Goal: Task Accomplishment & Management: Use online tool/utility

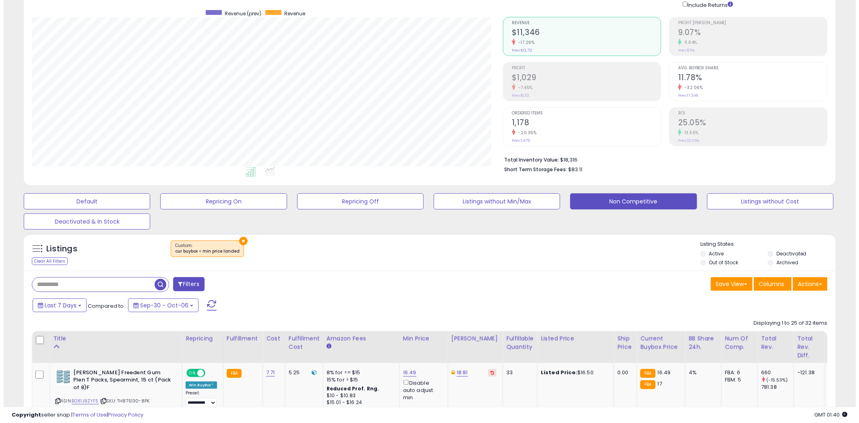
scroll to position [89, 0]
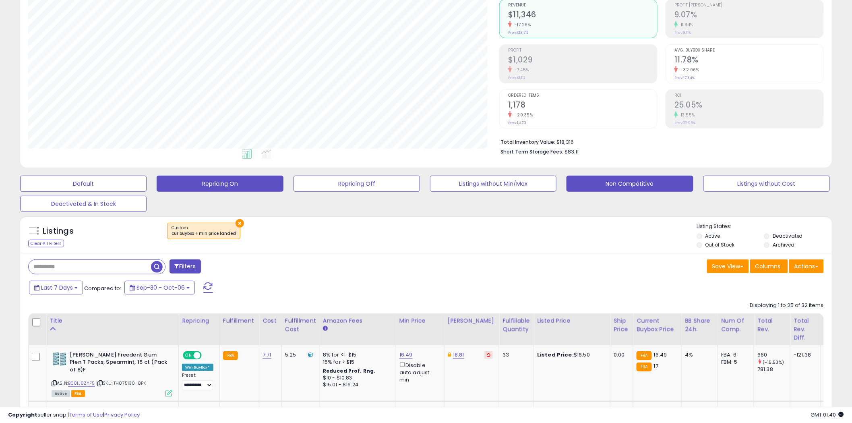
click at [244, 184] on button "Repricing On" at bounding box center [220, 184] width 126 height 16
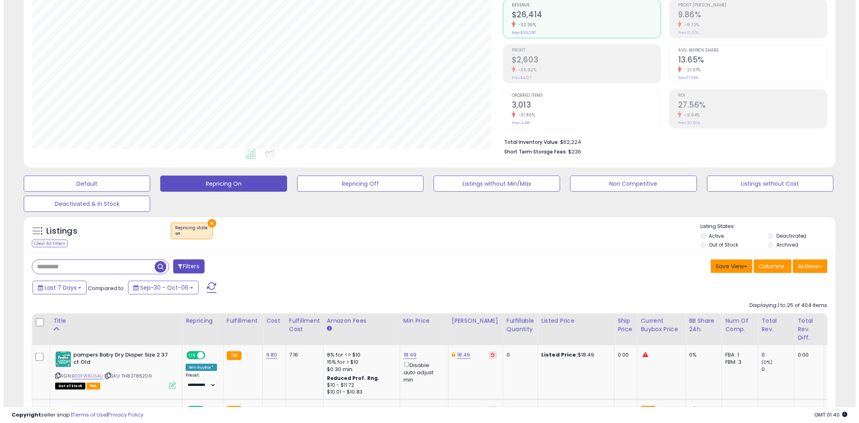
scroll to position [165, 471]
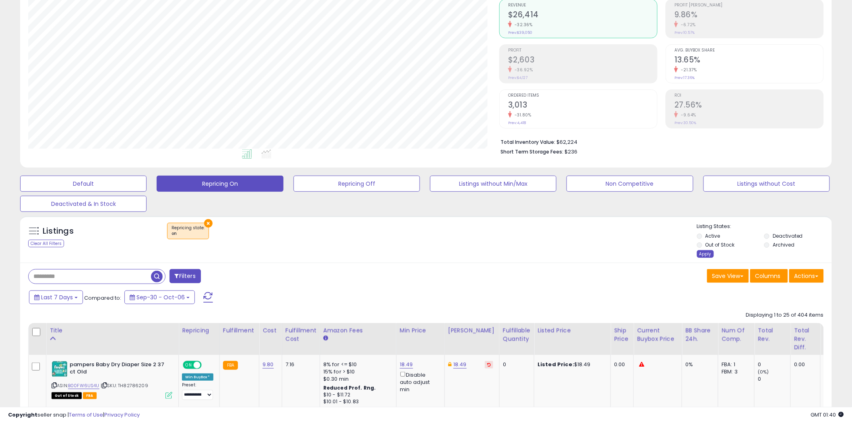
click at [703, 252] on div "Apply" at bounding box center [705, 254] width 17 height 8
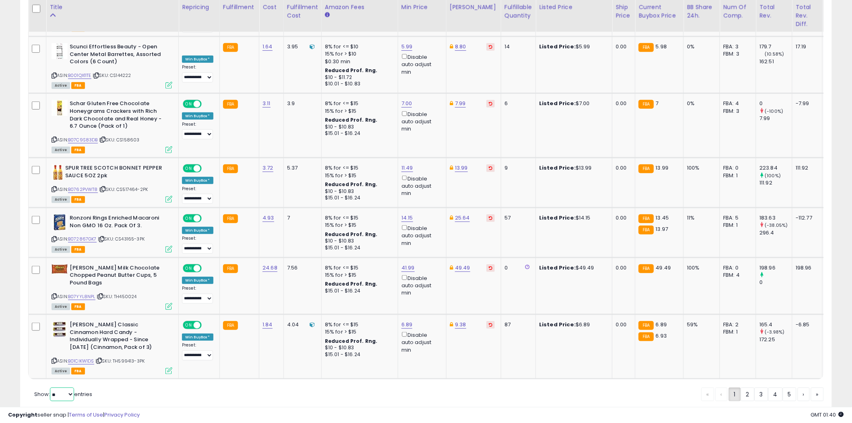
click at [72, 387] on select "** **" at bounding box center [62, 394] width 24 height 14
select select "**"
click at [51, 387] on select "** **" at bounding box center [62, 394] width 24 height 14
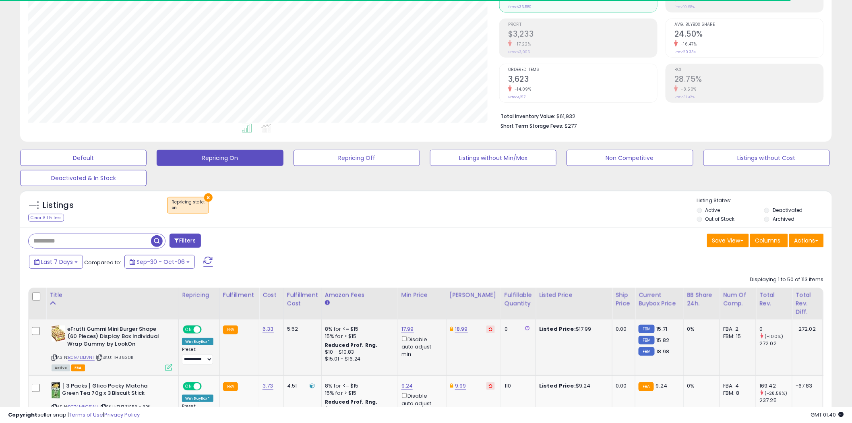
scroll to position [179, 0]
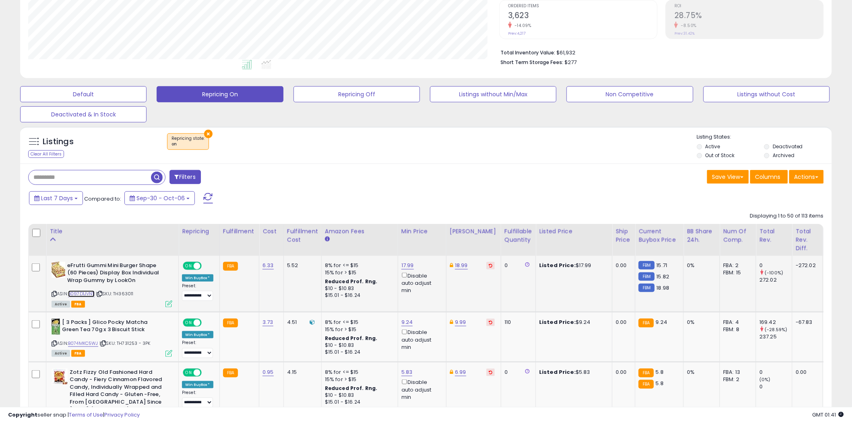
click at [87, 292] on link "B097D1JVNT" at bounding box center [81, 293] width 27 height 7
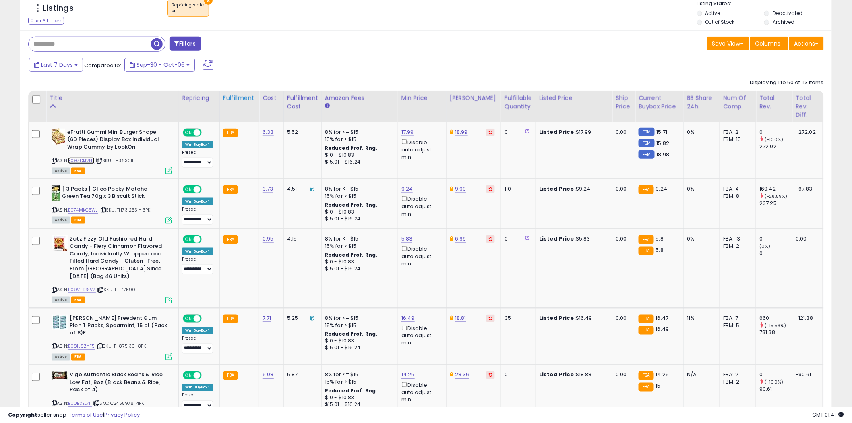
scroll to position [313, 0]
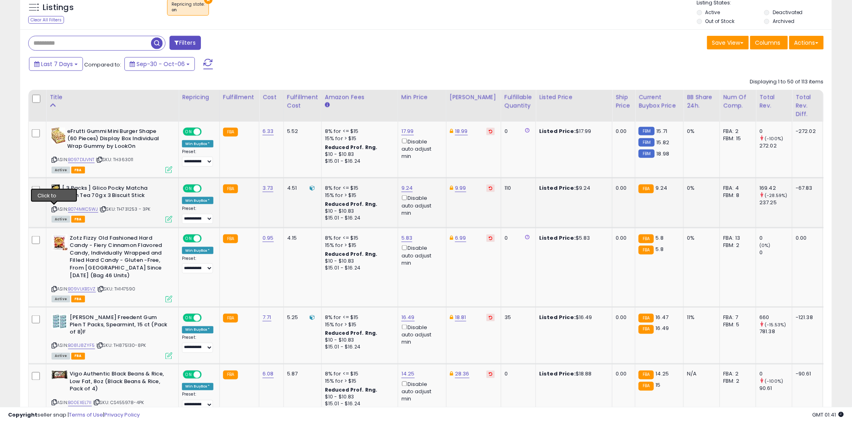
click at [54, 207] on icon at bounding box center [54, 209] width 5 height 4
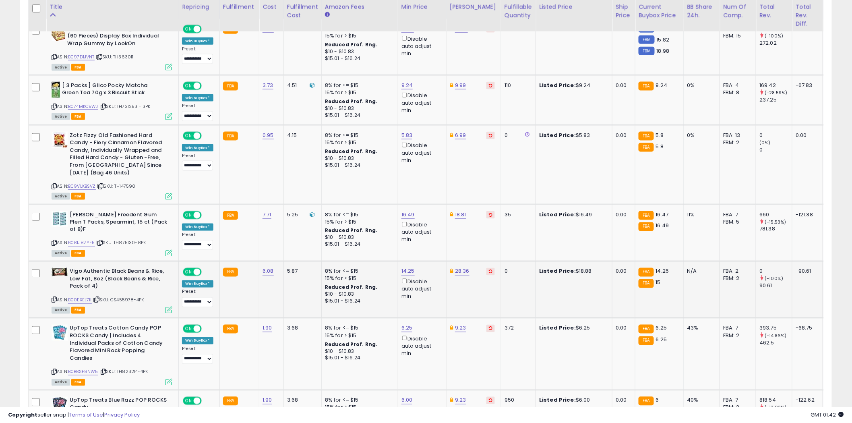
scroll to position [447, 0]
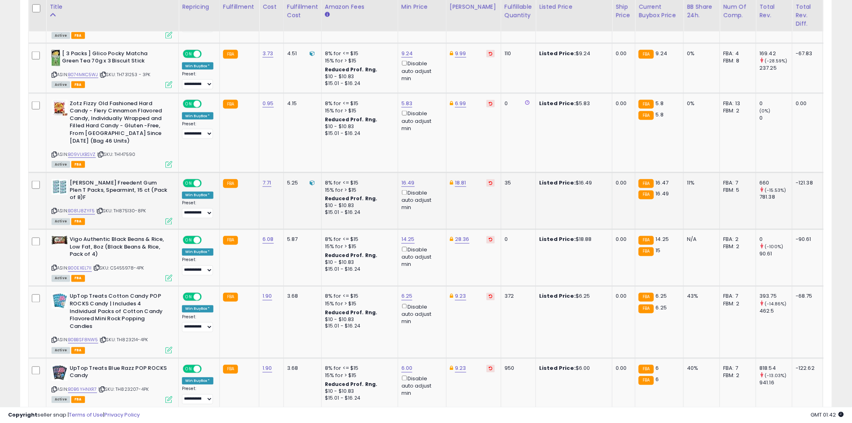
click at [55, 209] on icon at bounding box center [54, 211] width 5 height 4
drag, startPoint x: 55, startPoint y: 195, endPoint x: 4, endPoint y: 176, distance: 53.9
click at [55, 209] on icon at bounding box center [54, 211] width 5 height 4
click at [408, 179] on link "16.49" at bounding box center [408, 183] width 13 height 8
type input "*****"
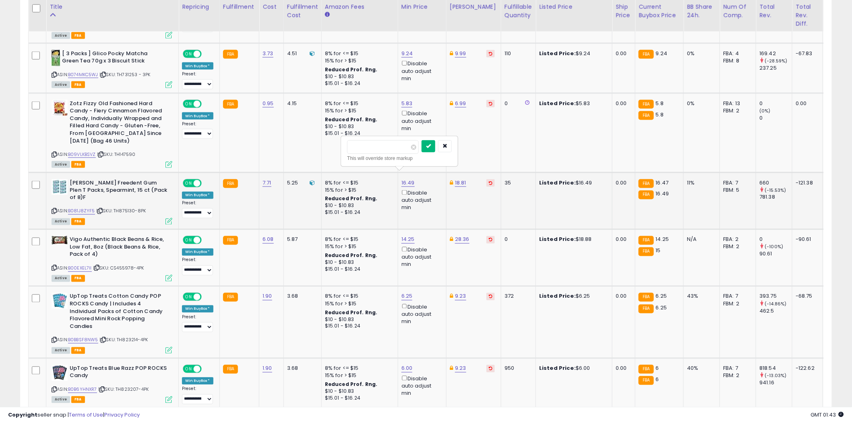
click at [431, 145] on icon "submit" at bounding box center [428, 145] width 5 height 5
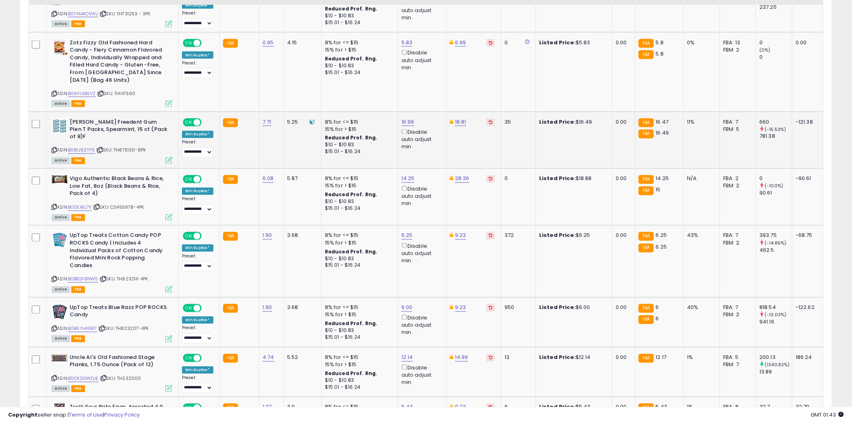
scroll to position [537, 0]
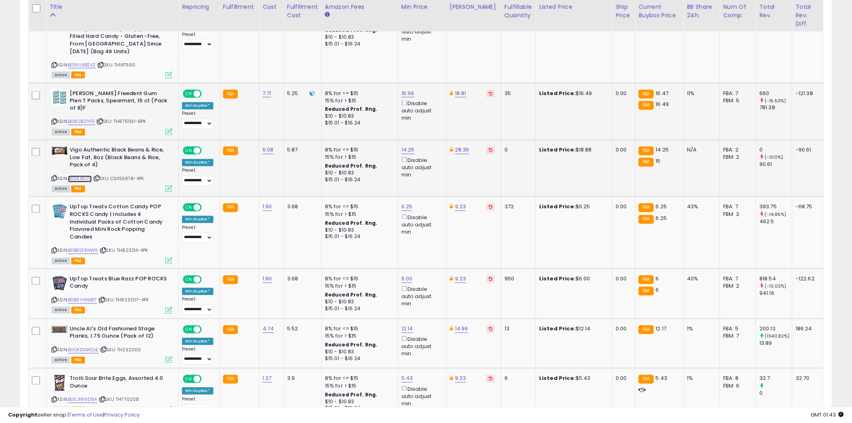
click at [82, 176] on link "B00EXEL7II" at bounding box center [80, 179] width 24 height 7
click at [411, 146] on link "14.25" at bounding box center [408, 150] width 13 height 8
type input "*****"
click at [431, 106] on icon "submit" at bounding box center [428, 106] width 5 height 5
click at [54, 249] on icon at bounding box center [54, 251] width 5 height 4
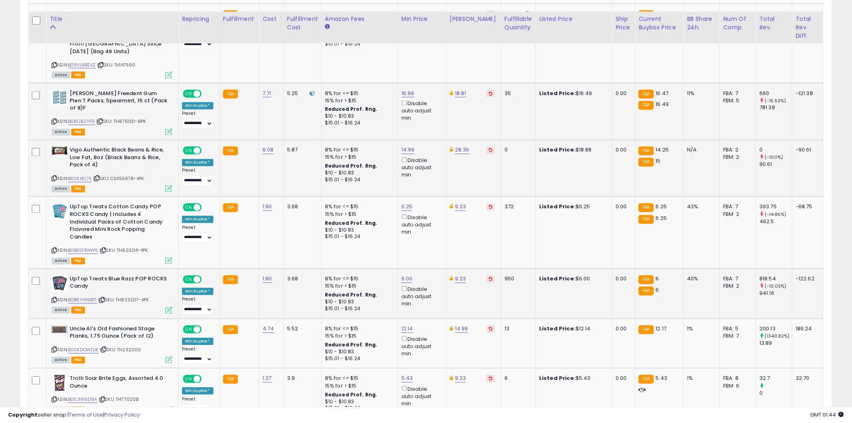
scroll to position [582, 0]
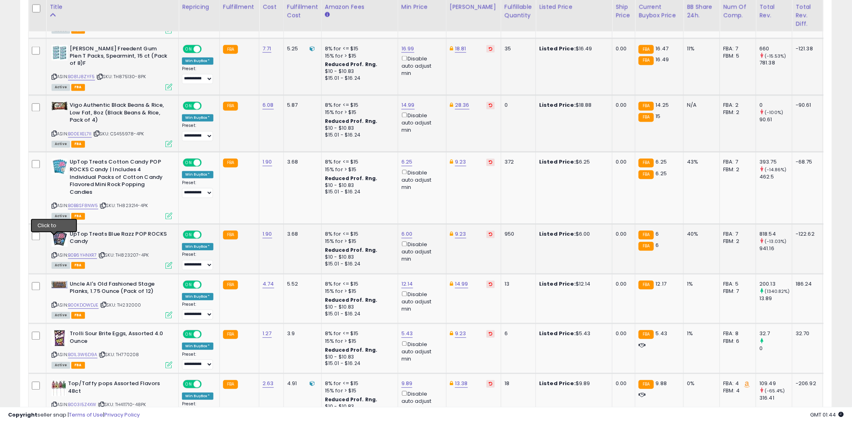
click at [54, 253] on icon at bounding box center [54, 255] width 5 height 4
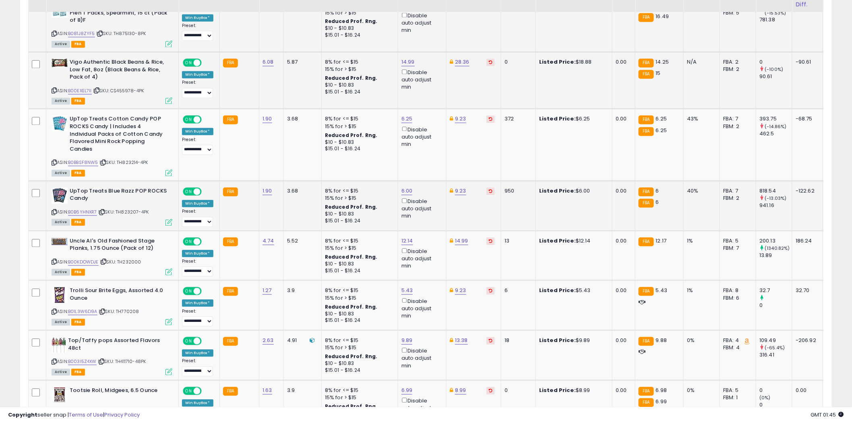
scroll to position [626, 0]
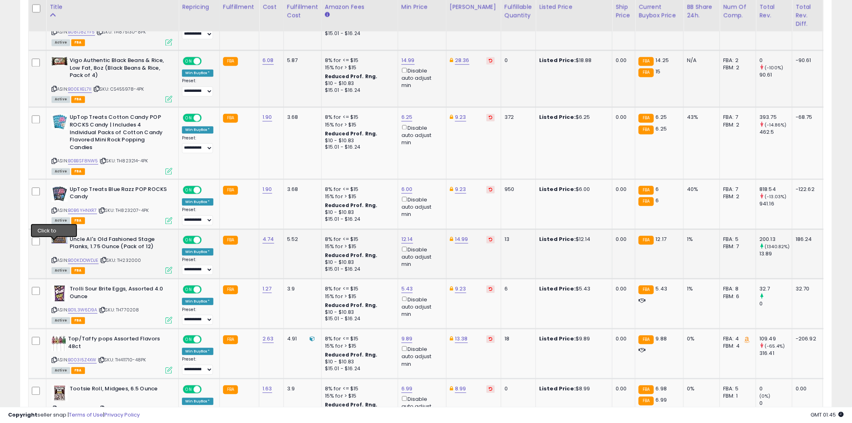
click at [54, 258] on icon at bounding box center [54, 260] width 5 height 4
click at [410, 236] on link "12.14" at bounding box center [408, 240] width 12 height 8
type input "*****"
click at [435, 198] on button "submit" at bounding box center [428, 195] width 14 height 12
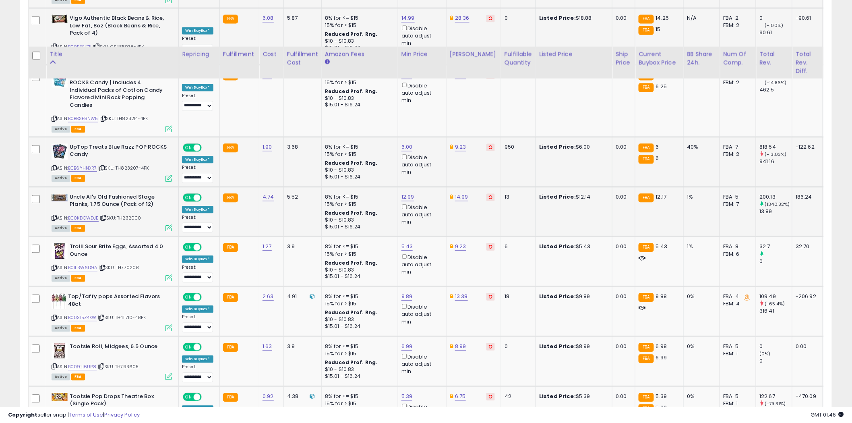
scroll to position [716, 0]
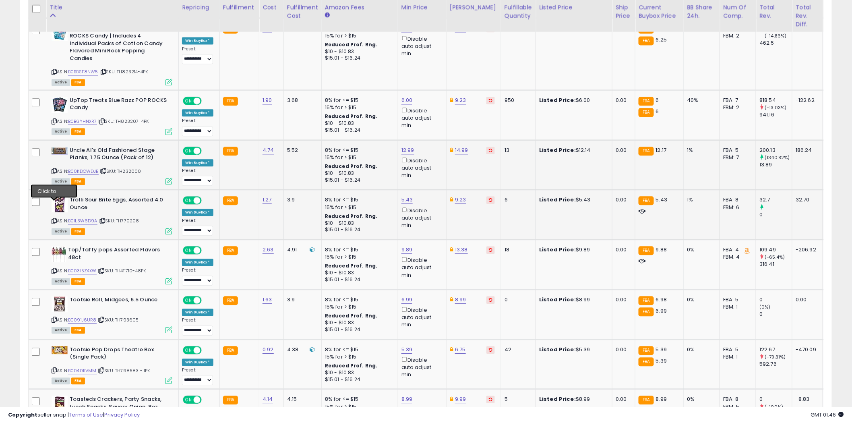
click at [55, 219] on icon at bounding box center [54, 221] width 5 height 4
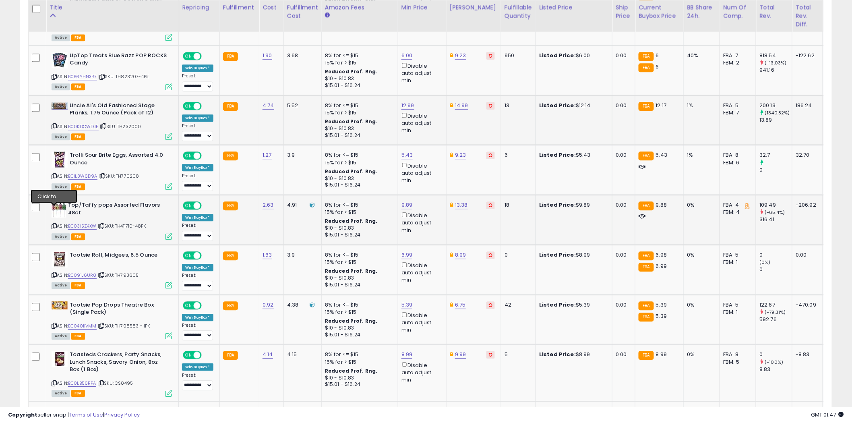
click at [54, 224] on icon at bounding box center [54, 226] width 5 height 4
click at [409, 201] on link "9.89" at bounding box center [407, 205] width 11 height 8
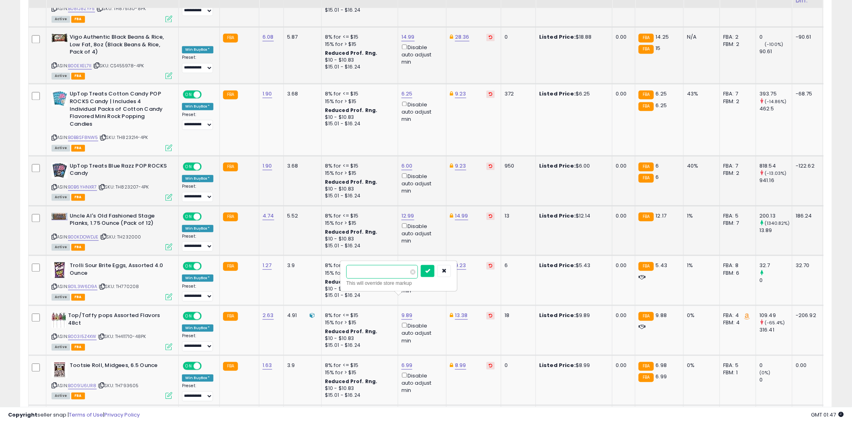
scroll to position [626, 0]
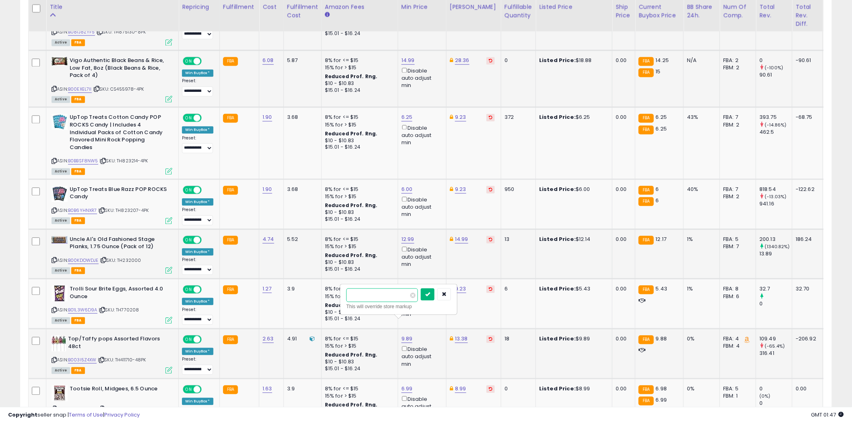
type input "*"
click at [430, 293] on icon "submit" at bounding box center [427, 294] width 5 height 5
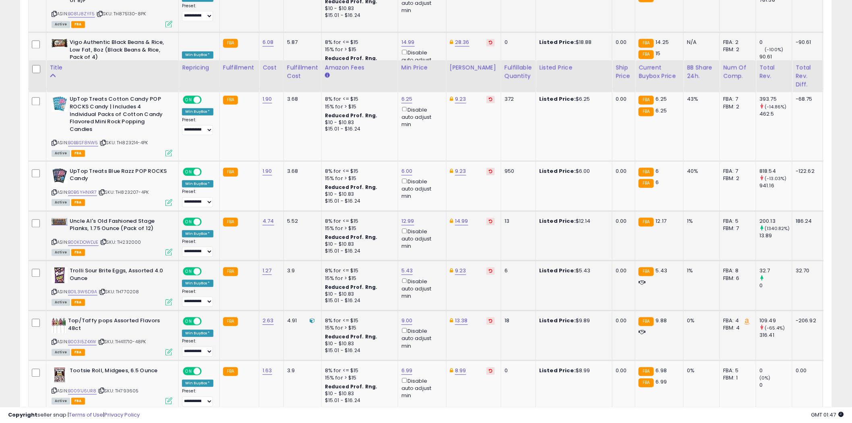
scroll to position [716, 0]
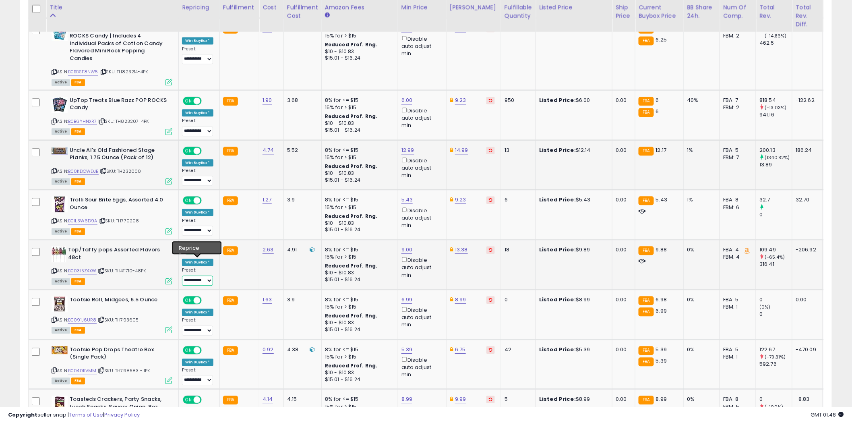
click at [208, 275] on select "**********" at bounding box center [197, 280] width 31 height 10
select select "**********"
click at [182, 275] on select "**********" at bounding box center [197, 280] width 31 height 10
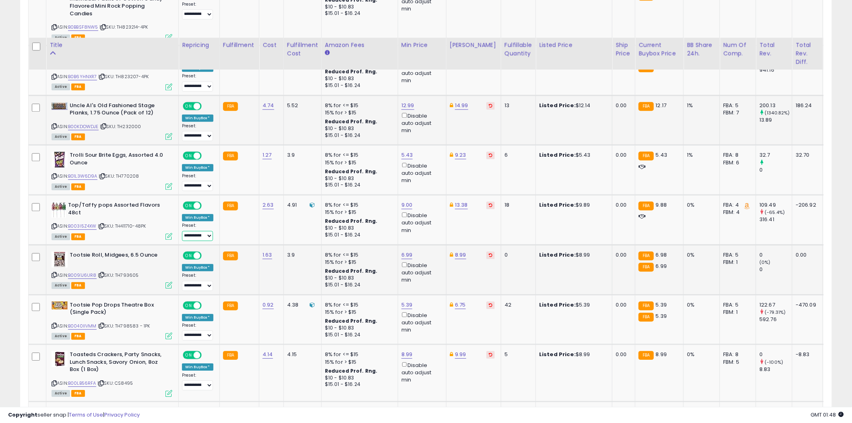
scroll to position [806, 0]
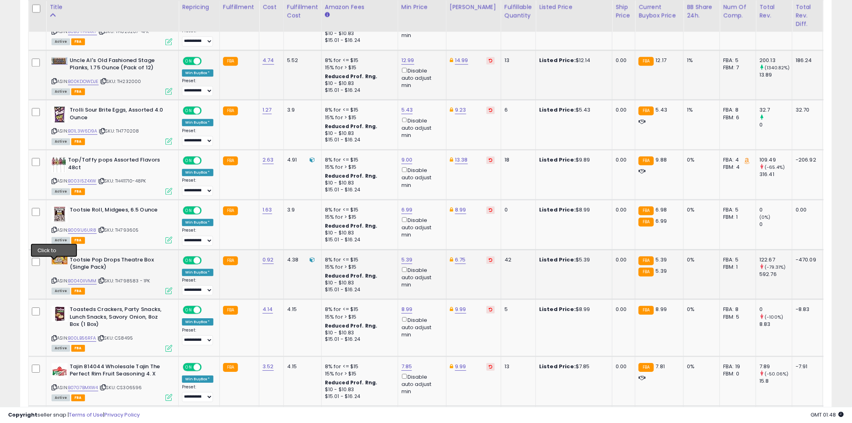
click at [54, 278] on icon at bounding box center [54, 280] width 5 height 4
click at [55, 278] on icon at bounding box center [54, 280] width 5 height 4
click at [406, 256] on link "5.39" at bounding box center [407, 260] width 11 height 8
type input "****"
click at [430, 215] on icon "submit" at bounding box center [427, 214] width 5 height 5
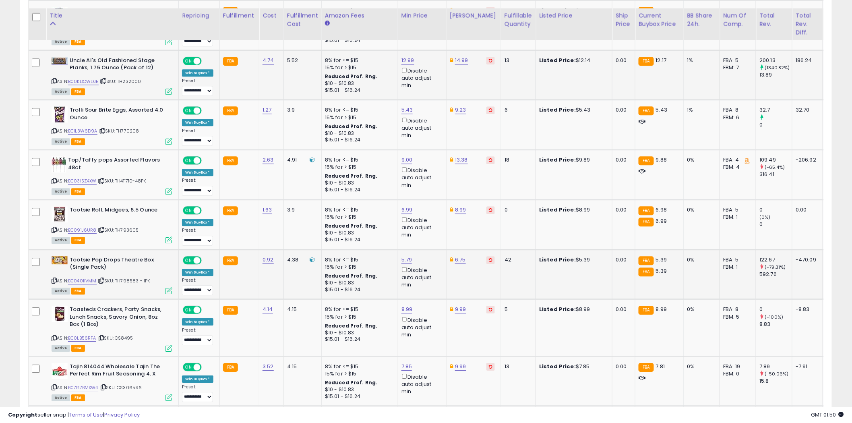
scroll to position [895, 0]
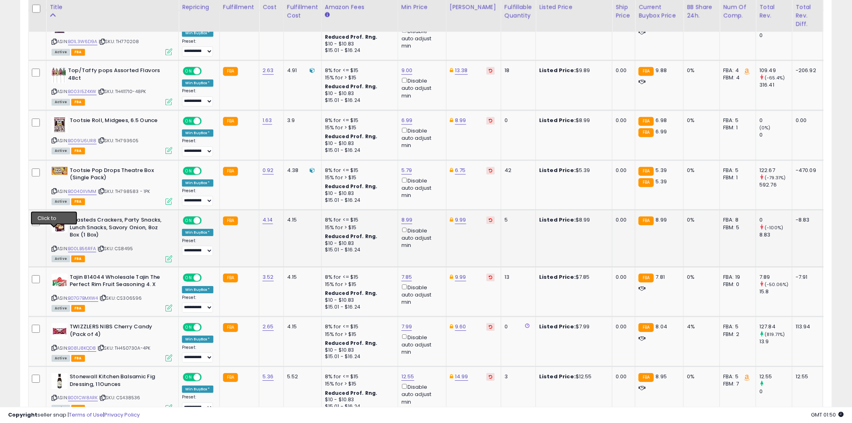
click at [54, 246] on icon at bounding box center [54, 248] width 5 height 4
click at [403, 216] on link "8.99" at bounding box center [407, 220] width 11 height 8
type input "*"
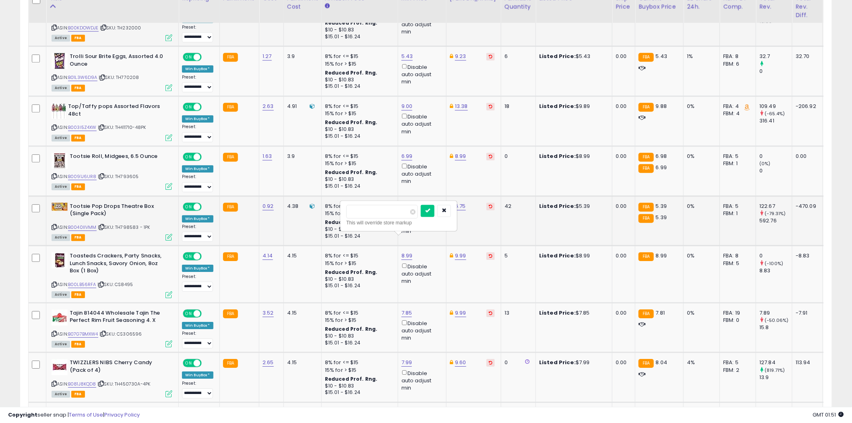
scroll to position [850, 0]
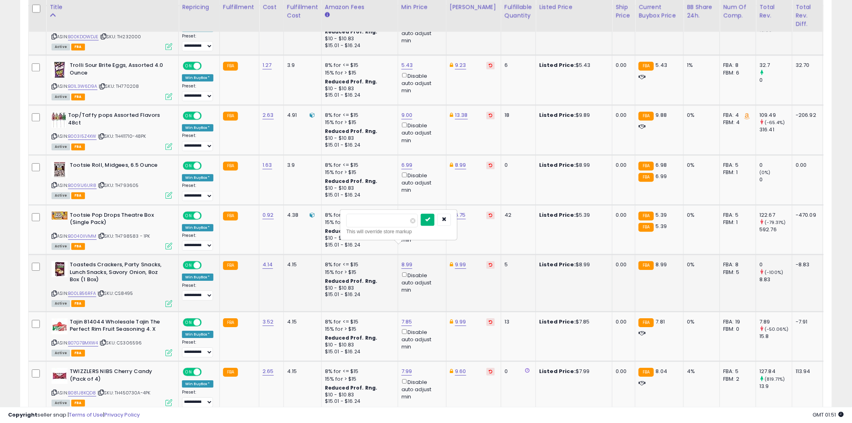
type input "****"
click at [435, 222] on button "submit" at bounding box center [428, 219] width 14 height 12
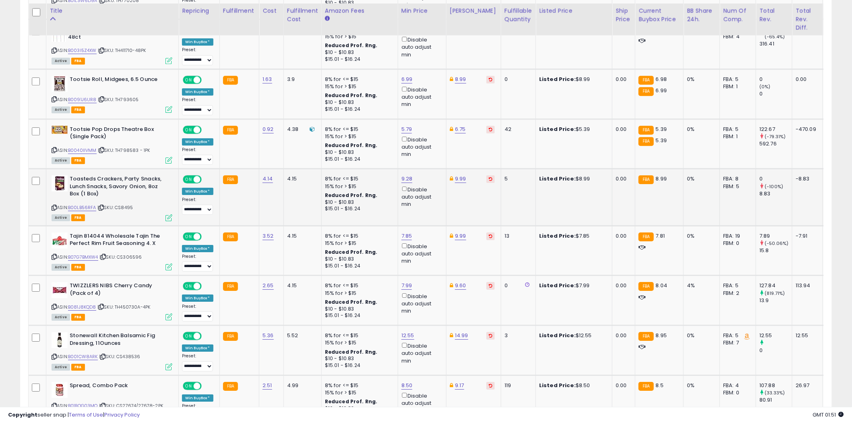
scroll to position [940, 0]
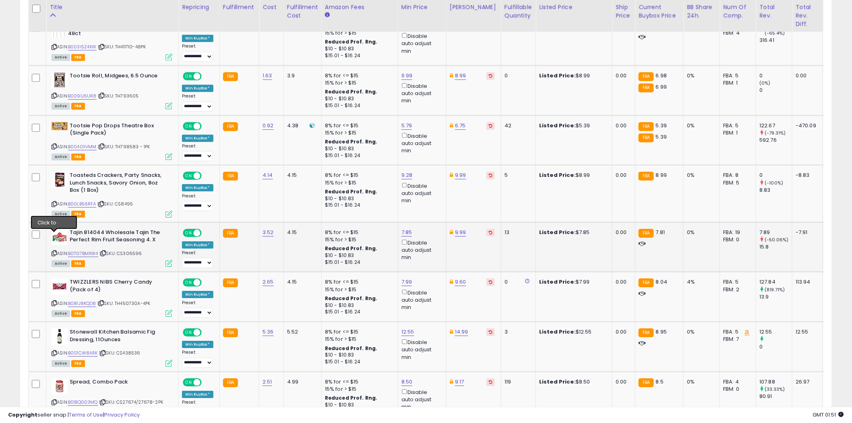
click at [55, 251] on icon at bounding box center [54, 253] width 5 height 4
click at [404, 228] on link "7.85" at bounding box center [407, 232] width 11 height 8
type input "*"
type input "****"
click at [430, 188] on icon "submit" at bounding box center [427, 186] width 5 height 5
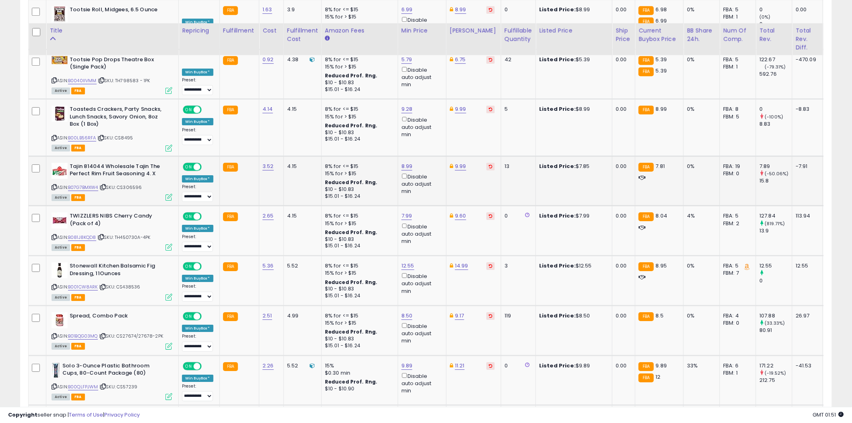
scroll to position [1029, 0]
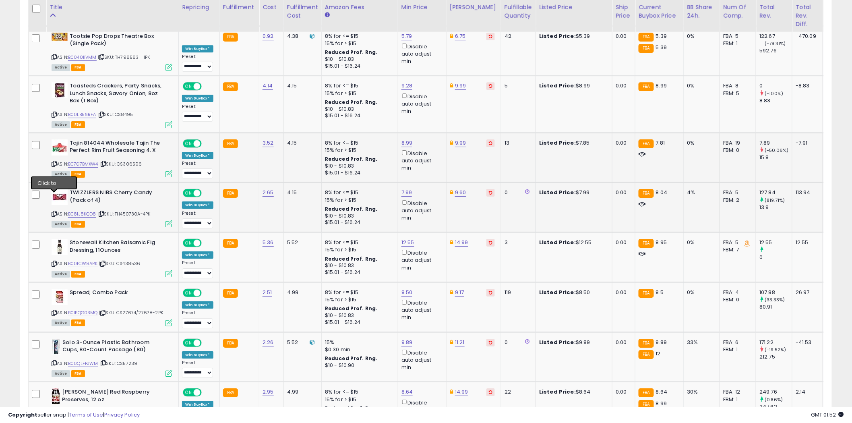
click at [55, 211] on icon at bounding box center [54, 213] width 5 height 4
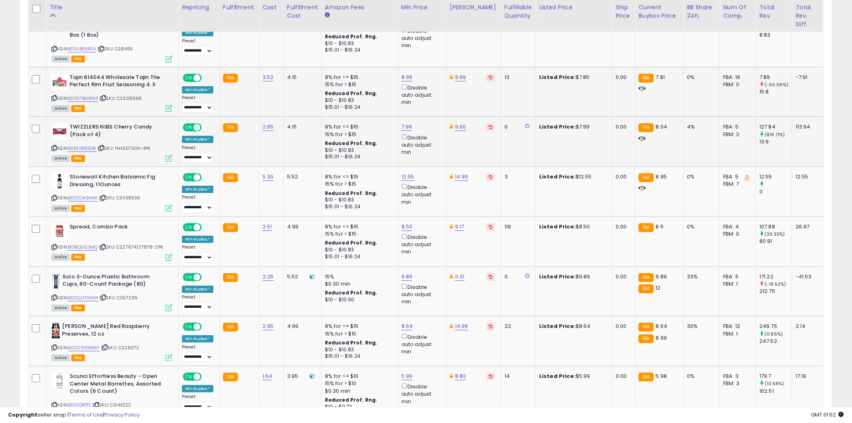
scroll to position [1118, 0]
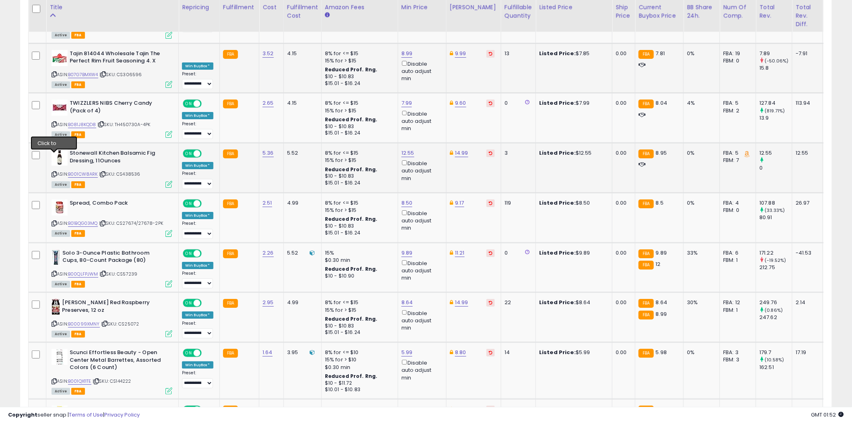
click at [54, 172] on icon at bounding box center [54, 174] width 5 height 4
click at [411, 149] on link "12.55" at bounding box center [408, 153] width 13 height 8
type input "*****"
click at [431, 106] on icon "submit" at bounding box center [428, 107] width 5 height 5
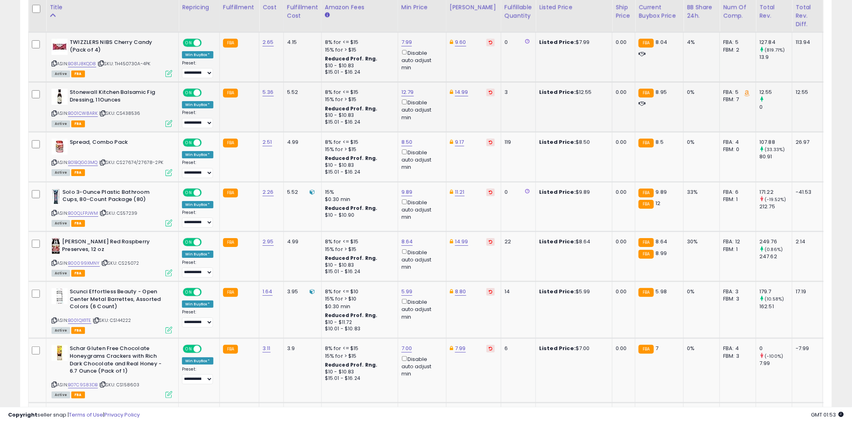
scroll to position [1208, 0]
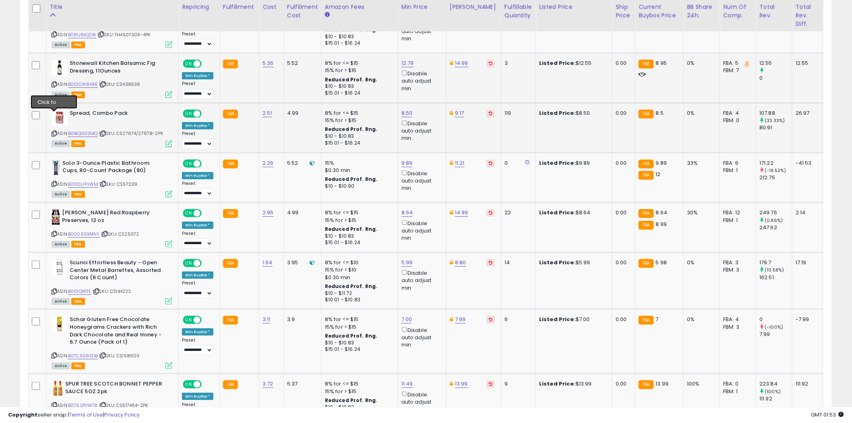
click at [54, 131] on icon at bounding box center [54, 133] width 5 height 4
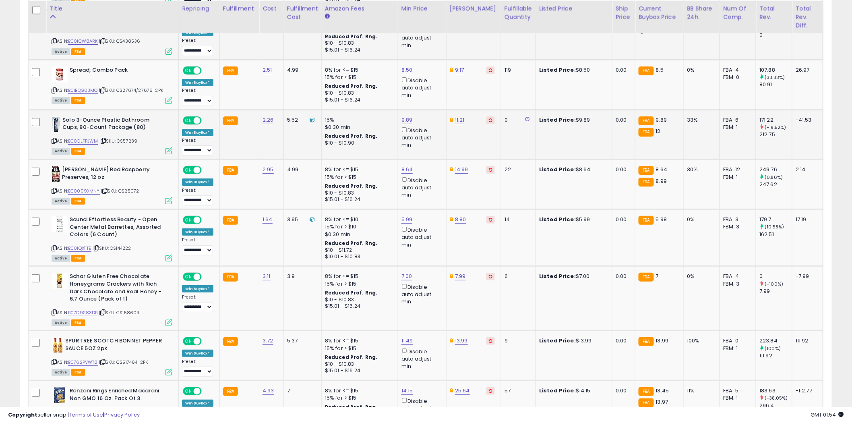
scroll to position [1253, 0]
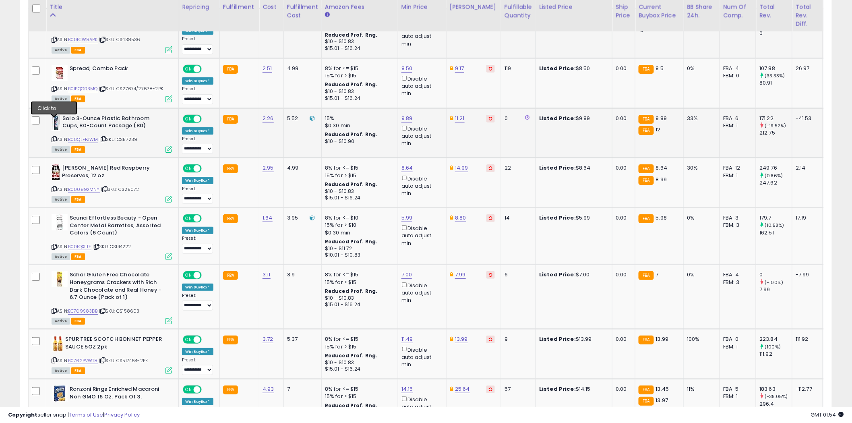
click at [55, 137] on icon at bounding box center [54, 139] width 5 height 4
click at [54, 187] on icon at bounding box center [54, 189] width 5 height 4
click at [409, 164] on link "8.64" at bounding box center [408, 168] width 12 height 8
type input "****"
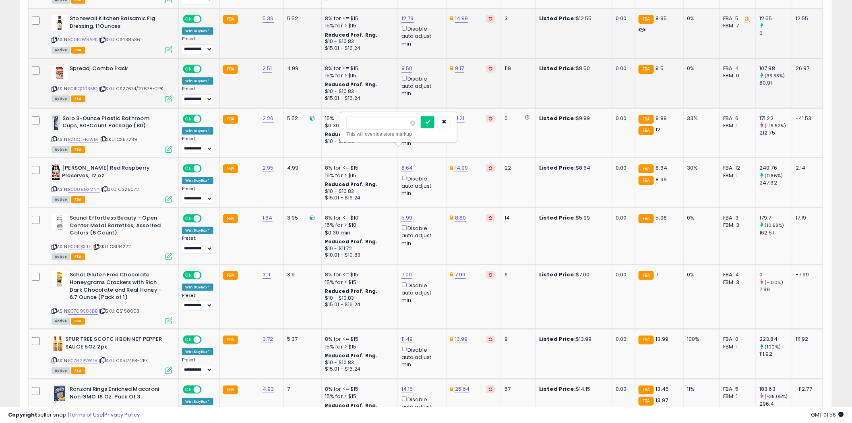
scroll to position [1118, 0]
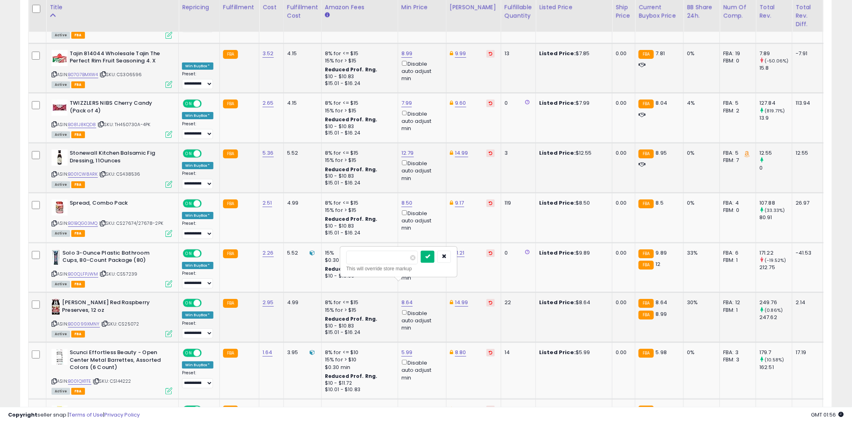
click at [430, 257] on icon "submit" at bounding box center [427, 256] width 5 height 5
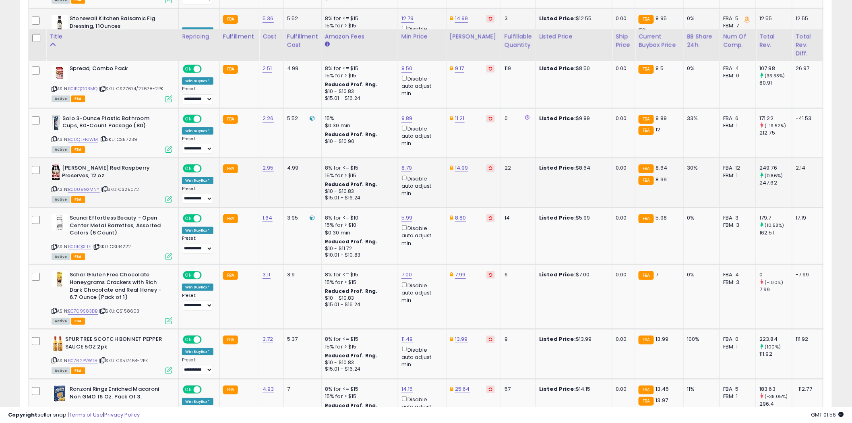
scroll to position [1298, 0]
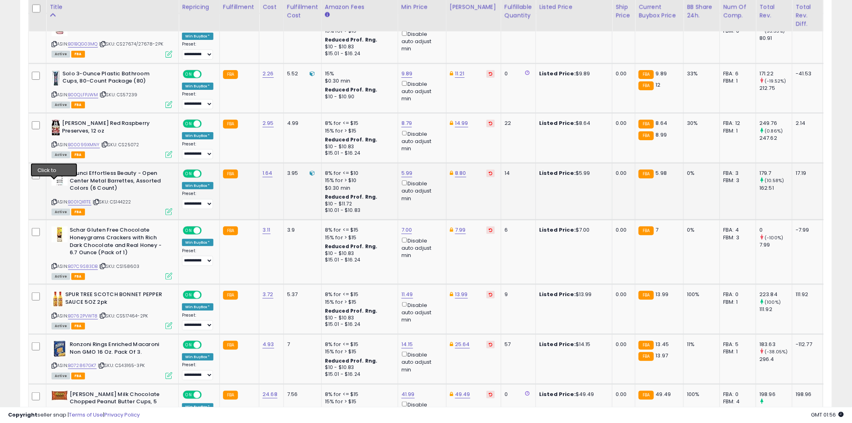
click at [55, 200] on icon at bounding box center [54, 202] width 5 height 4
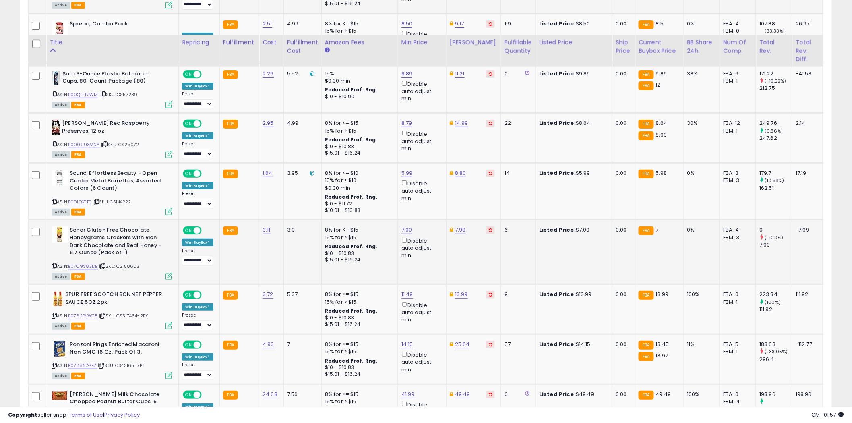
scroll to position [1342, 0]
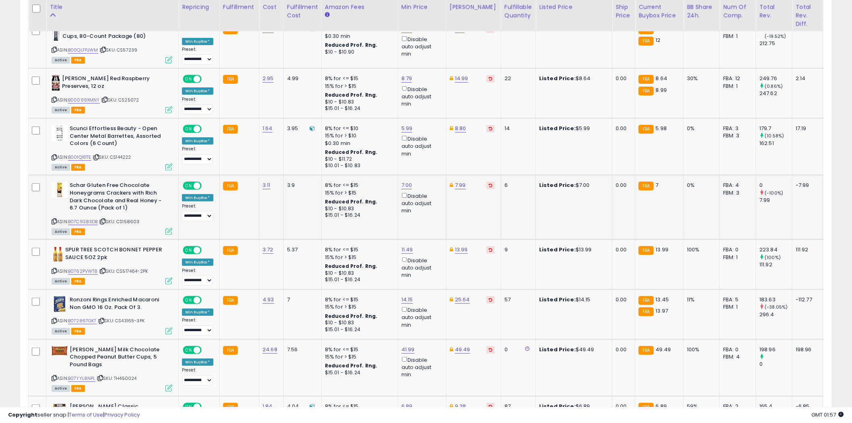
click at [54, 219] on icon at bounding box center [54, 221] width 5 height 4
click at [408, 181] on link "7.00" at bounding box center [407, 185] width 11 height 8
type input "****"
click at [430, 139] on icon "submit" at bounding box center [427, 138] width 5 height 5
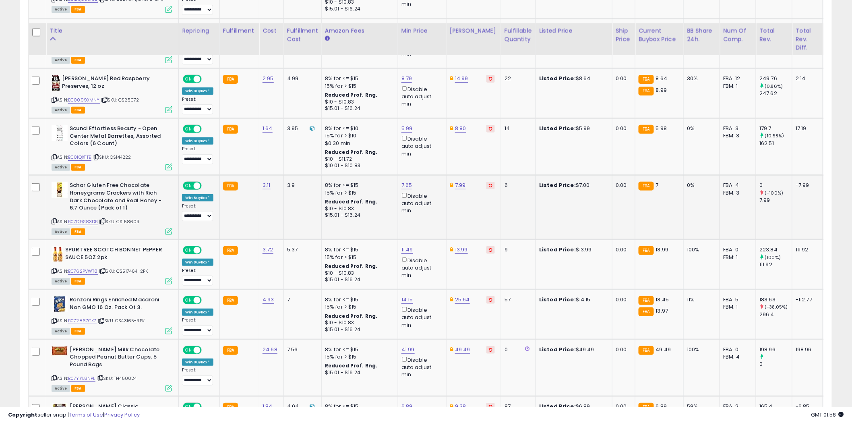
scroll to position [1432, 0]
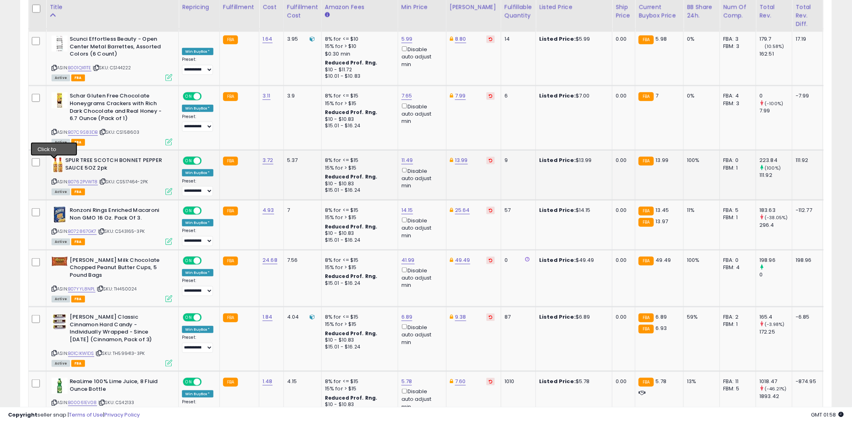
click at [54, 179] on icon at bounding box center [54, 181] width 5 height 4
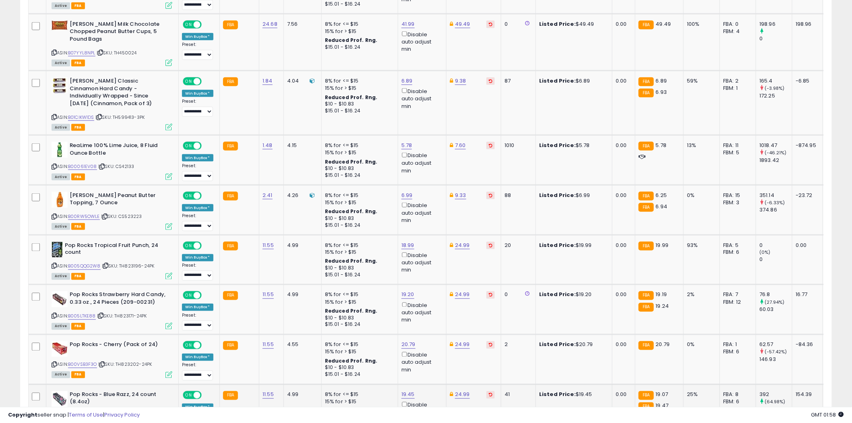
scroll to position [1521, 0]
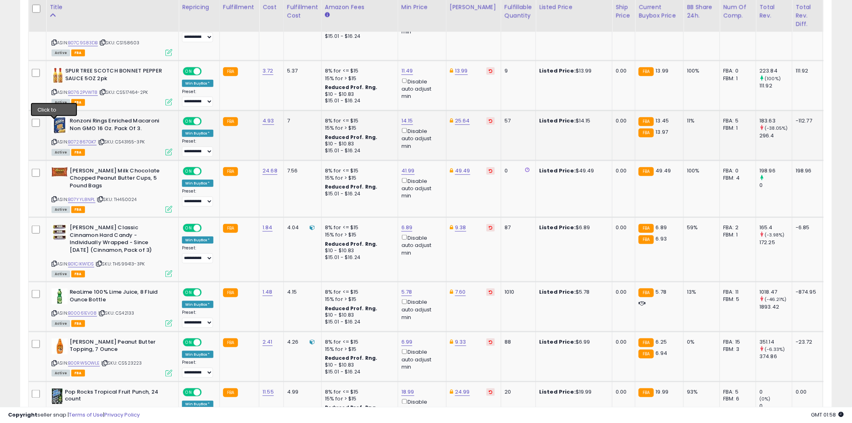
click at [54, 140] on icon at bounding box center [54, 142] width 5 height 4
click at [410, 117] on link "14.15" at bounding box center [408, 121] width 12 height 8
type input "*****"
click at [430, 75] on icon "submit" at bounding box center [427, 73] width 5 height 5
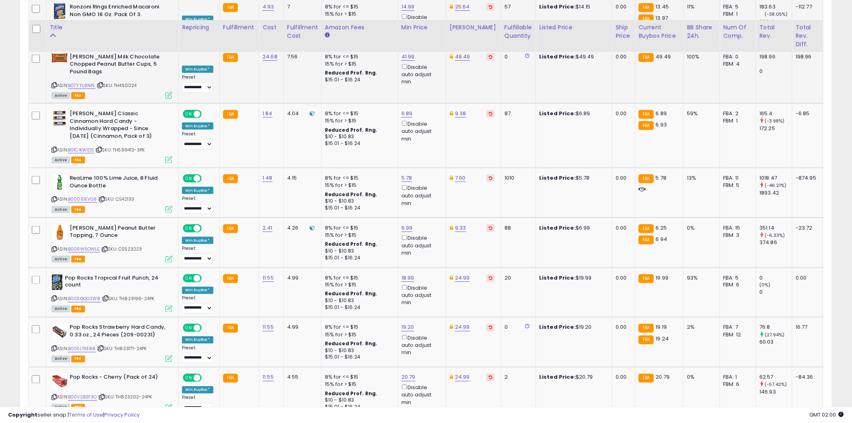
scroll to position [1656, 0]
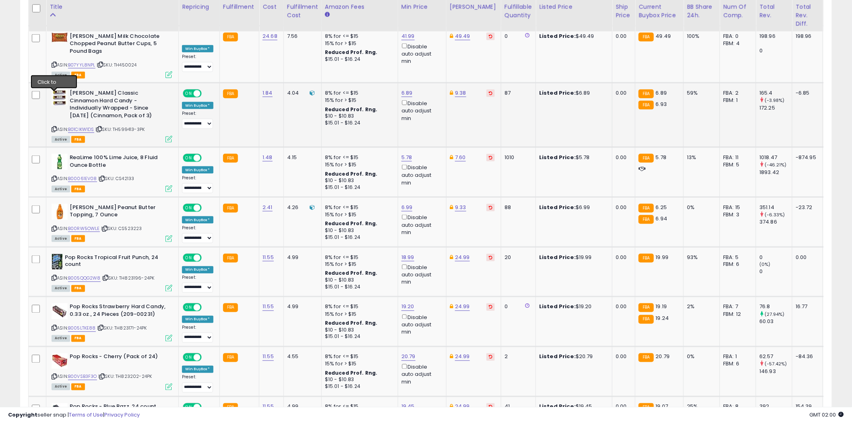
click at [54, 127] on icon at bounding box center [54, 129] width 5 height 4
click at [56, 176] on icon at bounding box center [54, 178] width 5 height 4
click at [409, 153] on link "5.78" at bounding box center [407, 157] width 11 height 8
type input "*"
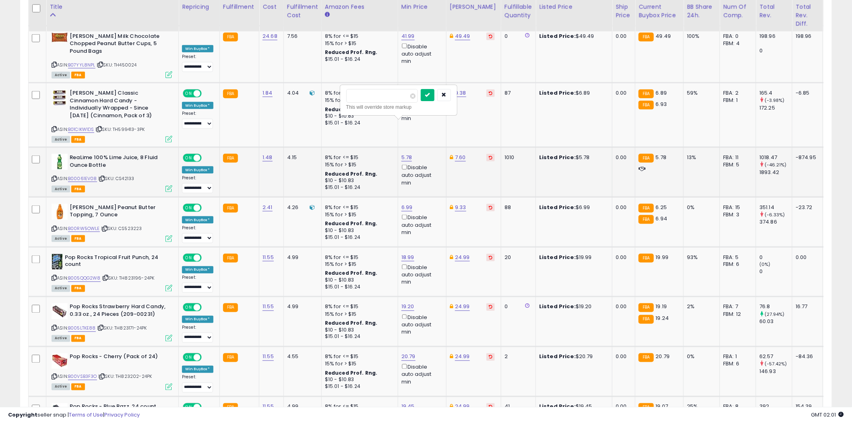
click at [435, 91] on button "submit" at bounding box center [428, 95] width 14 height 12
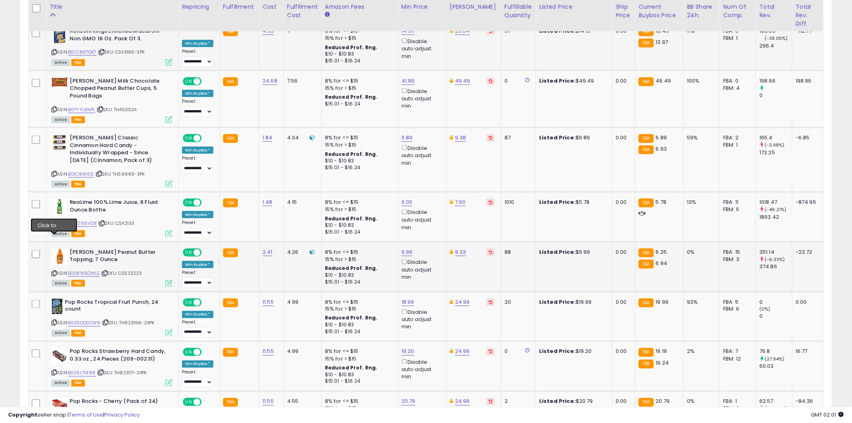
click at [55, 271] on icon at bounding box center [54, 273] width 5 height 4
click at [408, 248] on link "6.99" at bounding box center [407, 252] width 11 height 8
type input "*"
type input "****"
click at [430, 190] on icon "submit" at bounding box center [427, 189] width 5 height 5
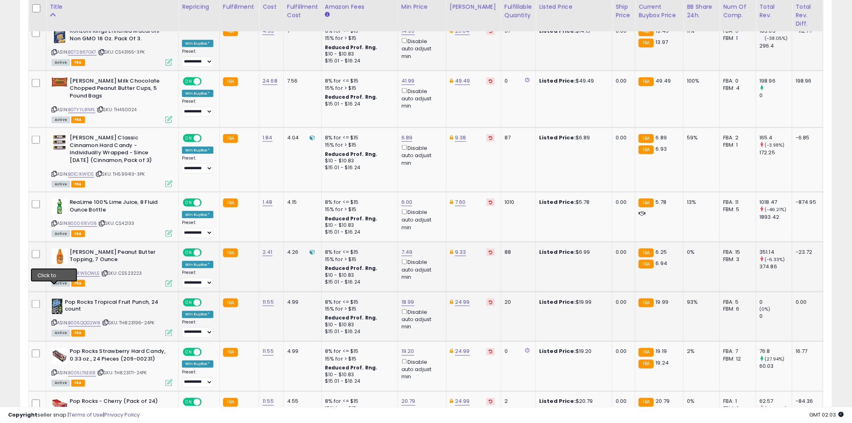
click at [54, 321] on icon at bounding box center [54, 323] width 5 height 4
click at [403, 298] on link "18.99" at bounding box center [408, 302] width 13 height 8
type input "*"
type input "*****"
click at [435, 236] on button "submit" at bounding box center [429, 239] width 14 height 12
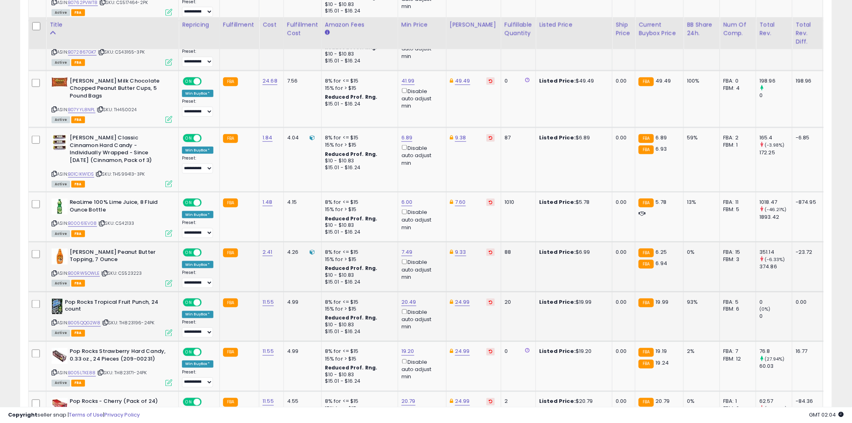
scroll to position [1656, 0]
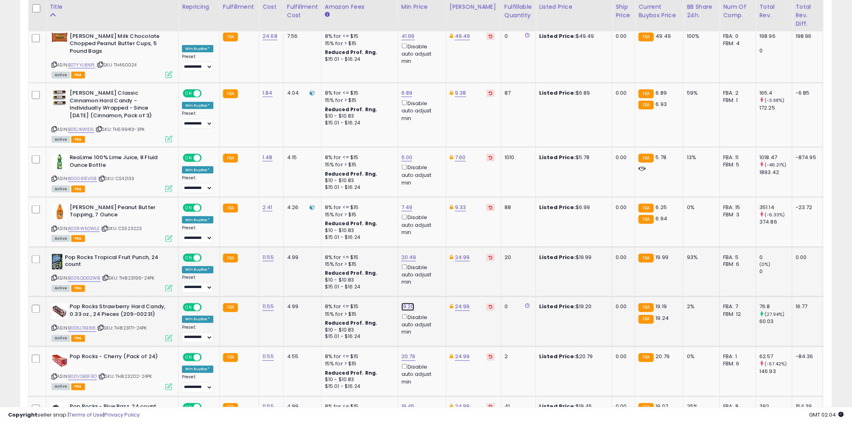
click at [408, 303] on link "19.20" at bounding box center [408, 307] width 13 height 8
type input "*"
type input "*****"
click at [431, 244] on icon "submit" at bounding box center [428, 244] width 5 height 5
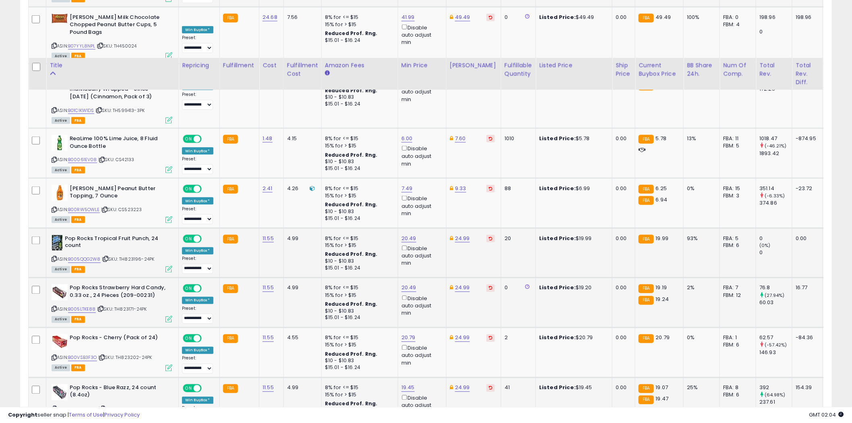
scroll to position [1790, 0]
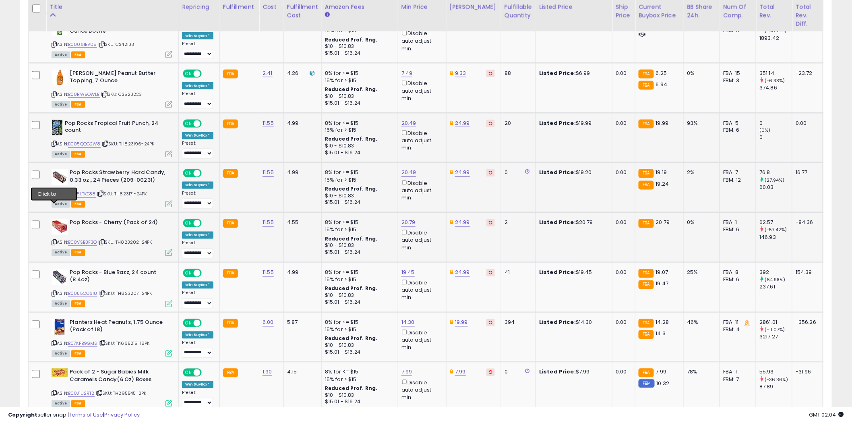
click at [54, 240] on icon at bounding box center [54, 242] width 5 height 4
click at [407, 269] on link "19.45" at bounding box center [408, 273] width 13 height 8
type input "*"
type input "*****"
click at [431, 211] on icon "submit" at bounding box center [428, 209] width 5 height 5
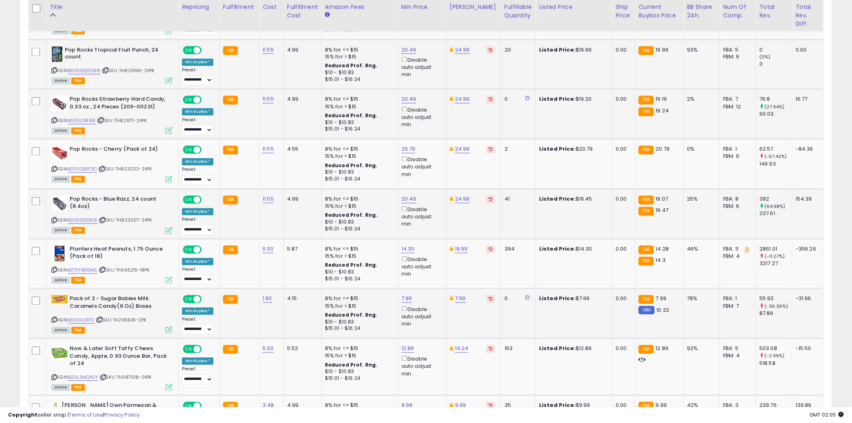
scroll to position [1879, 0]
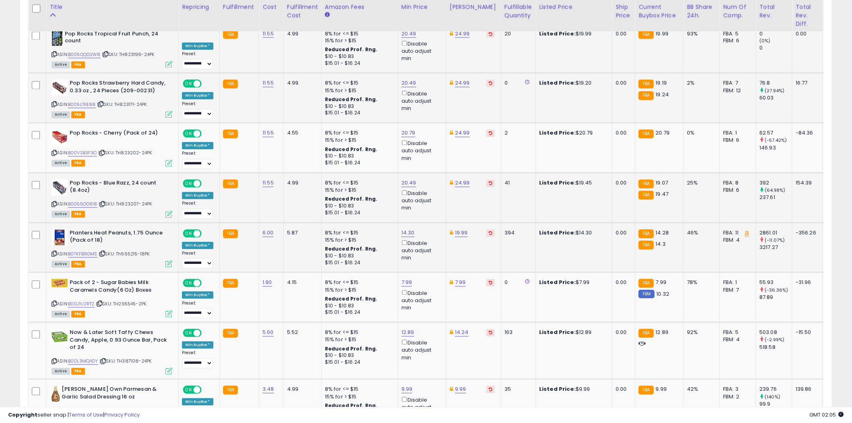
click at [54, 252] on icon at bounding box center [54, 254] width 5 height 4
click at [408, 229] on link "14.30" at bounding box center [408, 233] width 13 height 8
type input "*****"
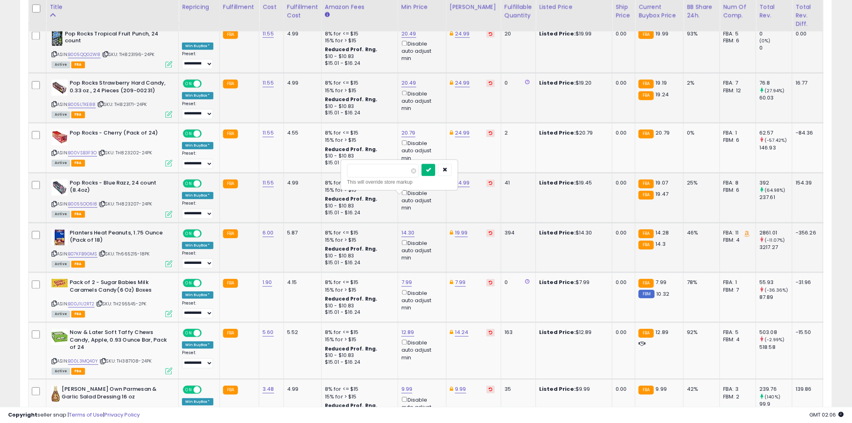
click at [435, 166] on button "submit" at bounding box center [429, 170] width 14 height 12
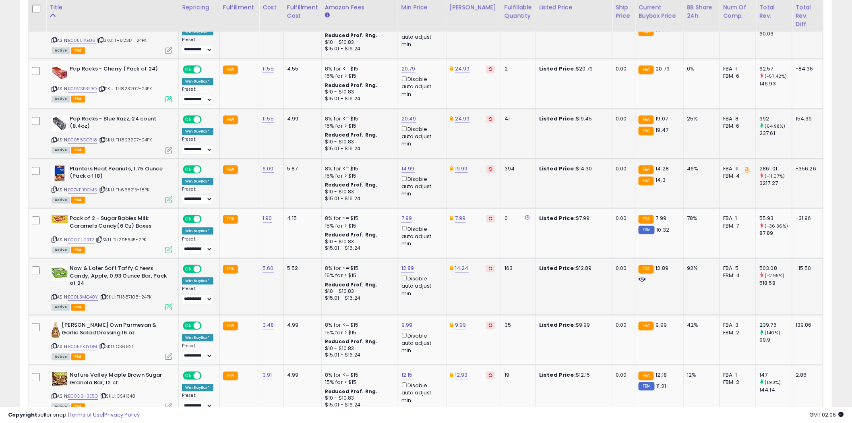
scroll to position [1969, 0]
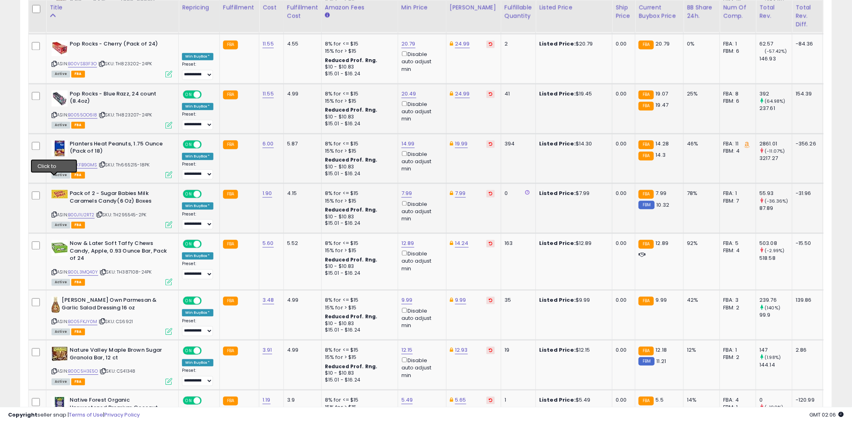
click at [55, 212] on icon at bounding box center [54, 214] width 5 height 4
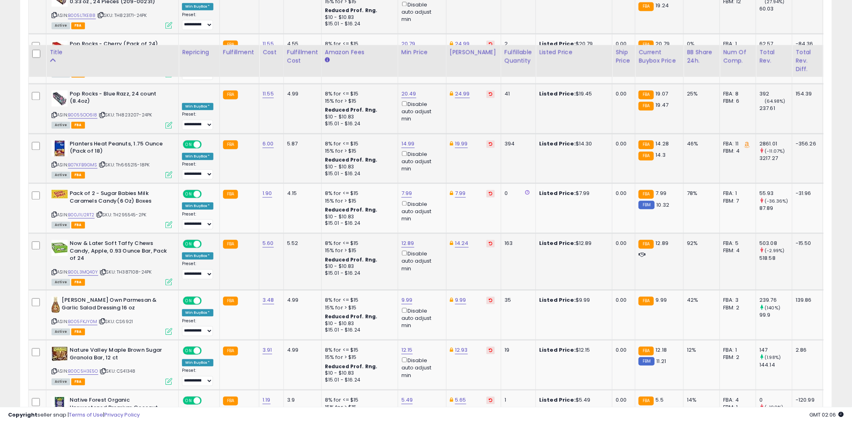
scroll to position [2014, 0]
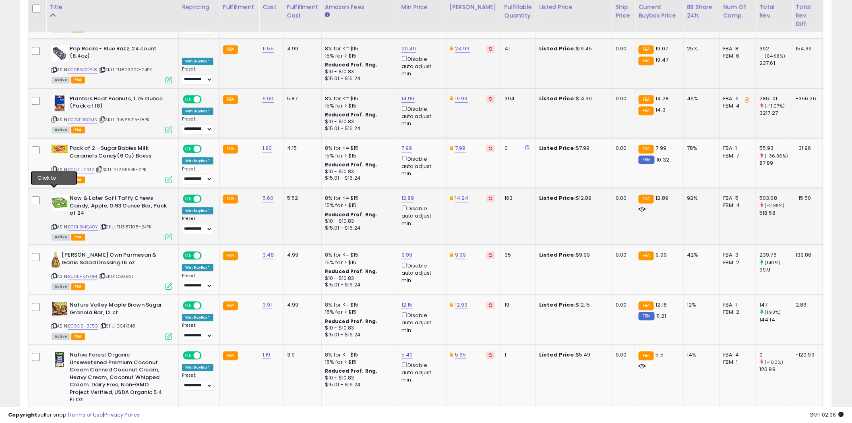
click at [54, 225] on icon at bounding box center [54, 227] width 5 height 4
click at [409, 194] on link "12.89" at bounding box center [408, 198] width 13 height 8
type input "*****"
click at [431, 134] on icon "submit" at bounding box center [428, 134] width 5 height 5
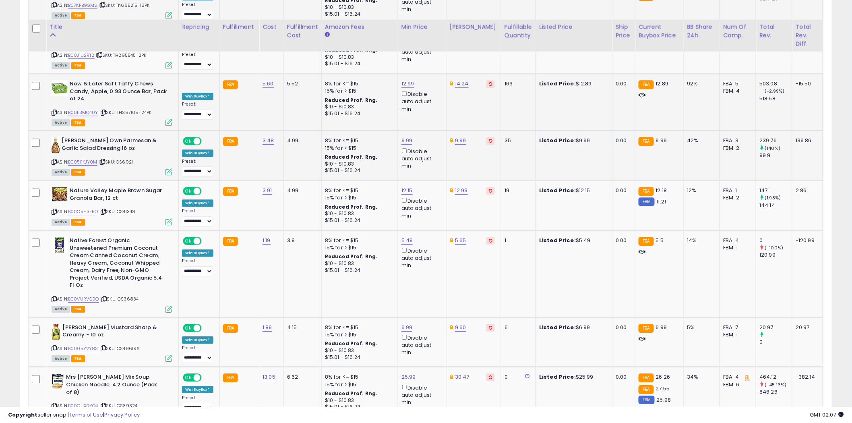
scroll to position [2148, 0]
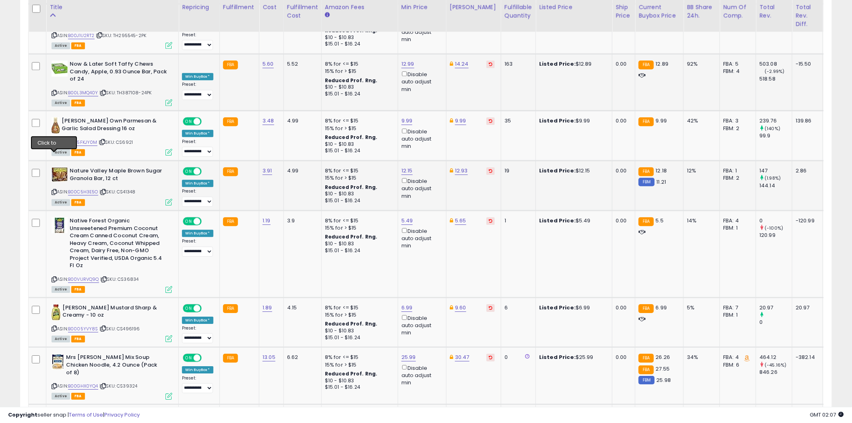
click at [55, 190] on icon at bounding box center [54, 192] width 5 height 4
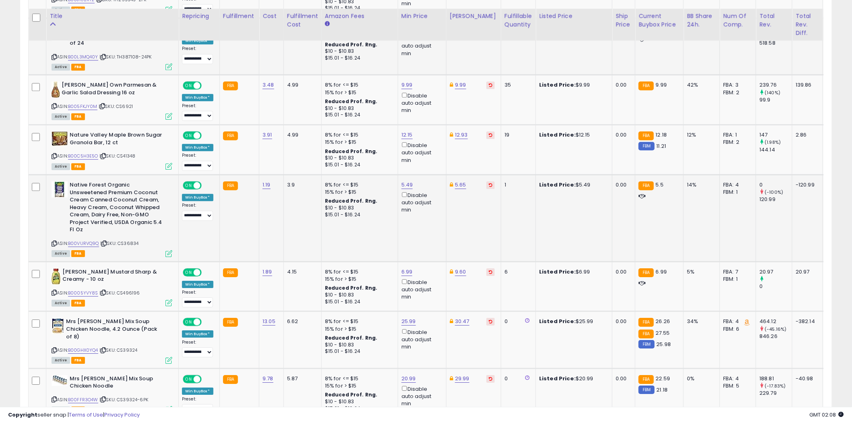
scroll to position [2193, 0]
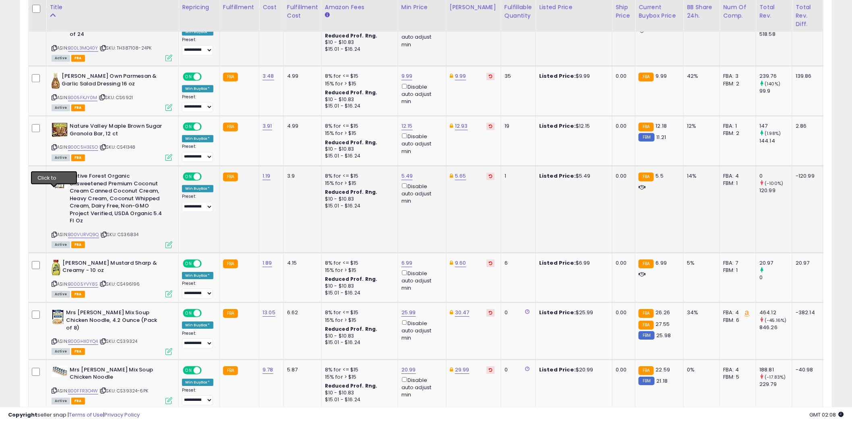
click at [55, 232] on icon at bounding box center [54, 234] width 5 height 4
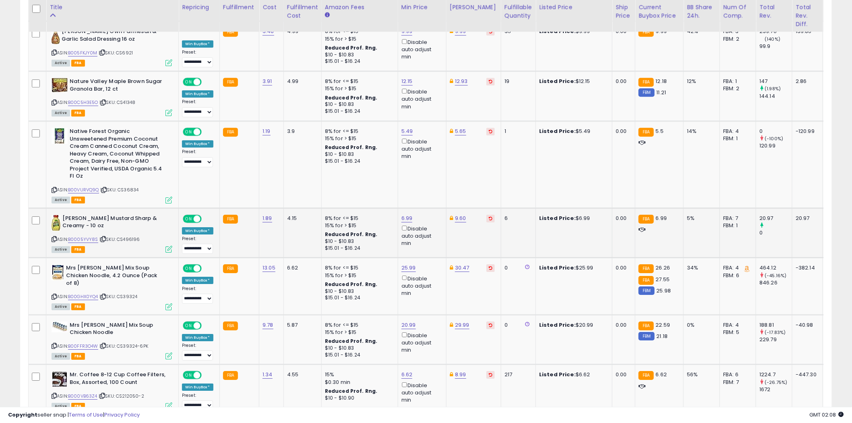
click at [54, 237] on icon at bounding box center [54, 239] width 5 height 4
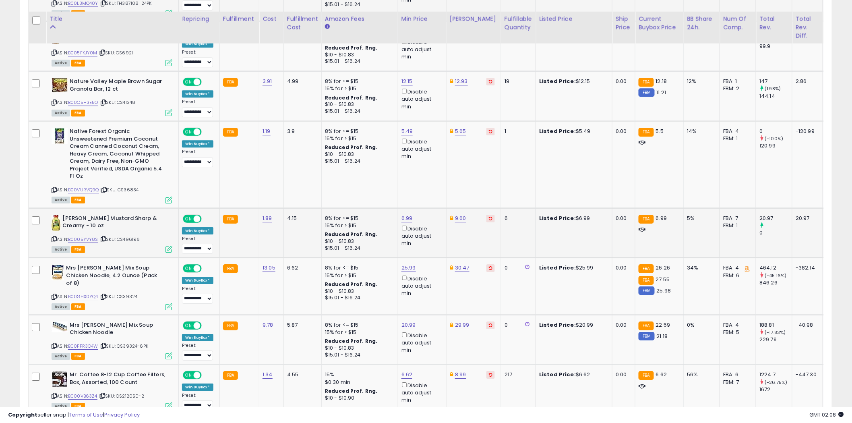
scroll to position [2282, 0]
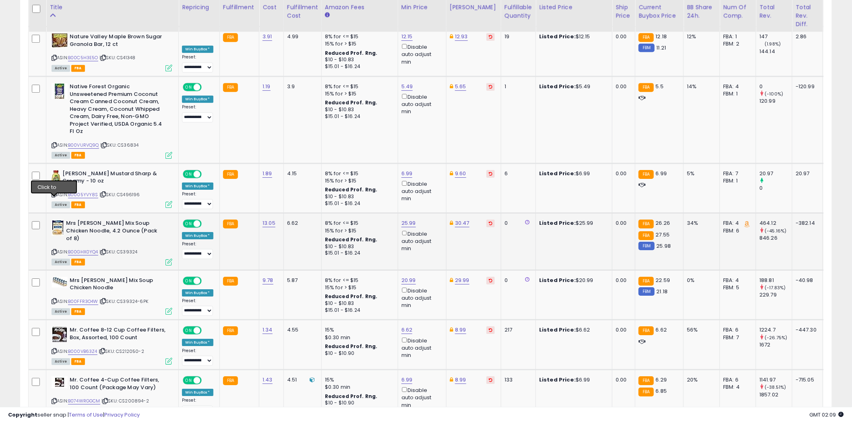
click at [54, 250] on icon at bounding box center [54, 252] width 5 height 4
click at [409, 219] on link "25.99" at bounding box center [409, 223] width 14 height 8
click at [369, 152] on input "*****" at bounding box center [384, 152] width 72 height 14
type input "*****"
click at [432, 151] on icon "submit" at bounding box center [429, 150] width 5 height 5
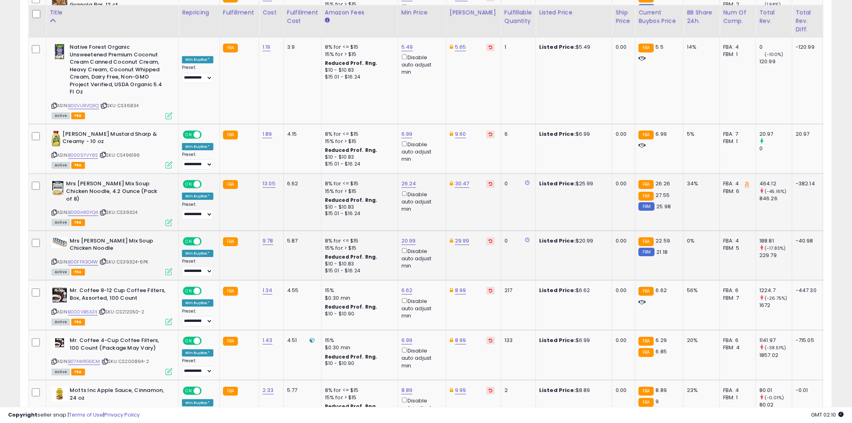
scroll to position [2327, 0]
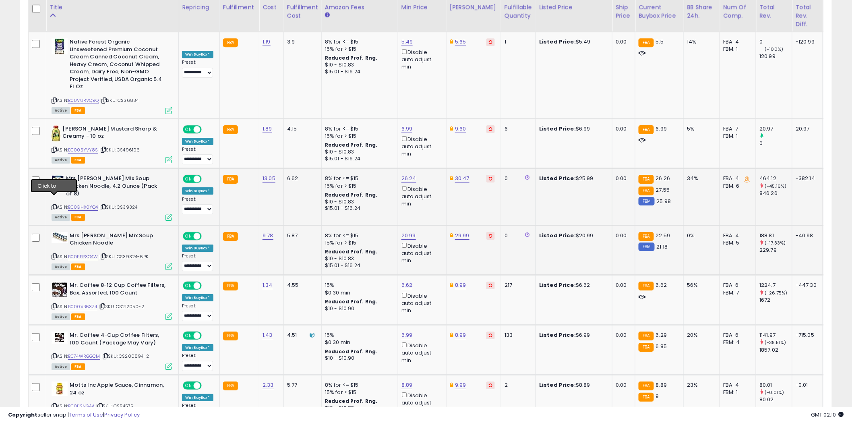
click at [54, 254] on icon at bounding box center [54, 256] width 5 height 4
click at [404, 232] on link "20.99" at bounding box center [409, 236] width 14 height 8
type input "*****"
click at [436, 153] on button "submit" at bounding box center [430, 156] width 14 height 12
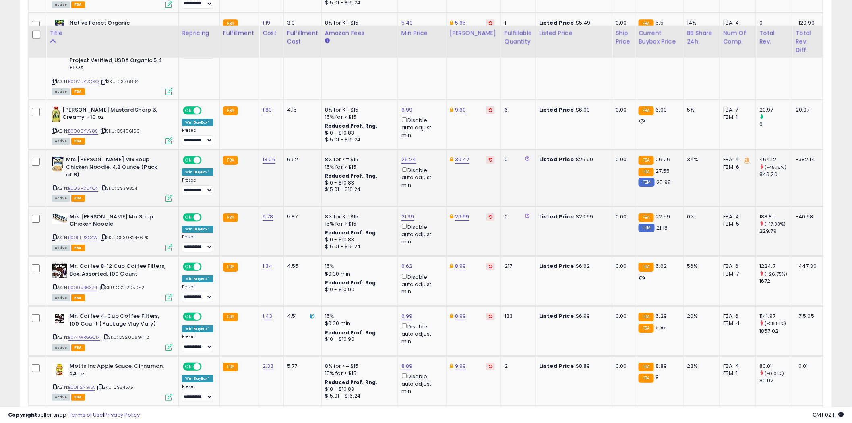
scroll to position [2372, 0]
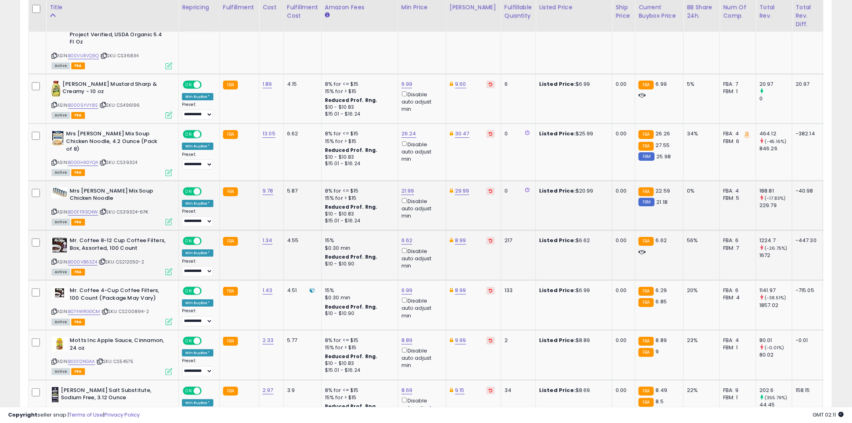
click at [54, 259] on icon at bounding box center [54, 261] width 5 height 4
click at [406, 236] on link "6.62" at bounding box center [407, 240] width 11 height 8
type input "****"
click at [435, 160] on button "submit" at bounding box center [428, 161] width 14 height 12
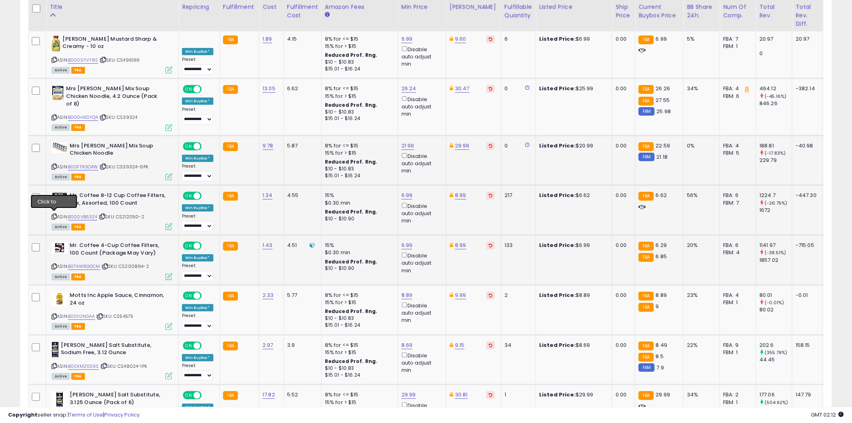
click at [55, 264] on icon at bounding box center [54, 266] width 5 height 4
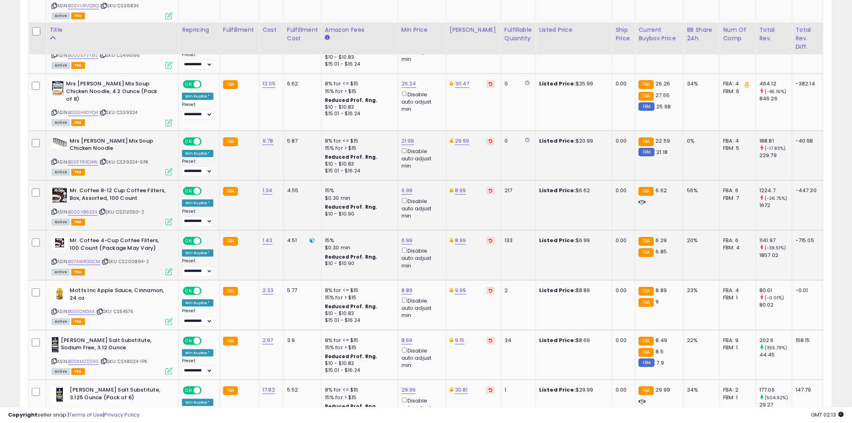
scroll to position [2461, 0]
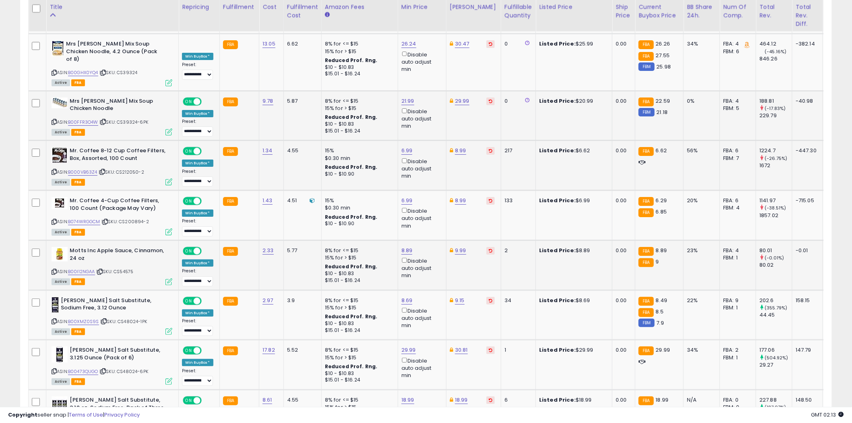
click at [55, 269] on icon at bounding box center [54, 271] width 5 height 4
click at [406, 246] on link "8.89" at bounding box center [407, 250] width 11 height 8
type input "*"
type input "****"
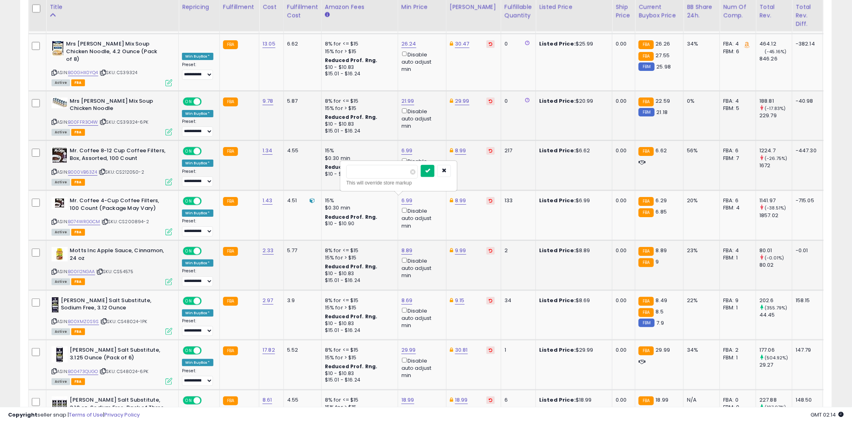
click at [430, 173] on icon "submit" at bounding box center [427, 170] width 5 height 5
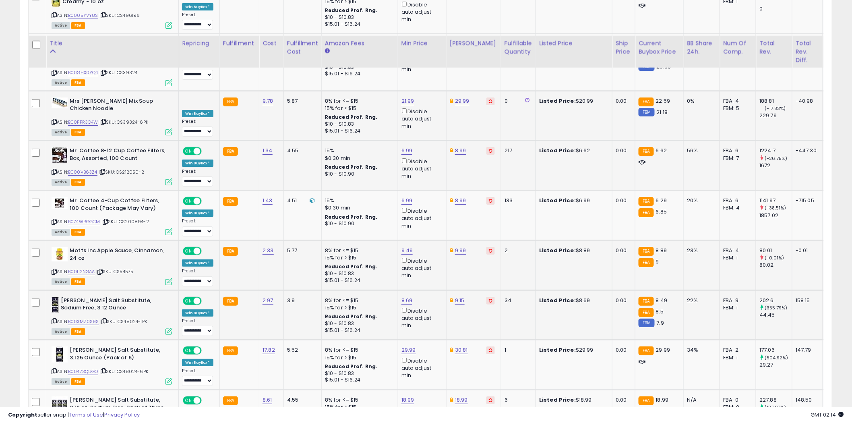
scroll to position [2506, 0]
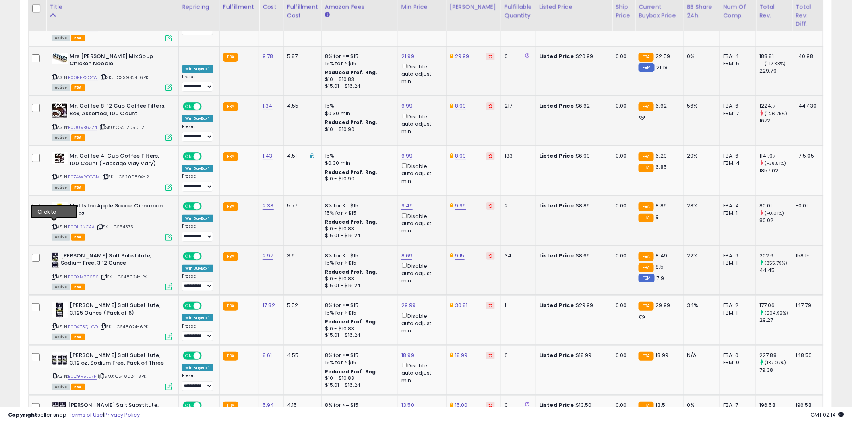
click at [54, 274] on icon at bounding box center [54, 276] width 5 height 4
click at [407, 252] on link "8.69" at bounding box center [407, 256] width 11 height 8
type input "****"
click at [430, 178] on icon "submit" at bounding box center [427, 175] width 5 height 5
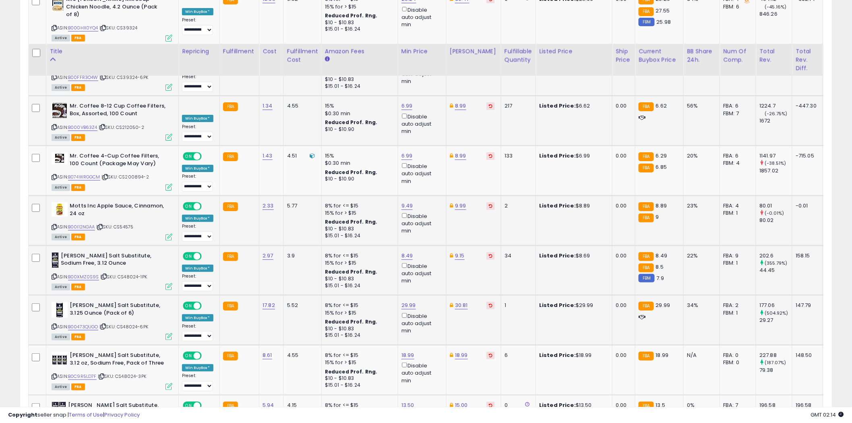
scroll to position [2551, 0]
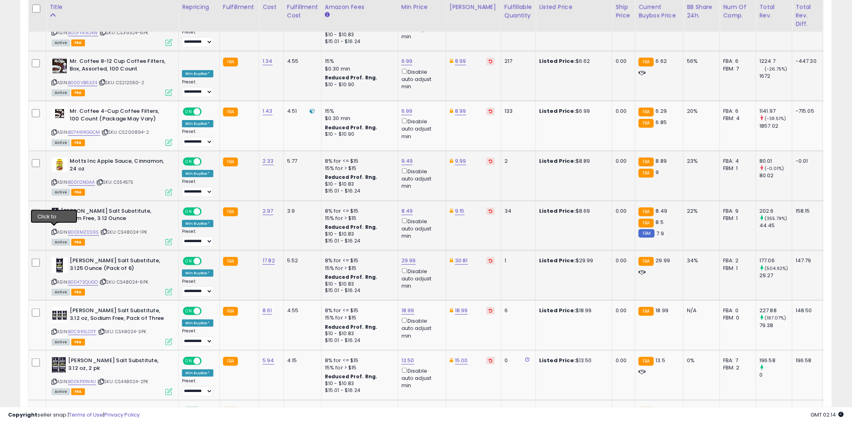
click at [55, 280] on icon at bounding box center [54, 282] width 5 height 4
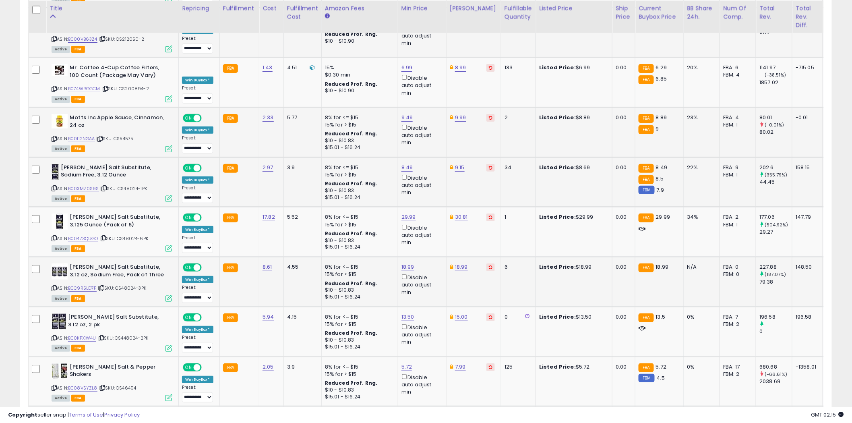
scroll to position [2595, 0]
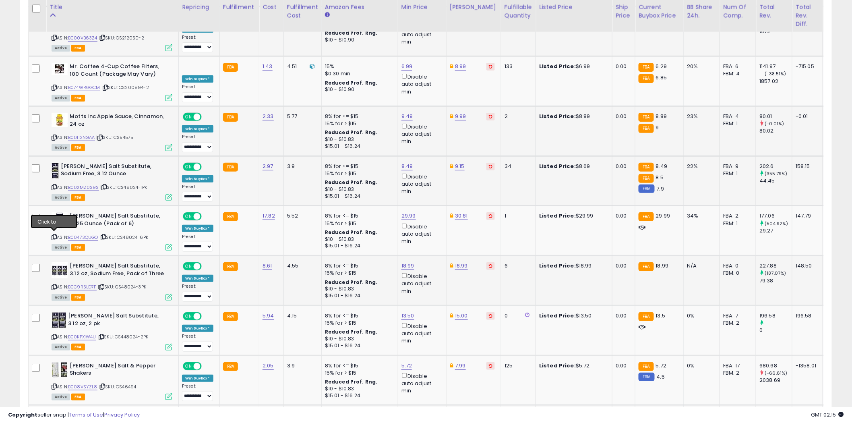
click at [55, 285] on icon at bounding box center [54, 287] width 5 height 4
click at [53, 335] on icon at bounding box center [54, 337] width 5 height 4
click at [54, 384] on icon at bounding box center [54, 386] width 5 height 4
click at [408, 362] on link "5.72" at bounding box center [407, 366] width 11 height 8
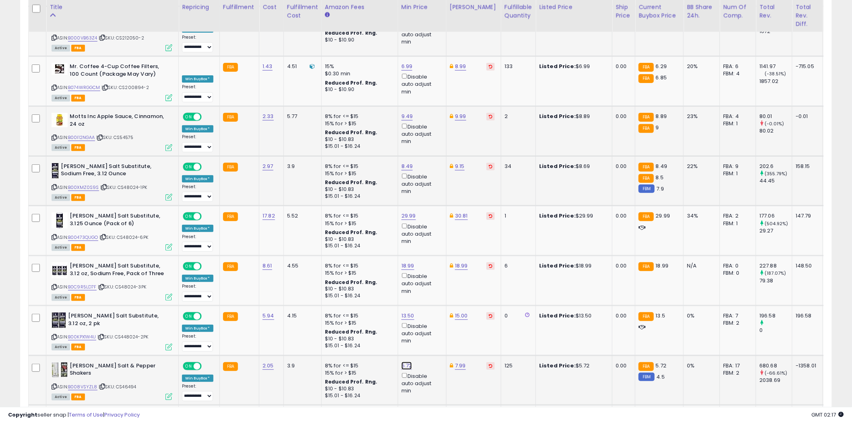
click at [408, 362] on link "5.72" at bounding box center [407, 366] width 11 height 8
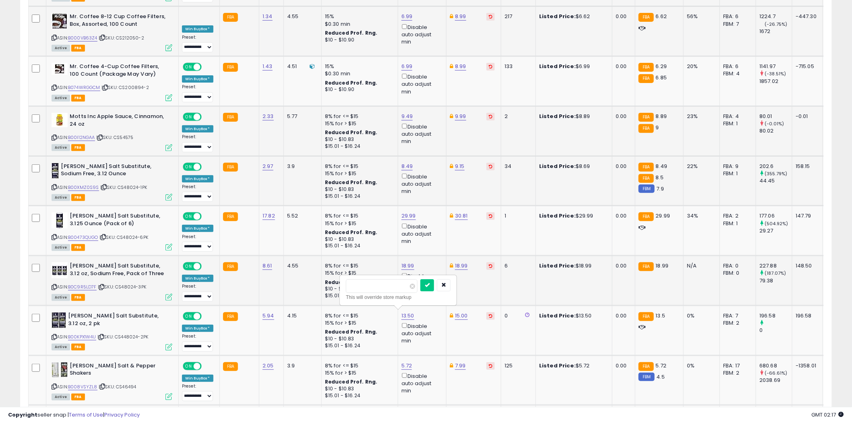
scroll to position [2506, 0]
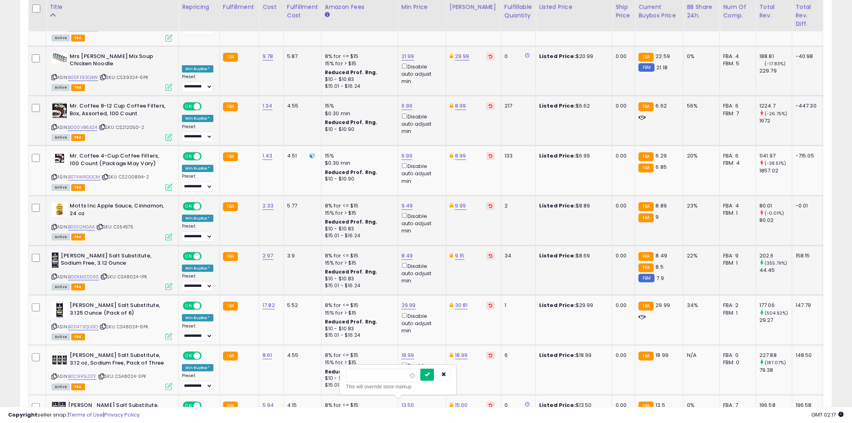
type input "****"
click at [430, 373] on icon "submit" at bounding box center [427, 374] width 5 height 5
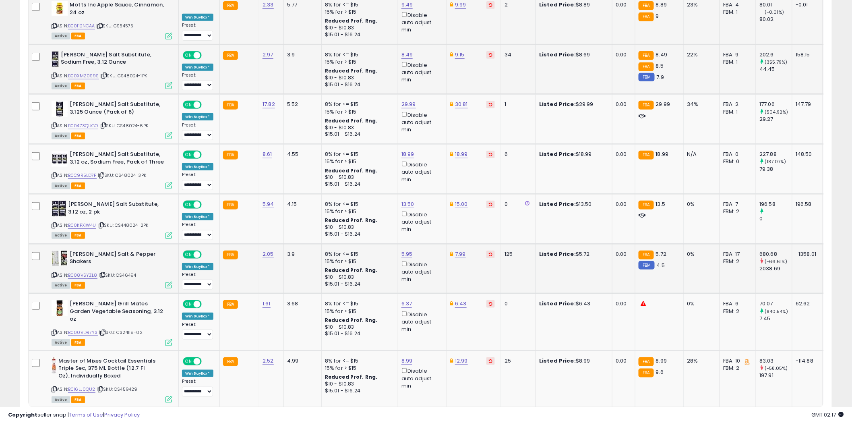
scroll to position [2709, 0]
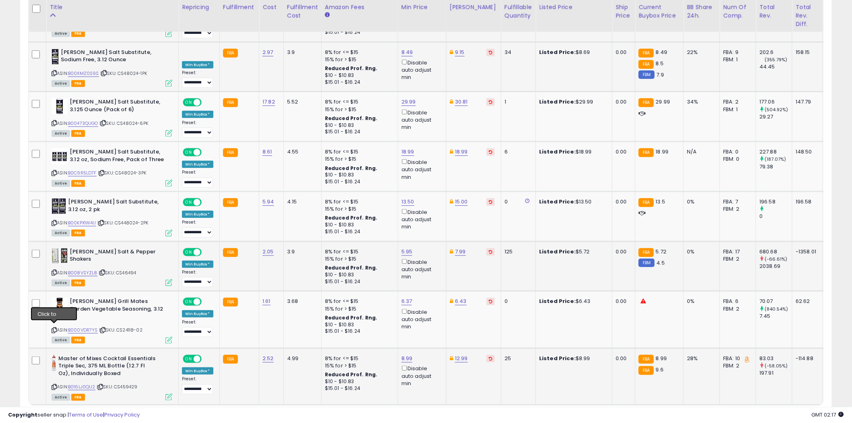
click at [54, 385] on icon at bounding box center [54, 387] width 5 height 4
drag, startPoint x: 773, startPoint y: 367, endPoint x: 754, endPoint y: 363, distance: 19.0
click at [773, 414] on link "2" at bounding box center [776, 421] width 14 height 14
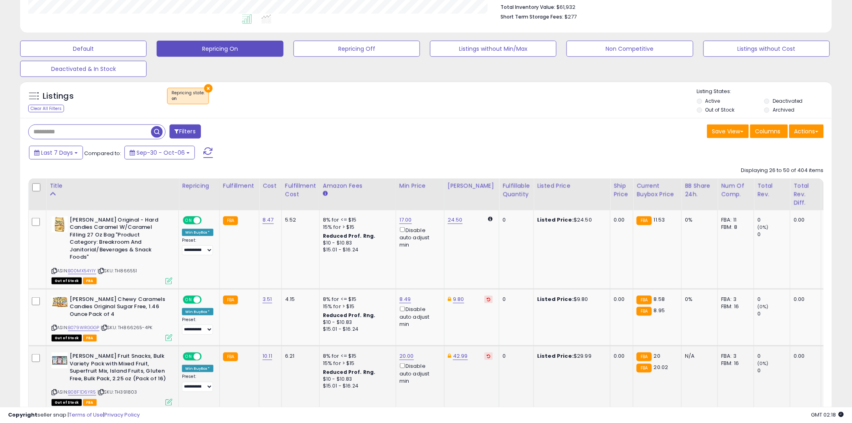
scroll to position [268, 0]
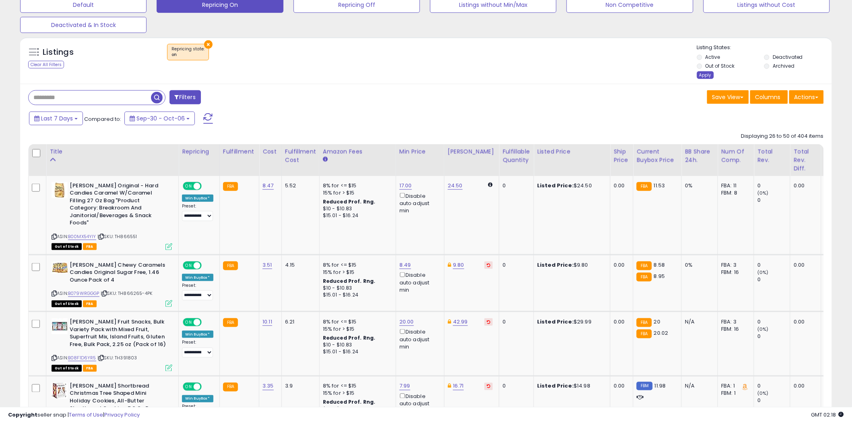
click at [703, 75] on div "Apply" at bounding box center [705, 75] width 17 height 8
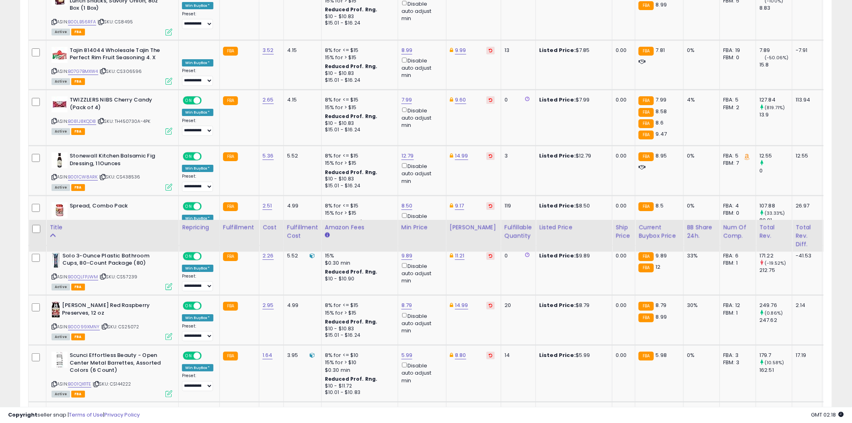
scroll to position [1430, 0]
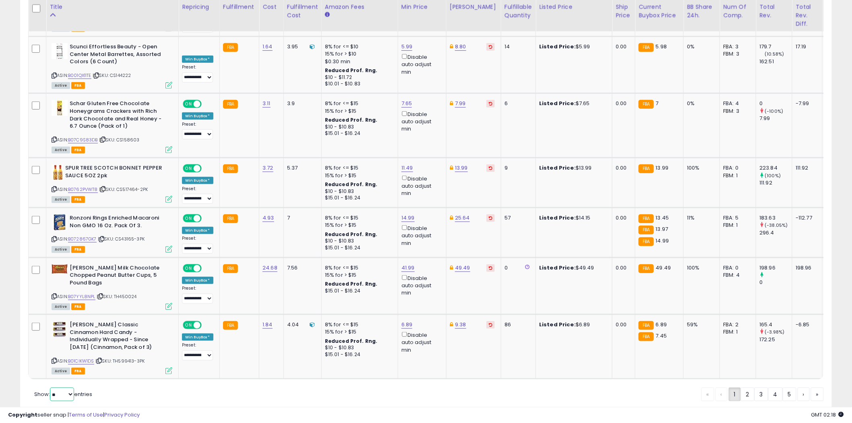
click at [73, 387] on select "** **" at bounding box center [62, 394] width 24 height 14
select select "**"
click at [51, 387] on select "** **" at bounding box center [62, 394] width 24 height 14
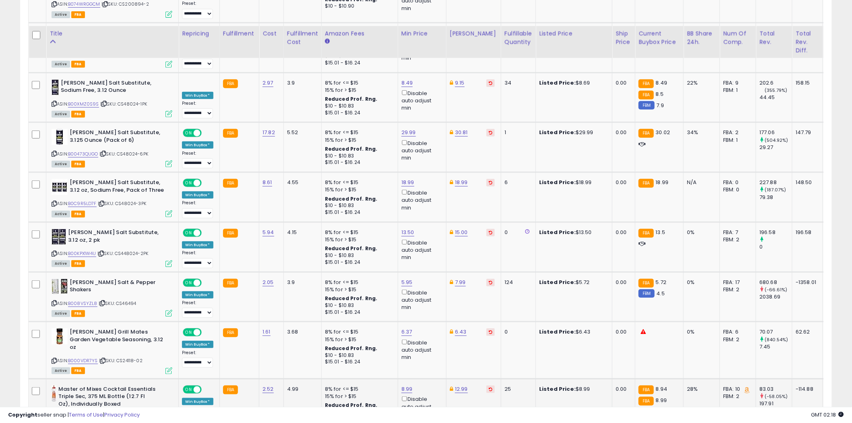
scroll to position [2715, 0]
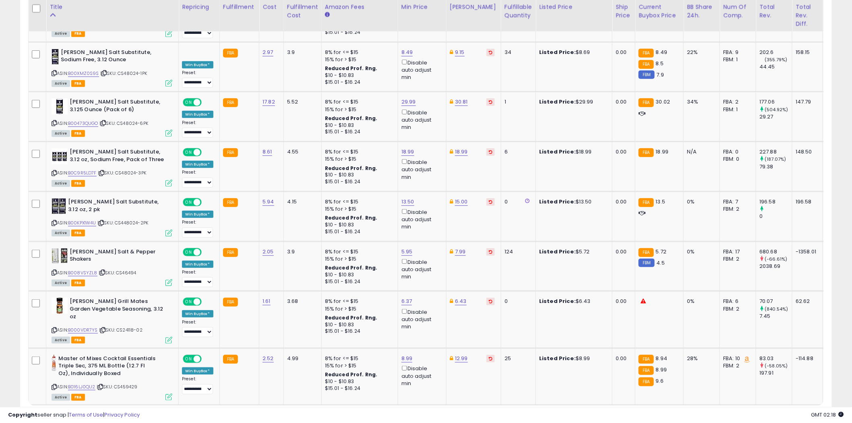
click at [774, 414] on link "2" at bounding box center [776, 421] width 14 height 14
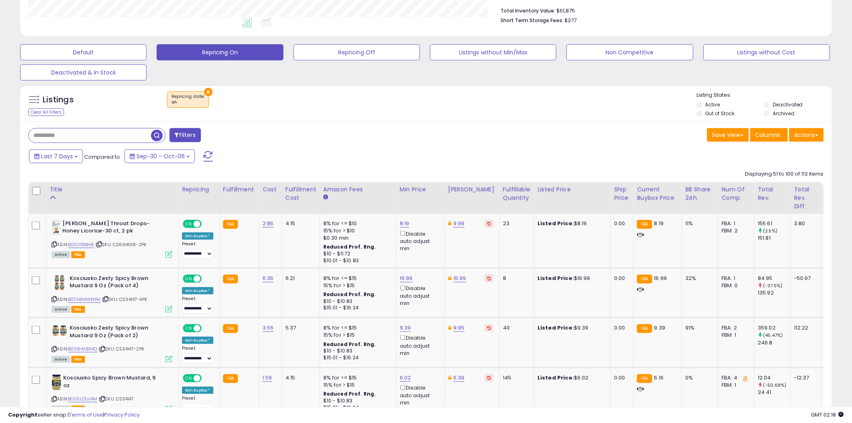
scroll to position [224, 0]
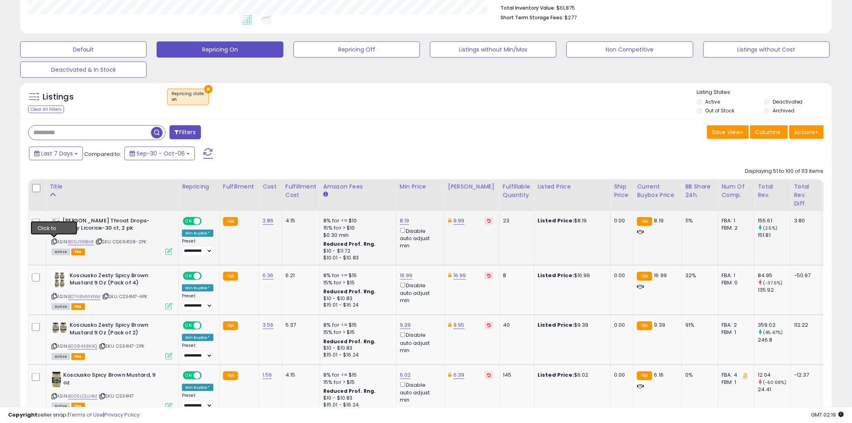
click at [54, 241] on icon at bounding box center [54, 241] width 5 height 4
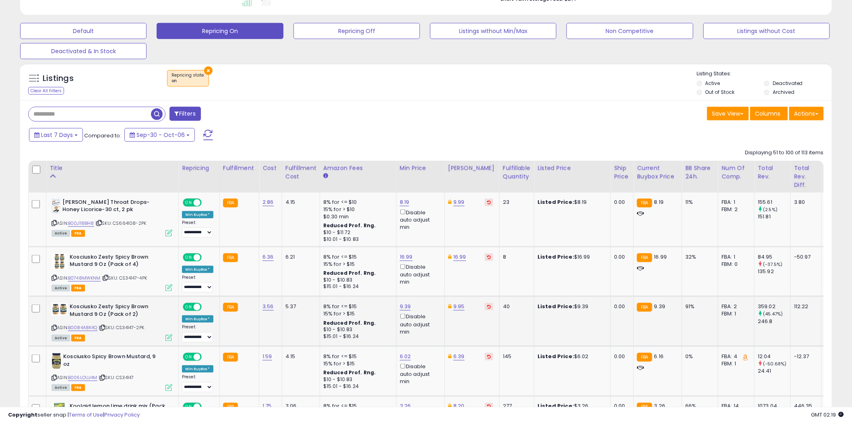
scroll to position [313, 0]
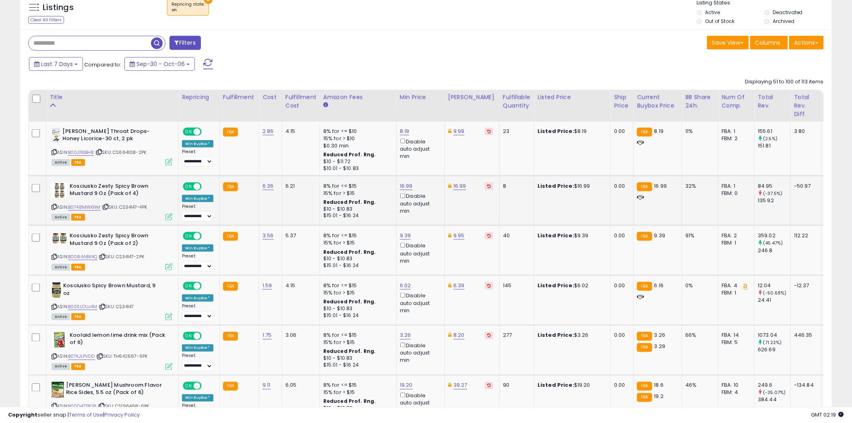
click at [54, 205] on icon at bounding box center [54, 207] width 5 height 4
click at [458, 183] on link "16.99" at bounding box center [460, 186] width 13 height 8
click at [411, 157] on input "*****" at bounding box center [436, 158] width 72 height 14
type input "*****"
click at [483, 158] on icon "submit" at bounding box center [480, 157] width 5 height 5
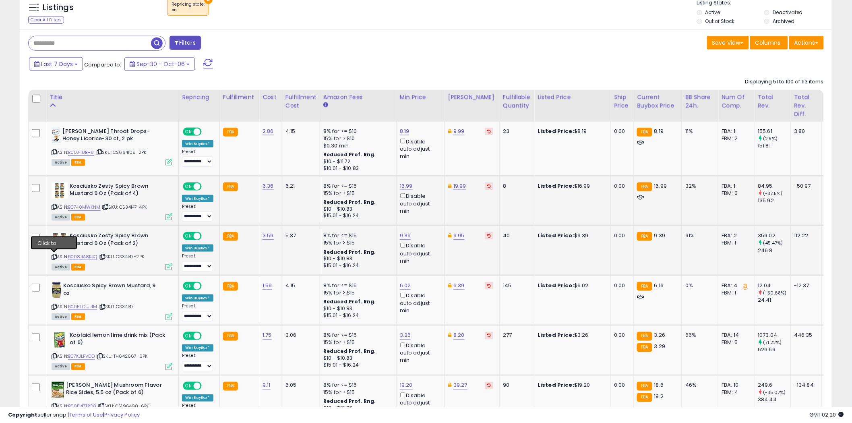
click at [54, 256] on icon at bounding box center [54, 257] width 5 height 4
click at [404, 236] on link "9.39" at bounding box center [405, 236] width 11 height 8
type input "****"
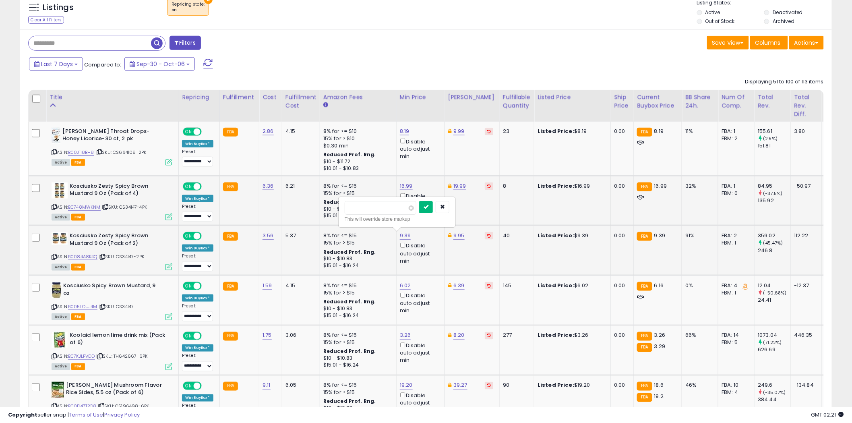
click at [433, 206] on button "submit" at bounding box center [426, 207] width 14 height 12
click at [429, 207] on icon "submit" at bounding box center [426, 206] width 5 height 5
click at [459, 236] on link "9.95" at bounding box center [459, 236] width 11 height 8
type input "****"
click at [483, 206] on icon "submit" at bounding box center [480, 206] width 5 height 5
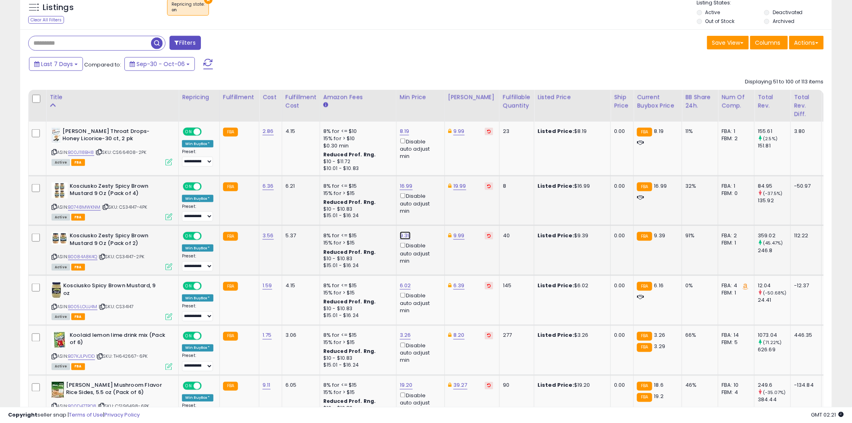
click at [406, 236] on link "9.39" at bounding box center [405, 236] width 11 height 8
type input "*"
click at [429, 206] on icon "submit" at bounding box center [426, 206] width 5 height 5
click at [403, 234] on link "9.00" at bounding box center [405, 236] width 11 height 8
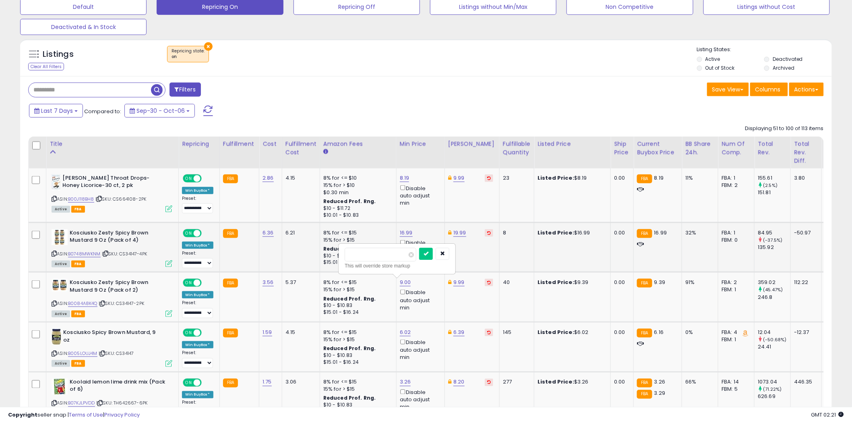
scroll to position [179, 0]
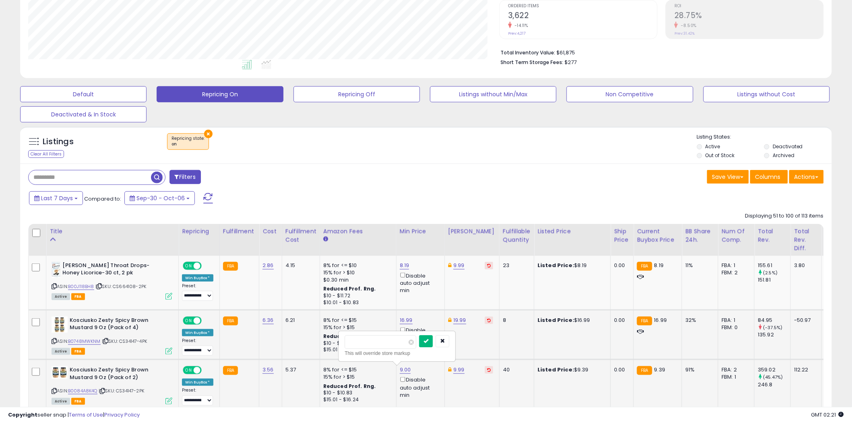
click at [429, 340] on icon "submit" at bounding box center [426, 340] width 5 height 5
type input "*"
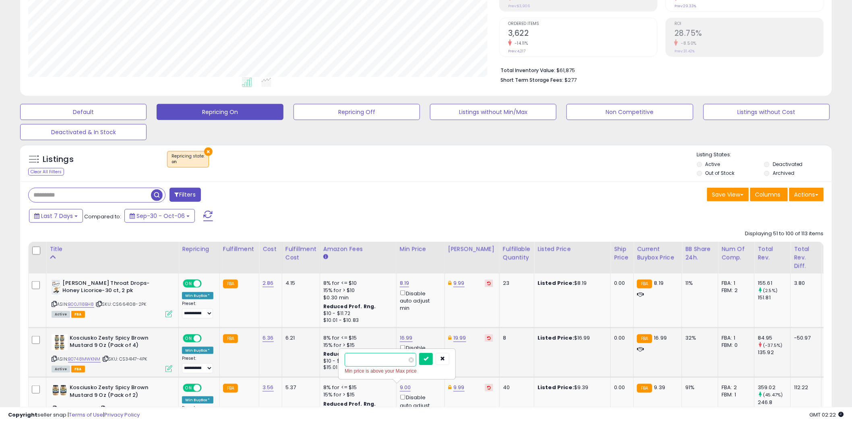
scroll to position [134, 0]
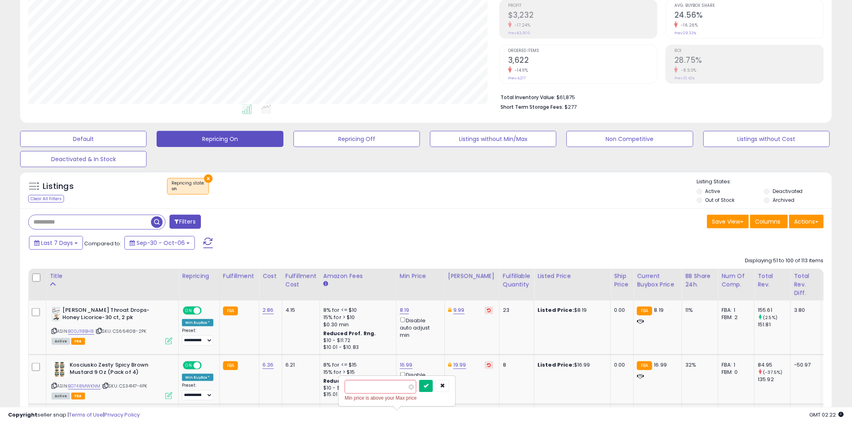
click at [429, 385] on icon "submit" at bounding box center [426, 385] width 5 height 5
type input "*"
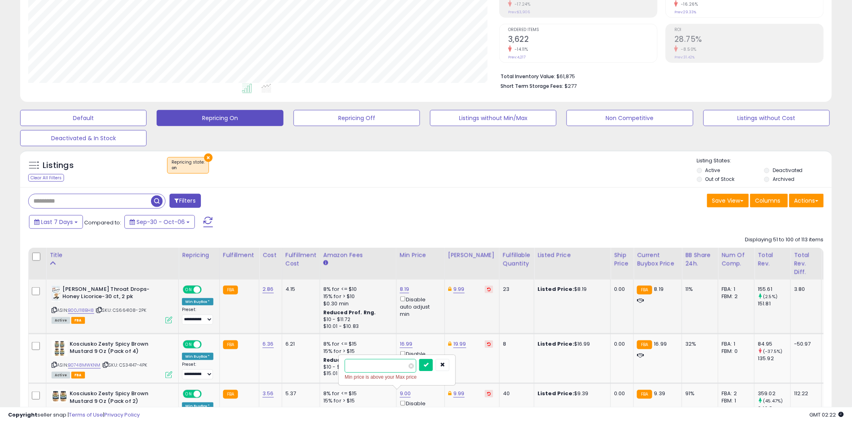
scroll to position [268, 0]
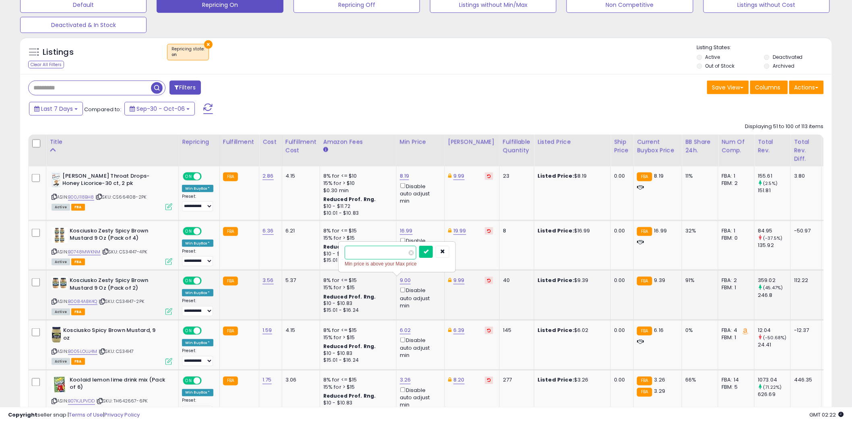
type input "*"
type input "****"
click at [429, 250] on icon "submit" at bounding box center [426, 251] width 5 height 5
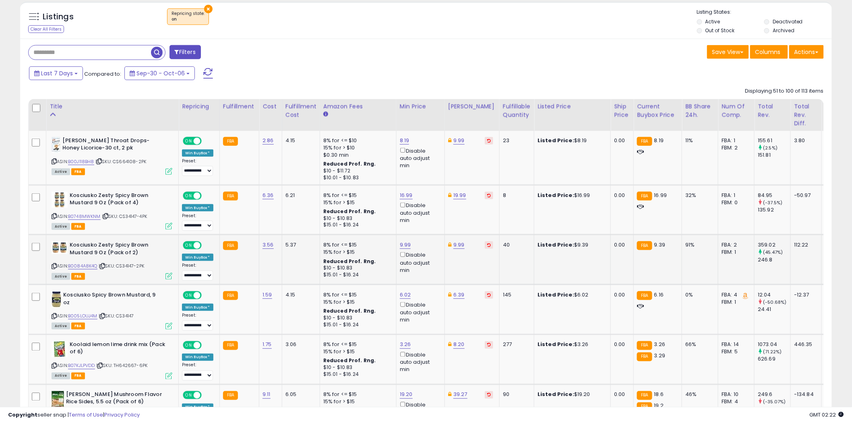
scroll to position [313, 0]
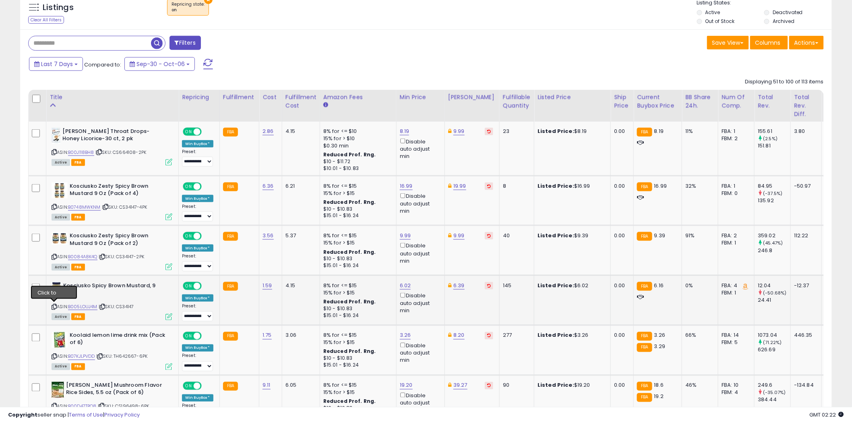
click at [55, 304] on icon at bounding box center [54, 306] width 5 height 4
click at [406, 286] on link "6.02" at bounding box center [405, 286] width 11 height 8
click at [406, 287] on link "6.02" at bounding box center [405, 286] width 11 height 8
type input "****"
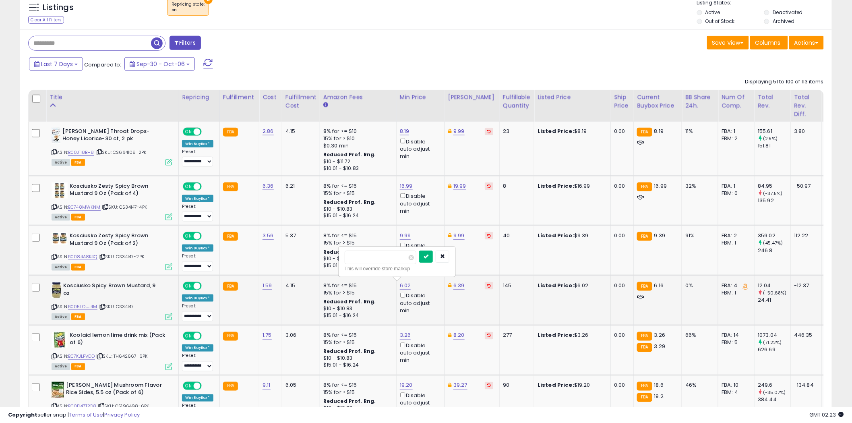
click at [429, 259] on icon "submit" at bounding box center [426, 256] width 5 height 5
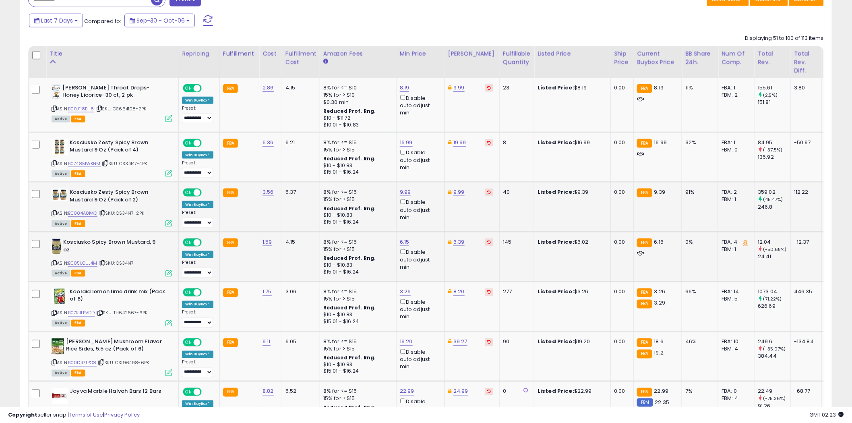
scroll to position [358, 0]
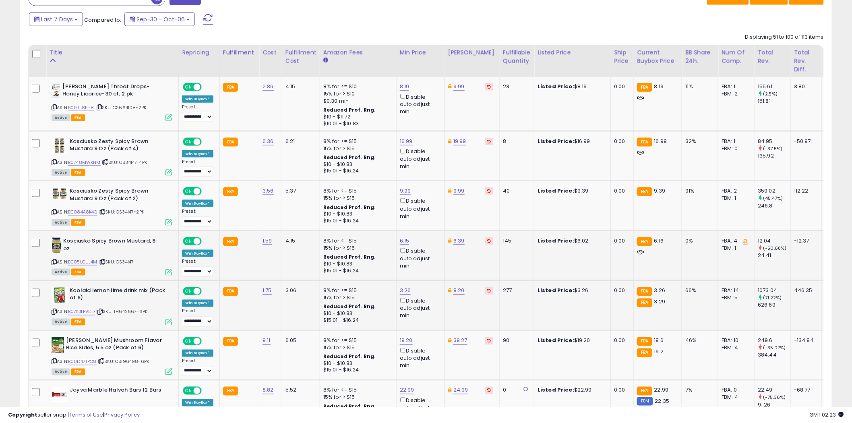
click at [55, 310] on icon at bounding box center [54, 312] width 5 height 4
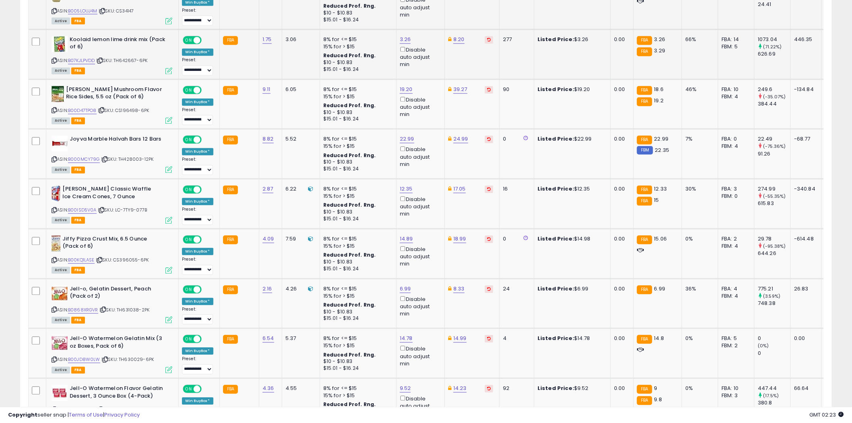
scroll to position [537, 0]
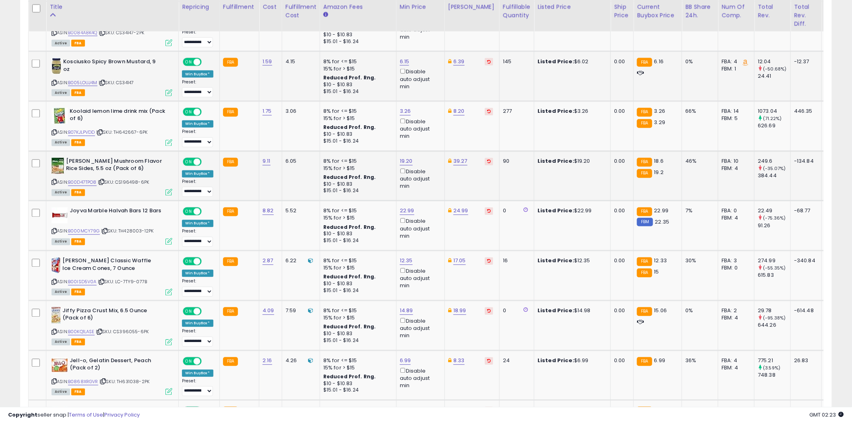
click at [54, 182] on icon at bounding box center [54, 182] width 5 height 4
click at [411, 160] on div "19.20 Disable auto adjust min" at bounding box center [419, 174] width 39 height 33
click at [409, 160] on link "19.20" at bounding box center [406, 161] width 13 height 8
type input "*****"
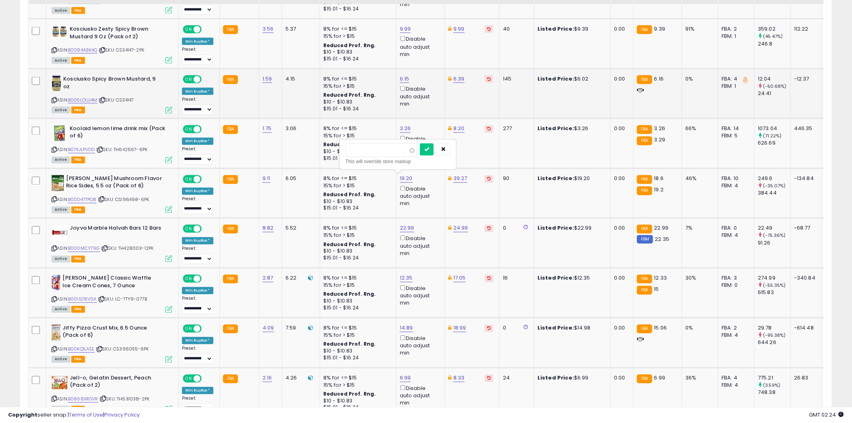
scroll to position [492, 0]
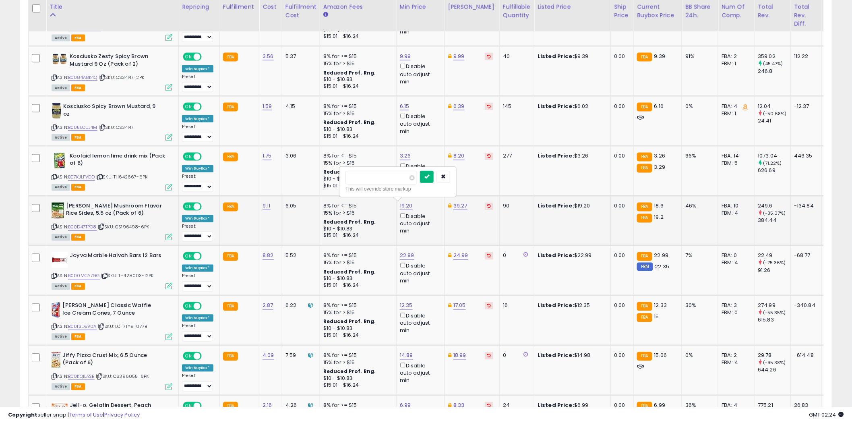
click at [434, 180] on button "submit" at bounding box center [427, 177] width 14 height 12
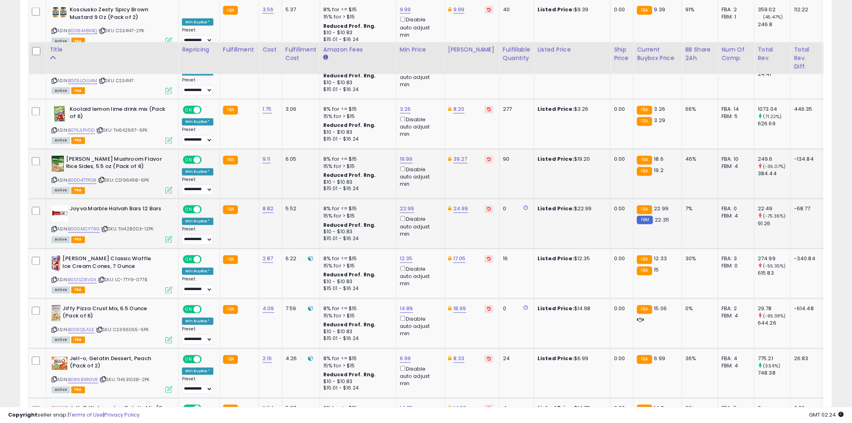
scroll to position [582, 0]
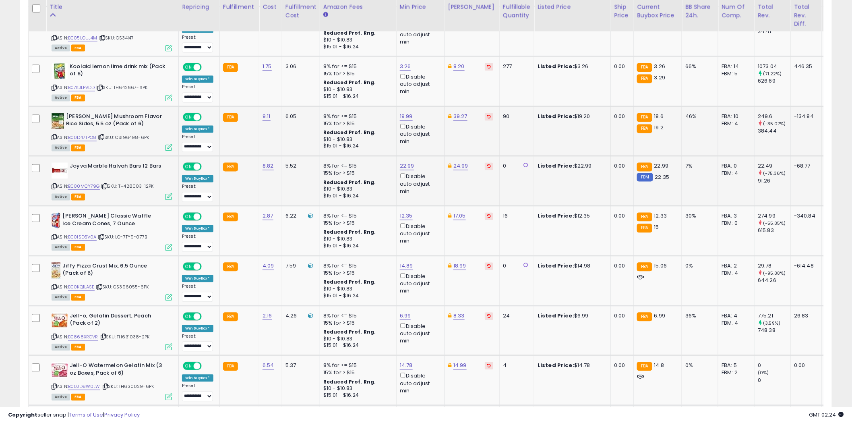
click at [55, 186] on icon at bounding box center [54, 186] width 5 height 4
click at [91, 184] on link "B000MCY79G" at bounding box center [84, 186] width 32 height 7
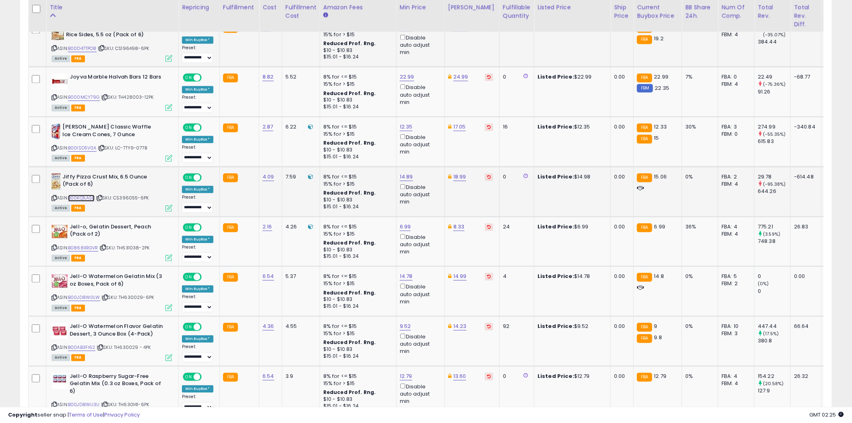
click at [89, 196] on link "B00KQ1LASE" at bounding box center [81, 198] width 27 height 7
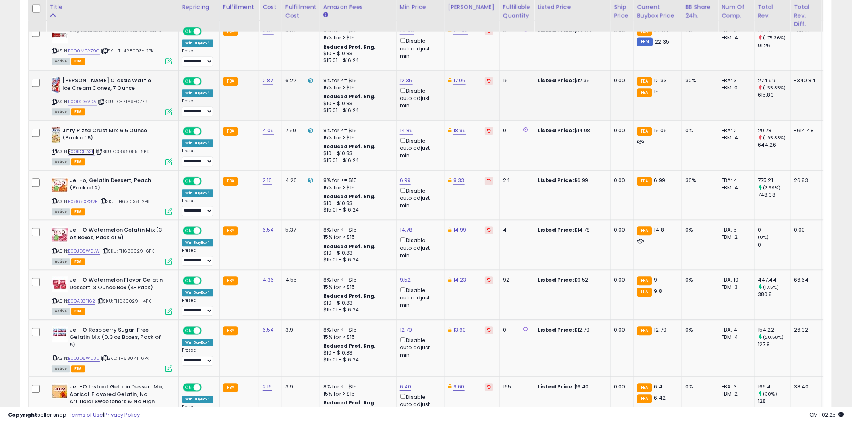
scroll to position [760, 0]
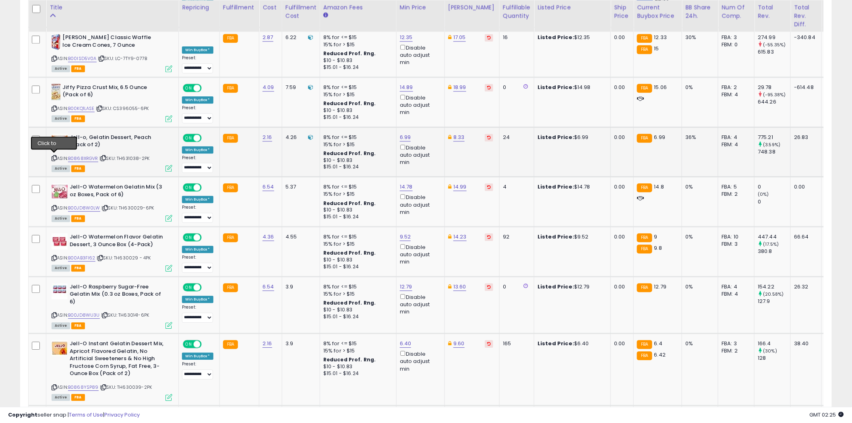
click at [55, 156] on icon at bounding box center [54, 158] width 5 height 4
click at [54, 206] on icon at bounding box center [54, 208] width 5 height 4
click at [86, 206] on link "B00JD8W0LW" at bounding box center [84, 208] width 32 height 7
click at [55, 256] on icon at bounding box center [54, 258] width 5 height 4
click at [408, 236] on link "9.52" at bounding box center [405, 237] width 11 height 8
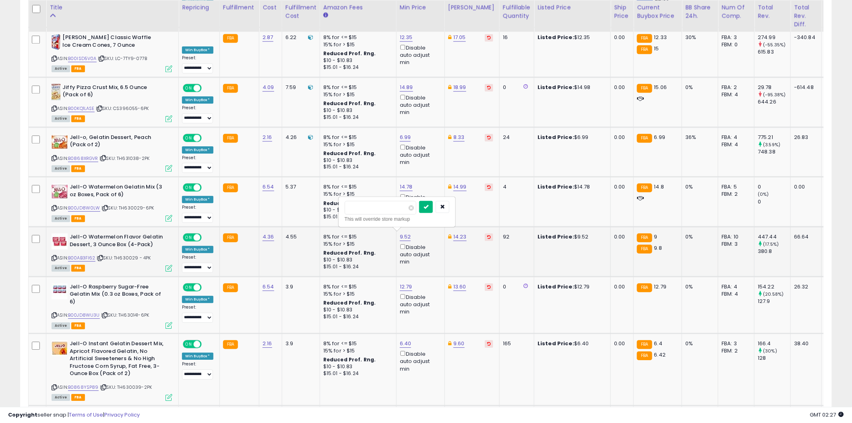
type input "****"
click at [433, 205] on button "submit" at bounding box center [426, 207] width 14 height 12
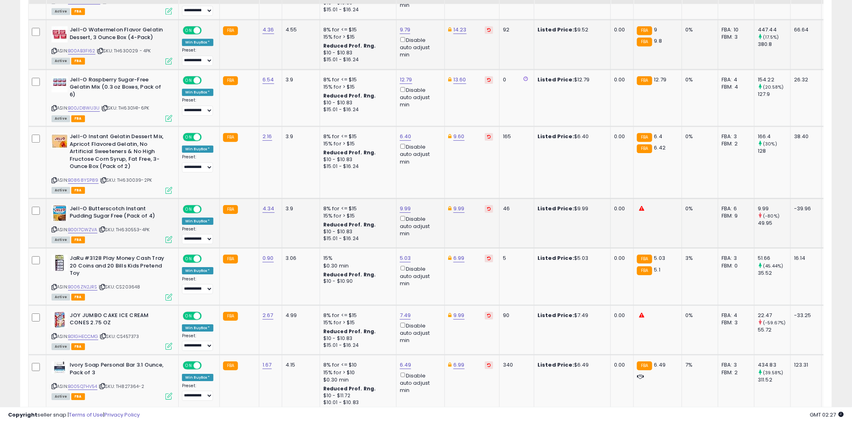
scroll to position [940, 0]
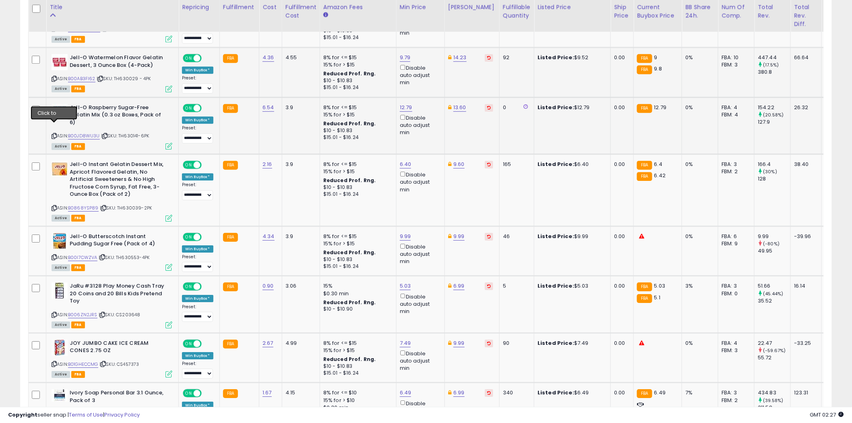
click at [53, 134] on icon at bounding box center [54, 136] width 5 height 4
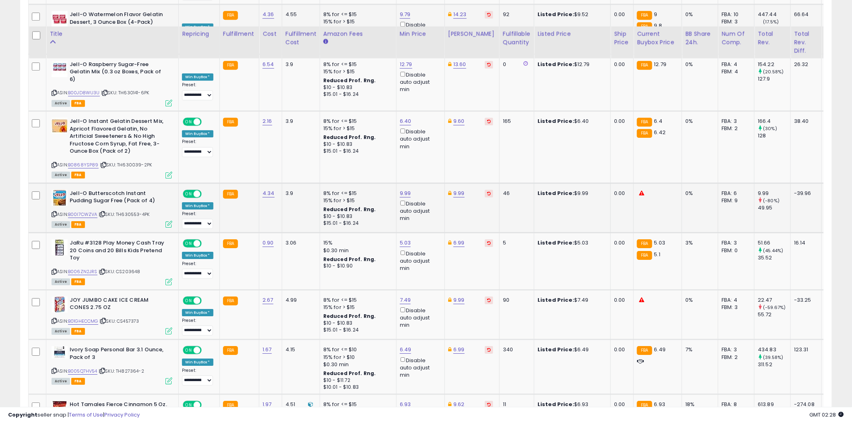
scroll to position [1029, 0]
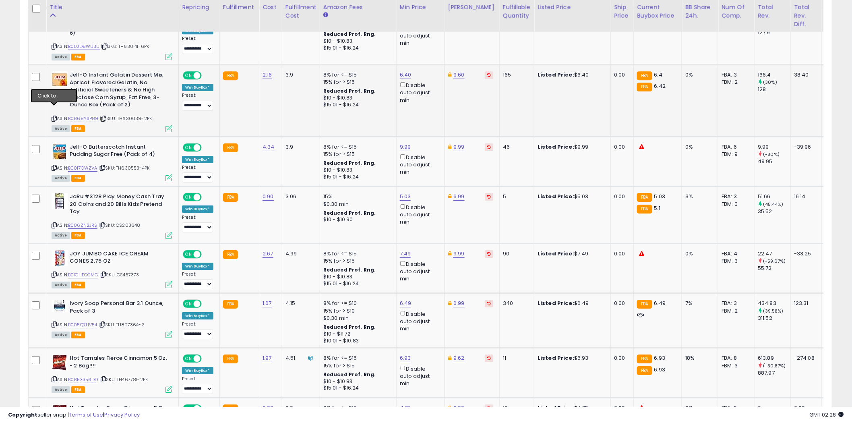
click at [54, 116] on icon at bounding box center [54, 118] width 5 height 4
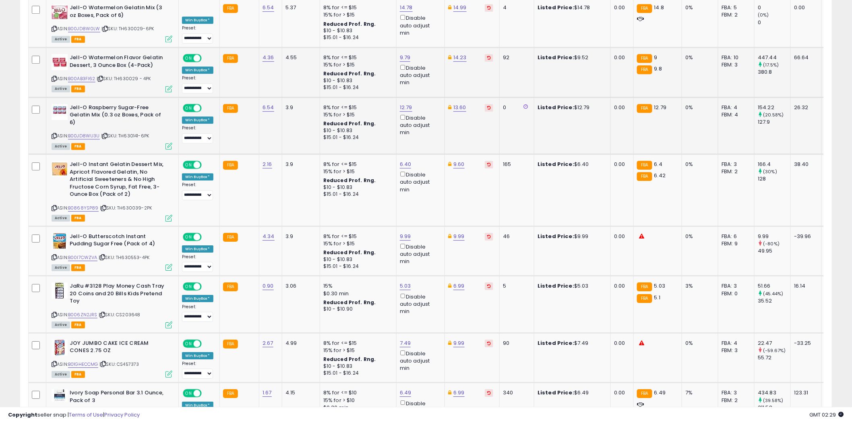
scroll to position [895, 0]
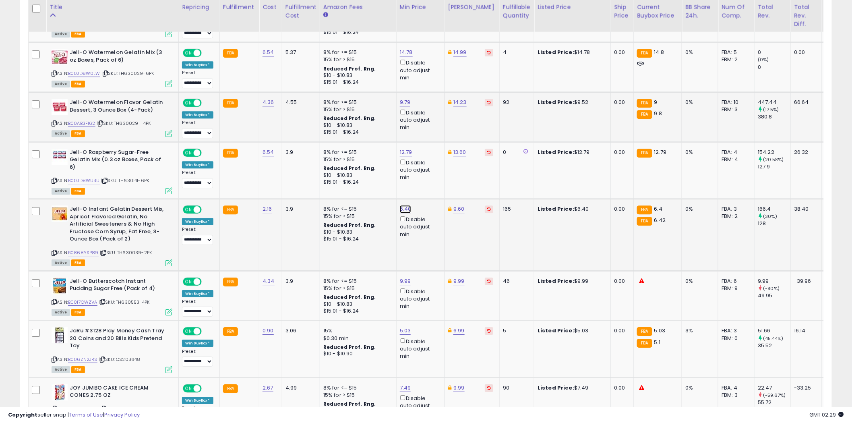
click at [407, 205] on link "6.40" at bounding box center [406, 209] width 12 height 8
type input "****"
click at [433, 173] on button "submit" at bounding box center [426, 172] width 14 height 12
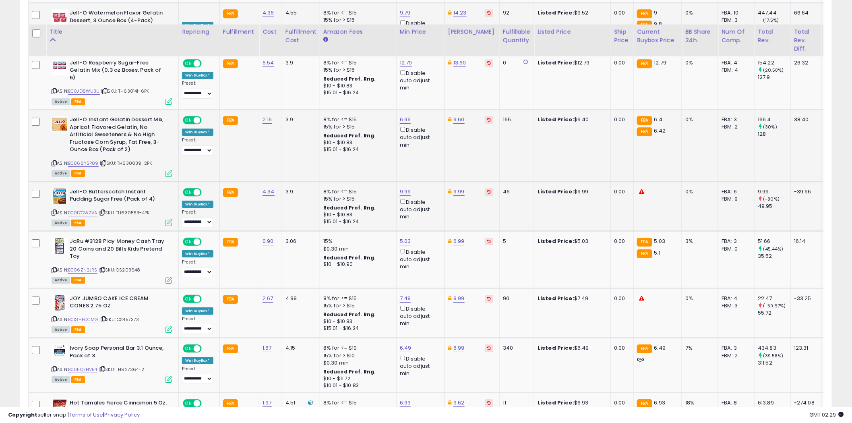
scroll to position [1029, 0]
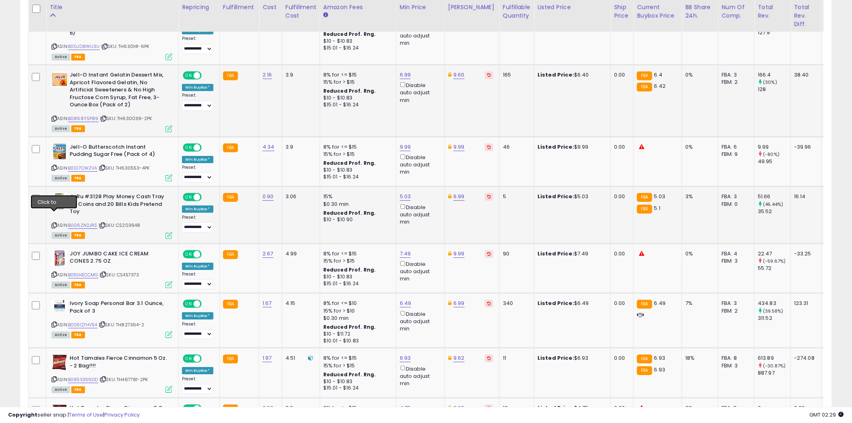
click at [54, 223] on icon at bounding box center [54, 225] width 5 height 4
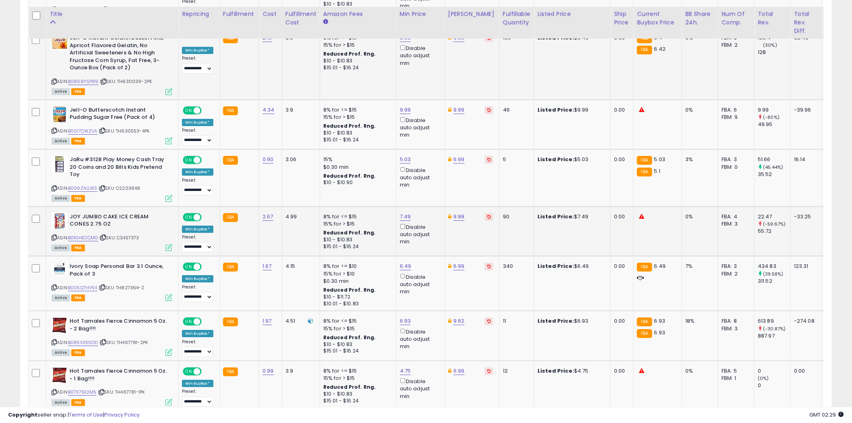
scroll to position [1074, 0]
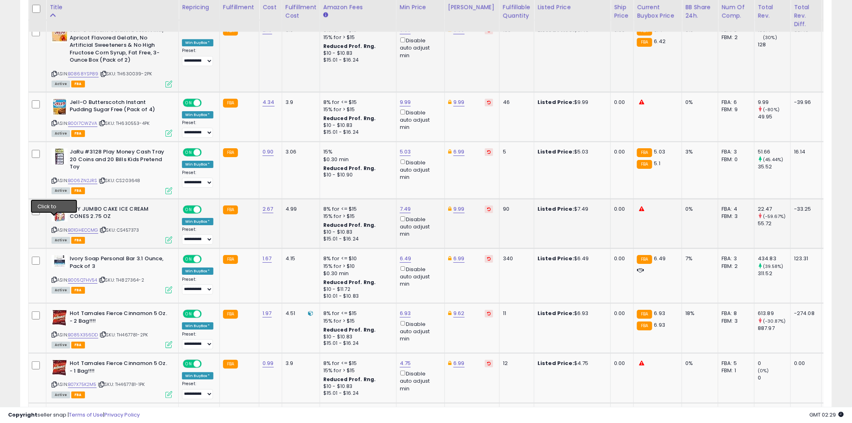
click at [54, 228] on icon at bounding box center [54, 230] width 5 height 4
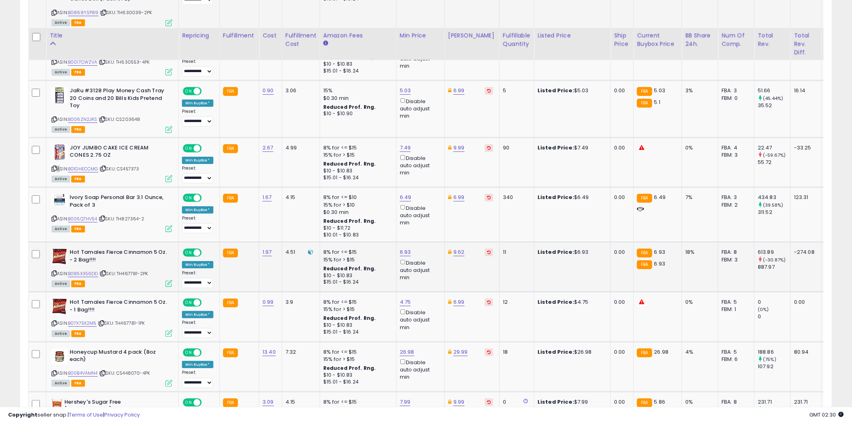
scroll to position [1163, 0]
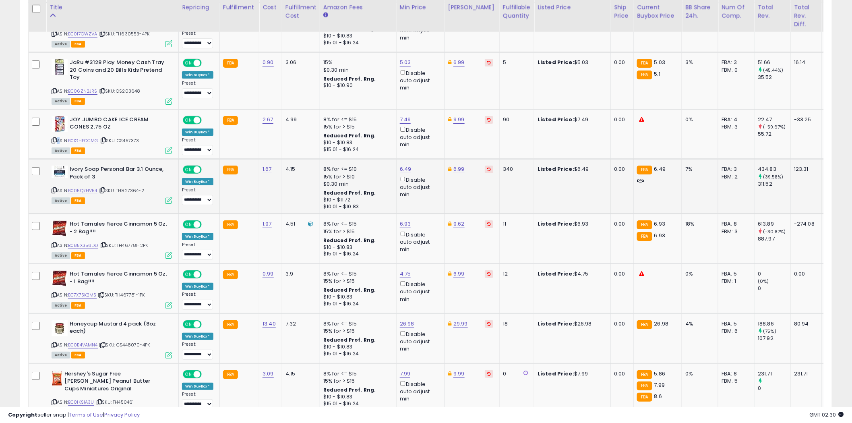
click at [56, 188] on icon at bounding box center [54, 190] width 5 height 4
click at [54, 243] on icon at bounding box center [54, 245] width 5 height 4
click at [401, 220] on link "6.93" at bounding box center [405, 224] width 11 height 8
type input "*"
type input "****"
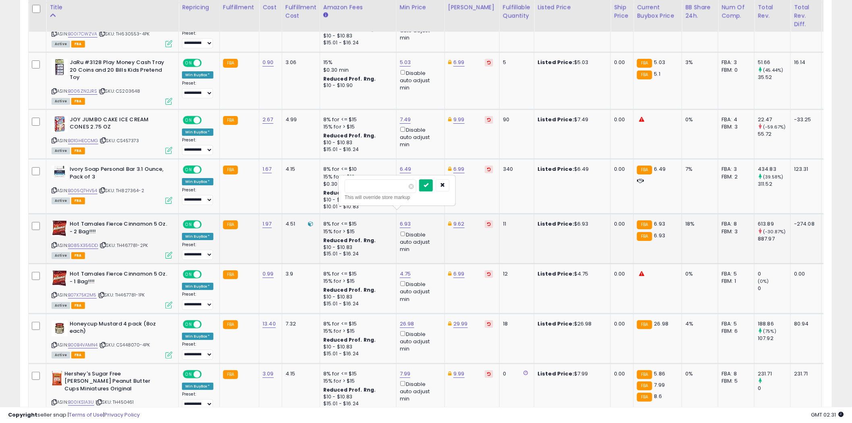
click at [433, 189] on button "submit" at bounding box center [426, 185] width 14 height 12
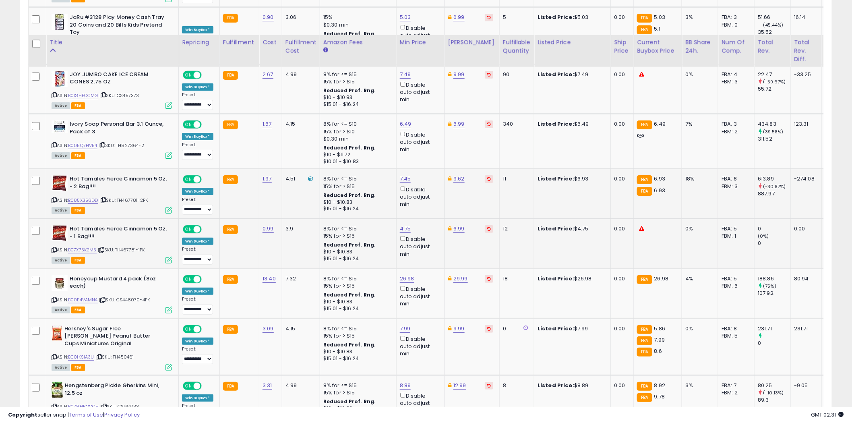
scroll to position [1253, 0]
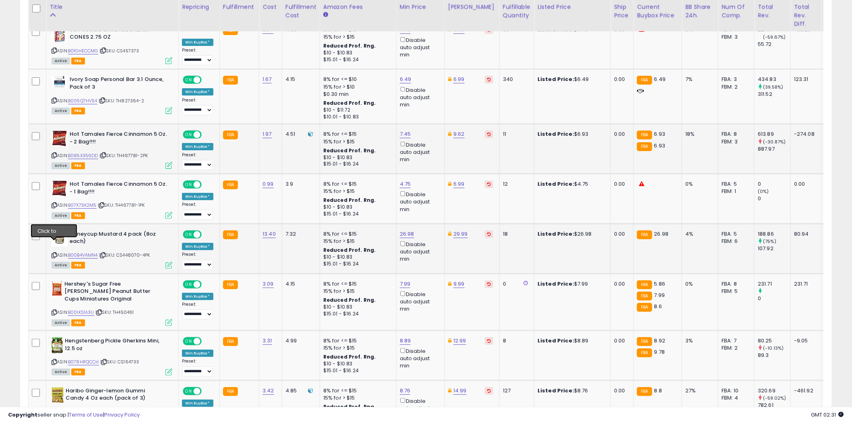
click at [54, 253] on icon at bounding box center [54, 255] width 5 height 4
click at [54, 310] on icon at bounding box center [54, 312] width 5 height 4
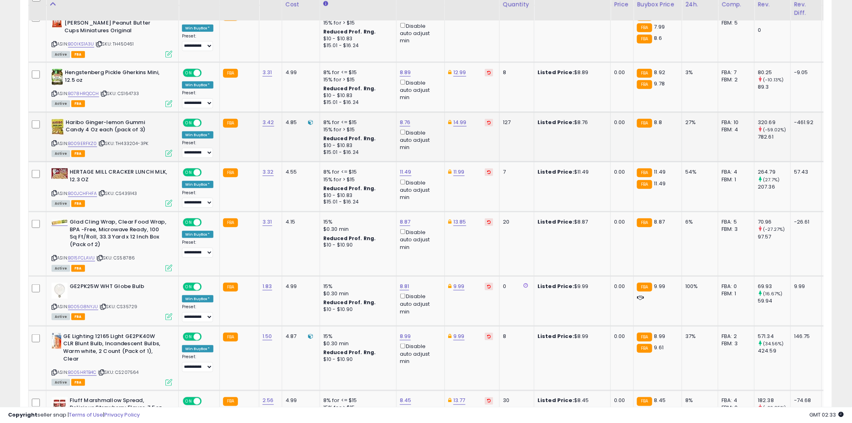
scroll to position [1477, 0]
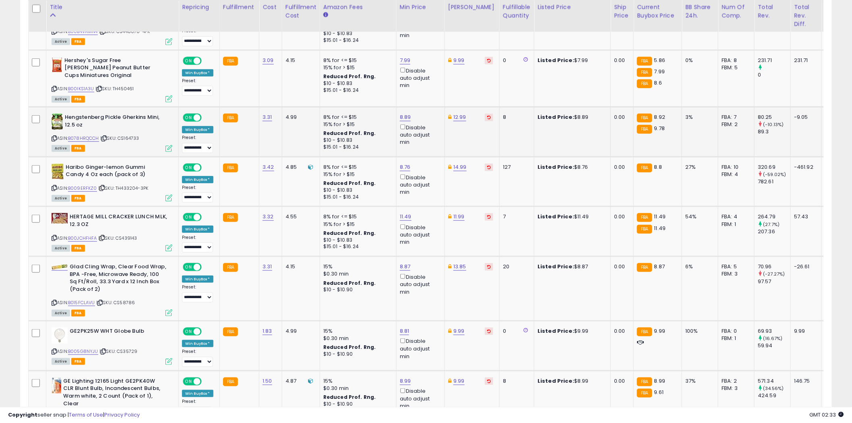
click at [56, 136] on icon at bounding box center [54, 138] width 5 height 4
click at [404, 113] on link "8.89" at bounding box center [405, 117] width 11 height 8
type input "*"
type input "****"
click at [429, 77] on icon "submit" at bounding box center [426, 77] width 5 height 5
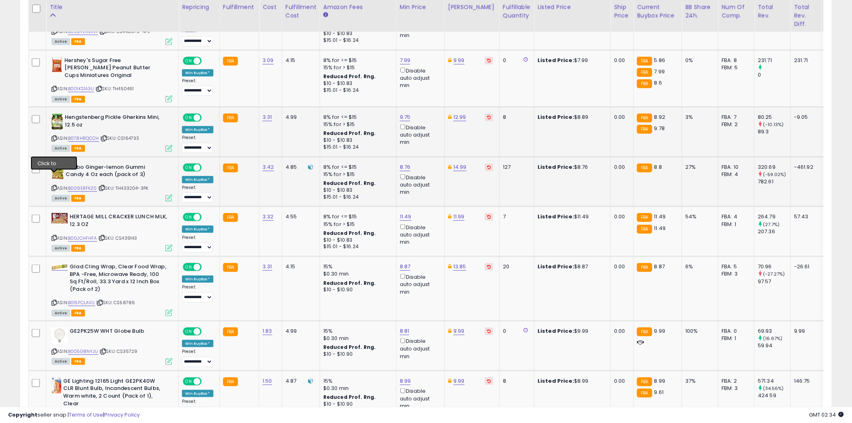
click at [54, 186] on icon at bounding box center [54, 188] width 5 height 4
click at [404, 163] on link "8.76" at bounding box center [405, 167] width 11 height 8
type input "*"
type input "****"
click at [433, 123] on button "submit" at bounding box center [426, 127] width 14 height 12
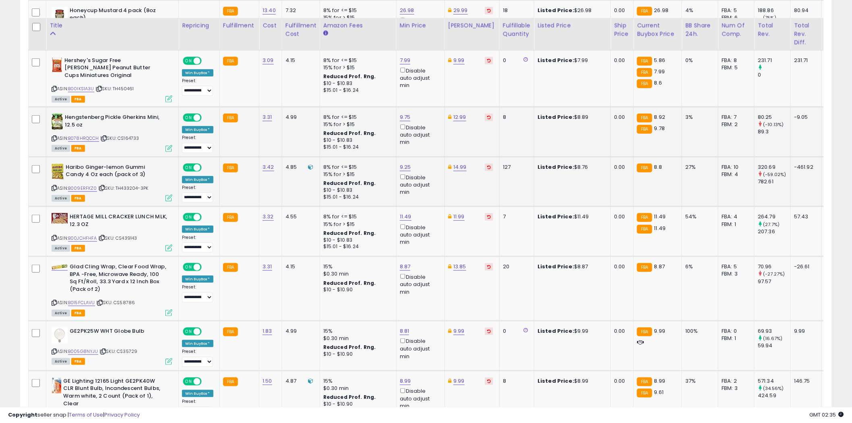
scroll to position [1521, 0]
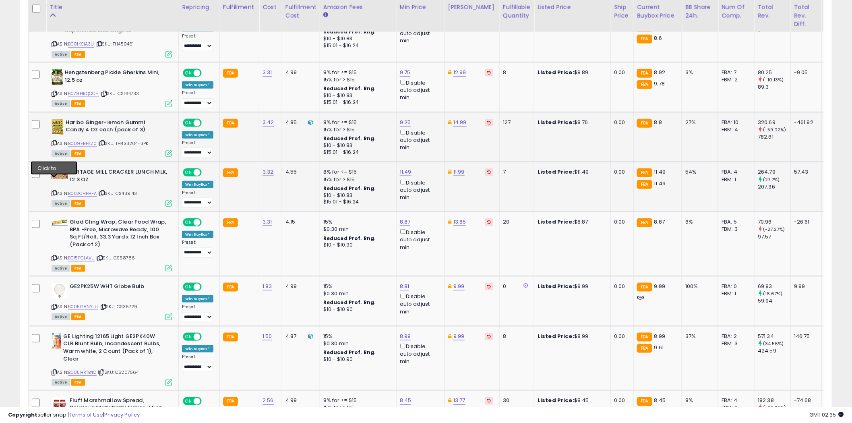
click at [54, 191] on icon at bounding box center [54, 193] width 5 height 4
click at [54, 256] on icon at bounding box center [54, 258] width 5 height 4
click at [406, 218] on link "8.87" at bounding box center [405, 222] width 11 height 8
type input "*"
type input "****"
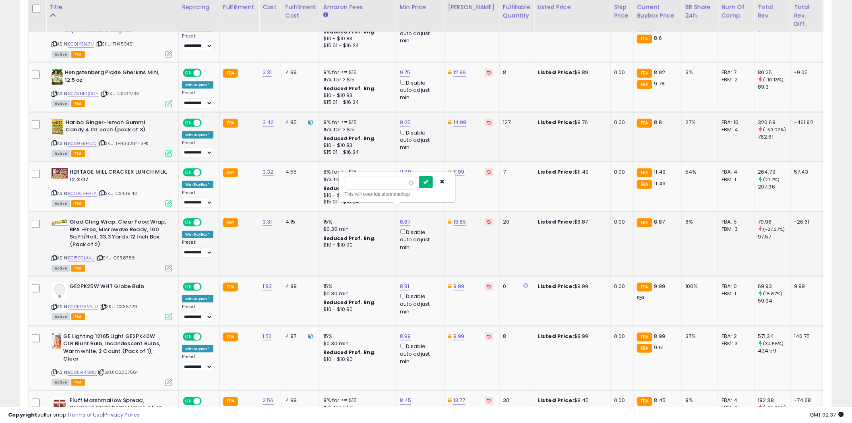
click at [433, 182] on button "submit" at bounding box center [426, 182] width 14 height 12
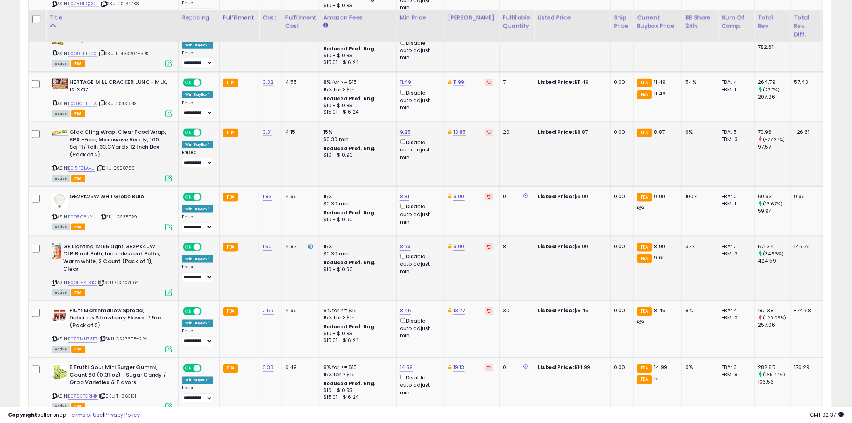
scroll to position [1656, 0]
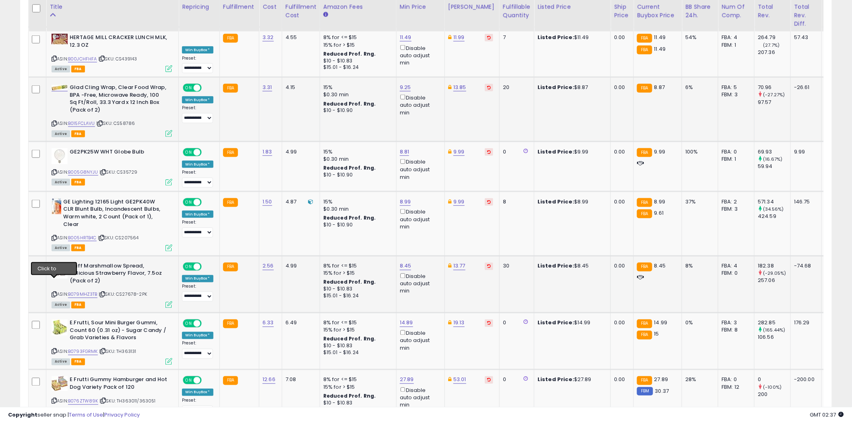
click at [55, 292] on icon at bounding box center [54, 294] width 5 height 4
click at [406, 262] on link "8.45" at bounding box center [406, 266] width 12 height 8
type input "****"
click at [433, 224] on button "submit" at bounding box center [426, 226] width 14 height 12
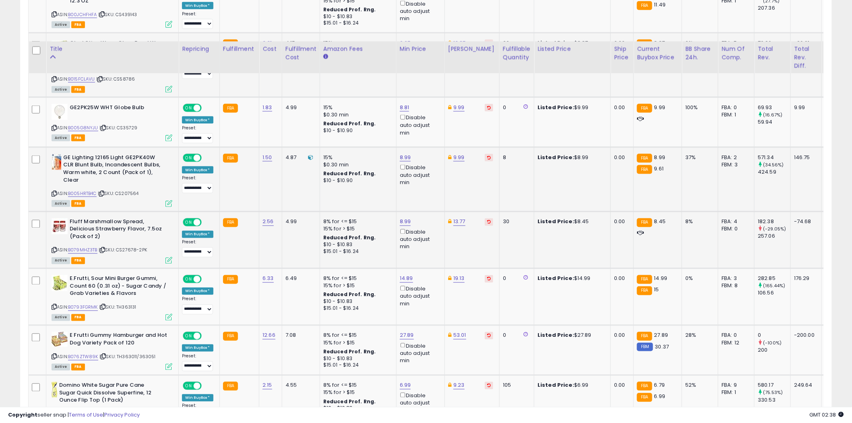
scroll to position [1745, 0]
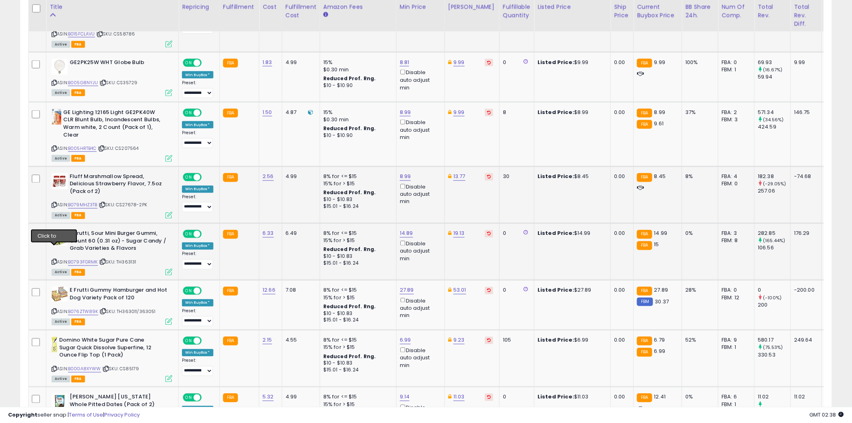
click at [53, 260] on icon at bounding box center [54, 262] width 5 height 4
click at [409, 230] on link "14.89" at bounding box center [406, 234] width 13 height 8
type input "*****"
click at [434, 191] on button "submit" at bounding box center [427, 192] width 14 height 12
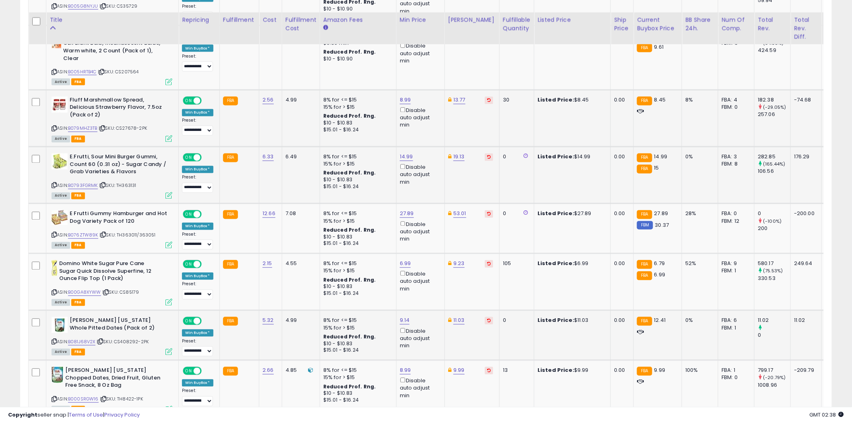
scroll to position [1835, 0]
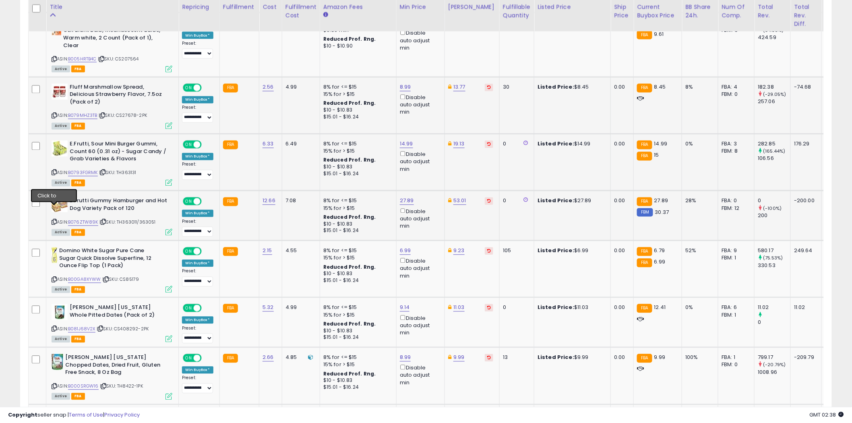
click at [54, 220] on icon at bounding box center [54, 222] width 5 height 4
click at [408, 197] on link "27.89" at bounding box center [407, 201] width 14 height 8
type input "*****"
click at [430, 161] on icon "submit" at bounding box center [427, 159] width 5 height 5
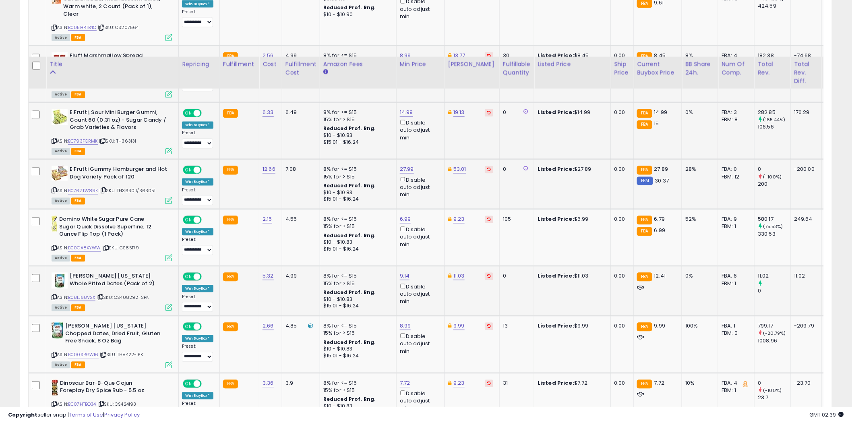
scroll to position [1924, 0]
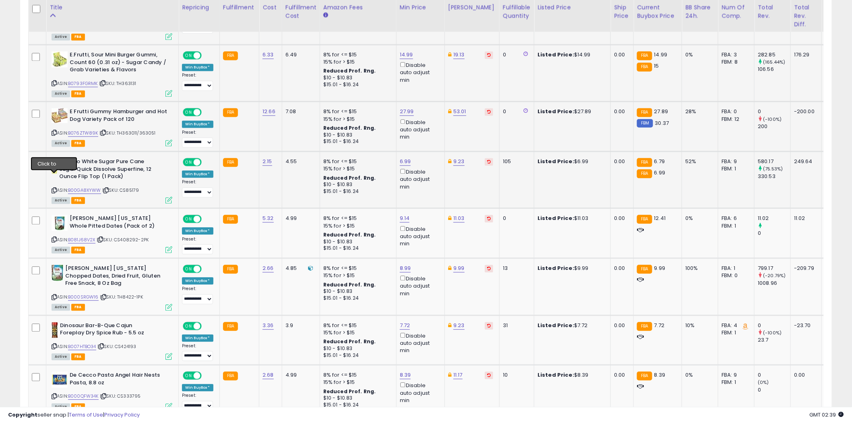
click at [54, 188] on icon at bounding box center [54, 190] width 5 height 4
click at [400, 157] on link "6.99" at bounding box center [405, 161] width 11 height 8
click at [353, 121] on input "****" at bounding box center [381, 121] width 72 height 14
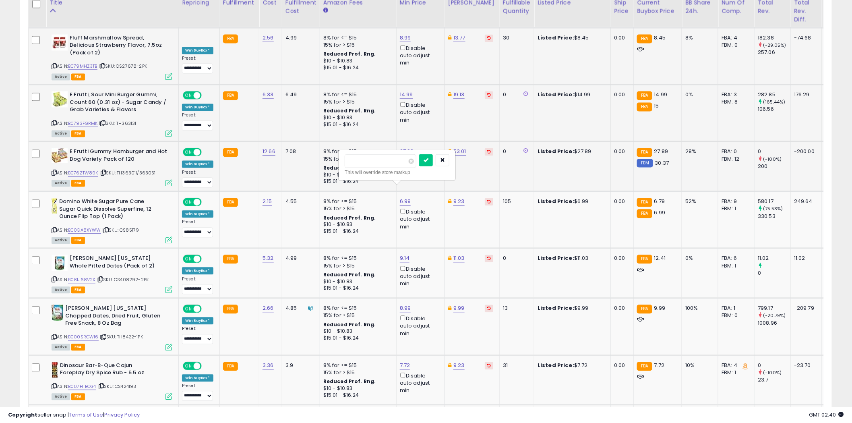
scroll to position [1879, 0]
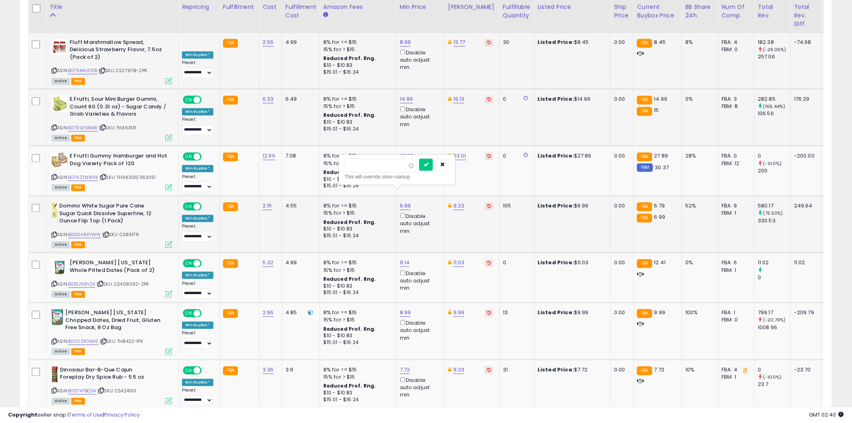
click at [367, 165] on input "****" at bounding box center [381, 166] width 72 height 14
type input "****"
click at [429, 165] on icon "submit" at bounding box center [426, 164] width 5 height 5
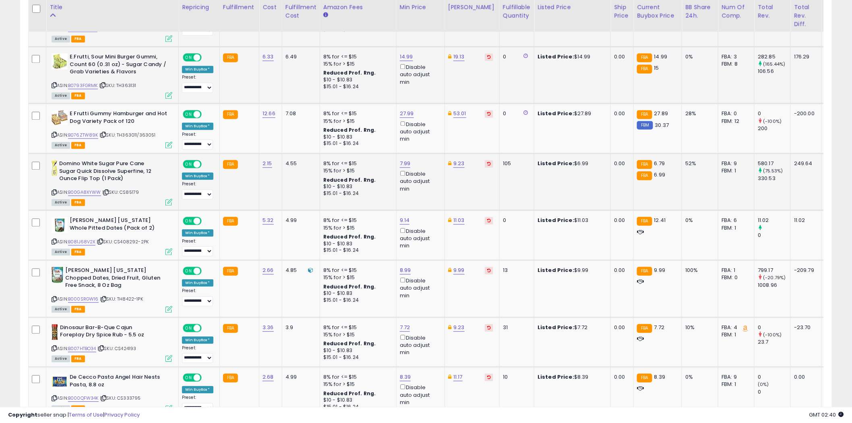
scroll to position [1924, 0]
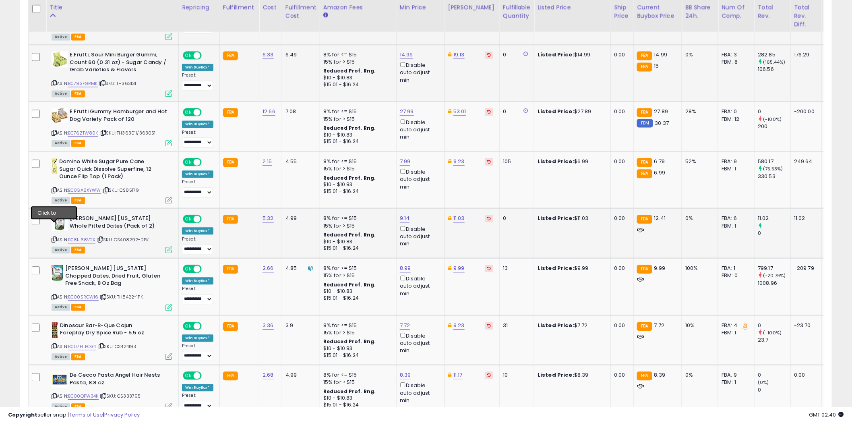
click at [55, 237] on icon at bounding box center [54, 239] width 5 height 4
click at [454, 214] on link "11.03" at bounding box center [459, 218] width 11 height 8
type input "*****"
click at [483, 174] on icon "submit" at bounding box center [480, 176] width 5 height 5
click at [407, 214] on link "9.14" at bounding box center [405, 218] width 10 height 8
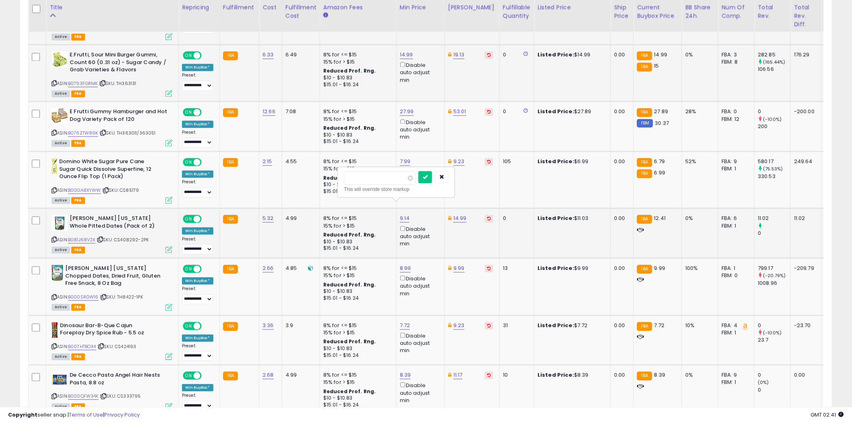
type input "*"
type input "*****"
click at [428, 174] on icon "submit" at bounding box center [425, 176] width 5 height 5
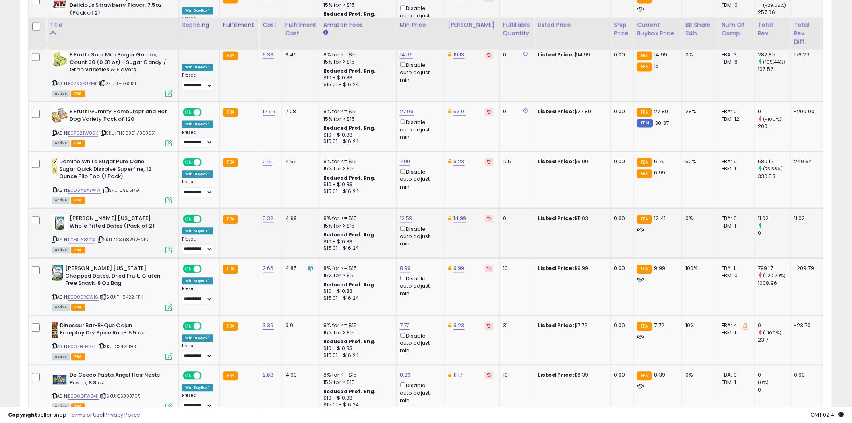
scroll to position [1969, 0]
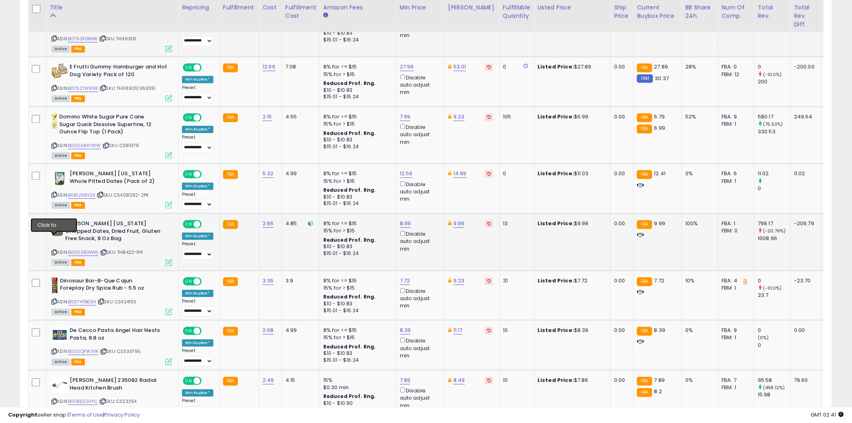
click at [55, 250] on icon at bounding box center [54, 252] width 5 height 4
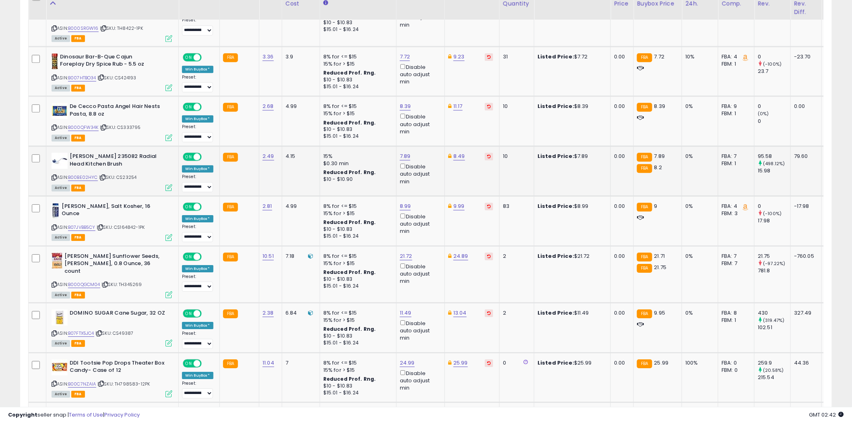
scroll to position [2148, 0]
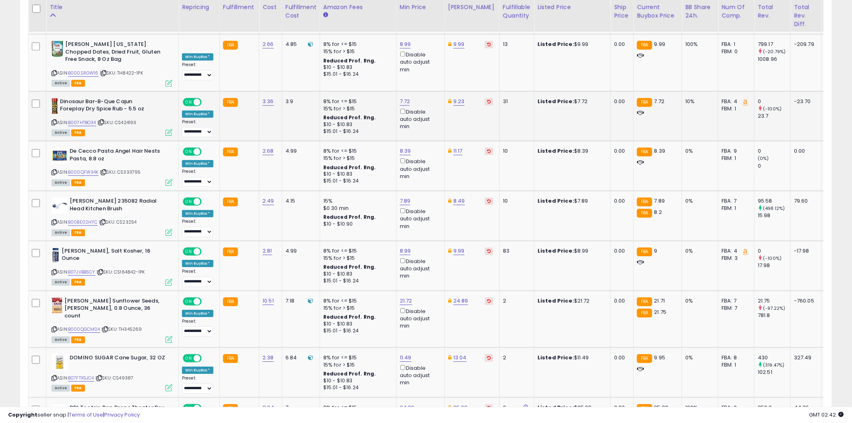
click at [55, 120] on icon at bounding box center [54, 122] width 5 height 4
click at [404, 97] on link "7.72" at bounding box center [405, 101] width 10 height 8
type input "*"
type input "****"
click at [428, 57] on icon "submit" at bounding box center [425, 58] width 5 height 5
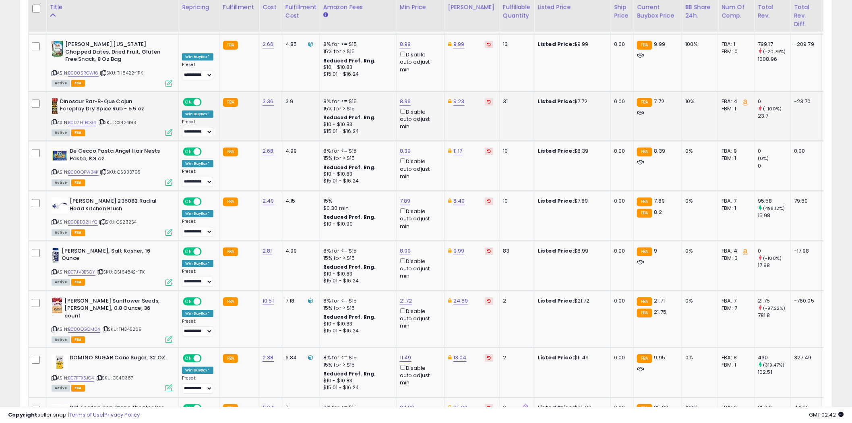
scroll to position [2103, 0]
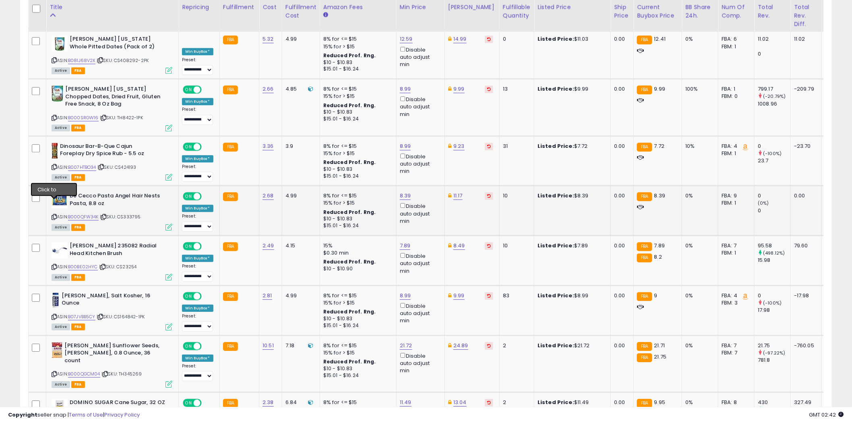
click at [54, 215] on icon at bounding box center [54, 217] width 5 height 4
click at [90, 213] on link "B000QFW34K" at bounding box center [83, 216] width 31 height 7
click at [405, 192] on link "8.39" at bounding box center [405, 196] width 11 height 8
type input "****"
click at [429, 153] on icon "submit" at bounding box center [426, 153] width 5 height 5
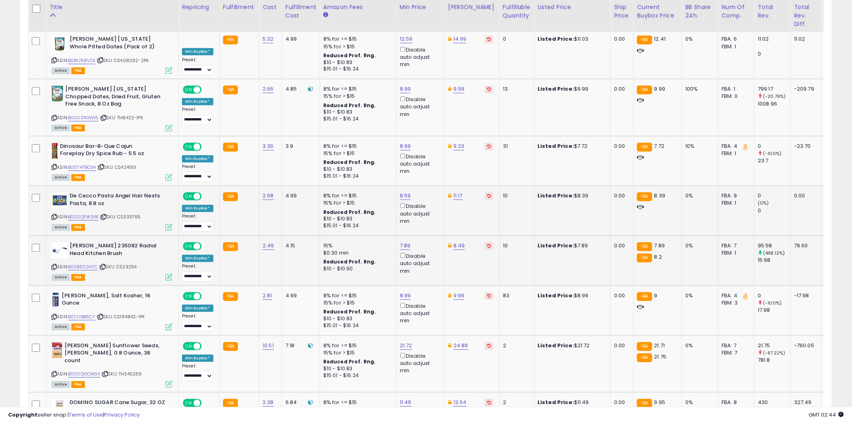
click at [53, 265] on icon at bounding box center [54, 267] width 5 height 4
click at [404, 242] on link "7.89" at bounding box center [405, 246] width 11 height 8
type input "*"
type input "***"
click at [433, 202] on button "submit" at bounding box center [426, 203] width 14 height 12
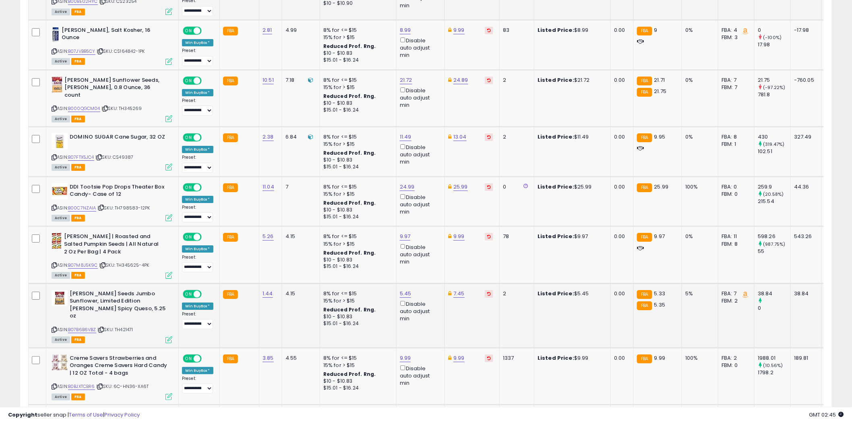
scroll to position [2270, 0]
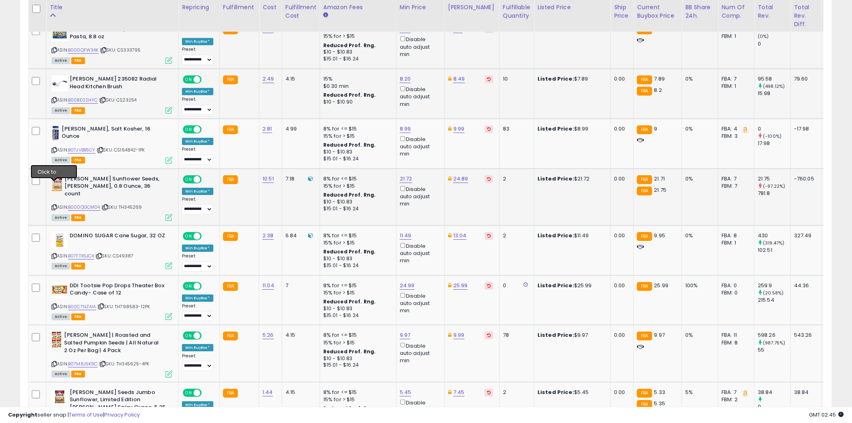
click at [54, 205] on icon at bounding box center [54, 207] width 5 height 4
click at [408, 175] on link "21.72" at bounding box center [406, 179] width 12 height 8
type input "*****"
click at [429, 136] on icon "submit" at bounding box center [426, 135] width 5 height 5
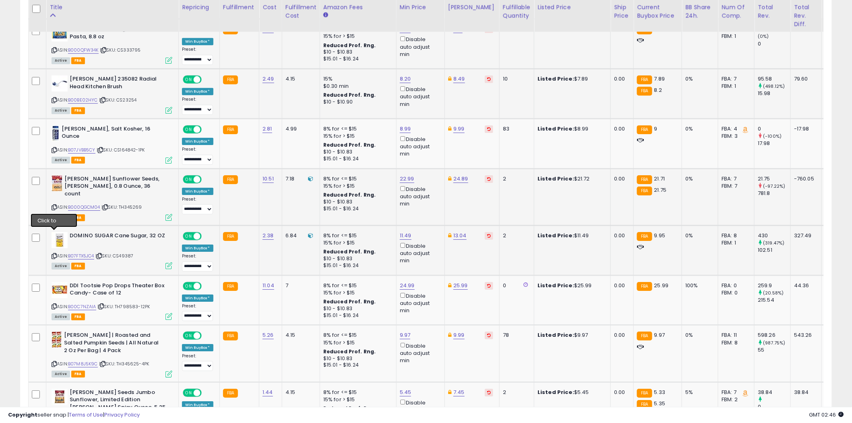
click at [53, 254] on icon at bounding box center [54, 256] width 5 height 4
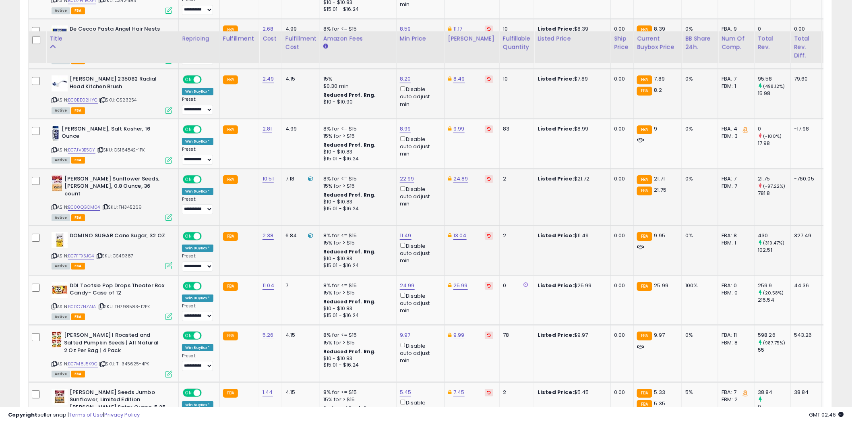
scroll to position [2315, 0]
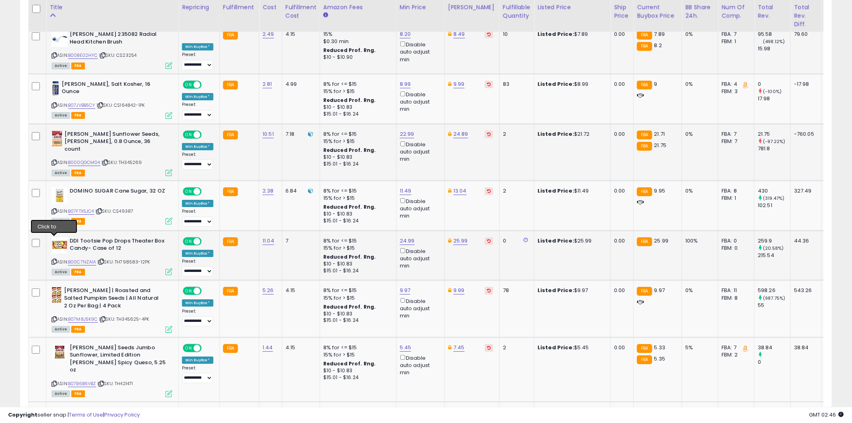
click at [56, 259] on icon at bounding box center [54, 261] width 5 height 4
click at [406, 237] on link "24.99" at bounding box center [407, 241] width 15 height 8
type input "*****"
click at [430, 189] on icon "submit" at bounding box center [427, 190] width 5 height 5
click at [458, 237] on link "25.99" at bounding box center [461, 241] width 14 height 8
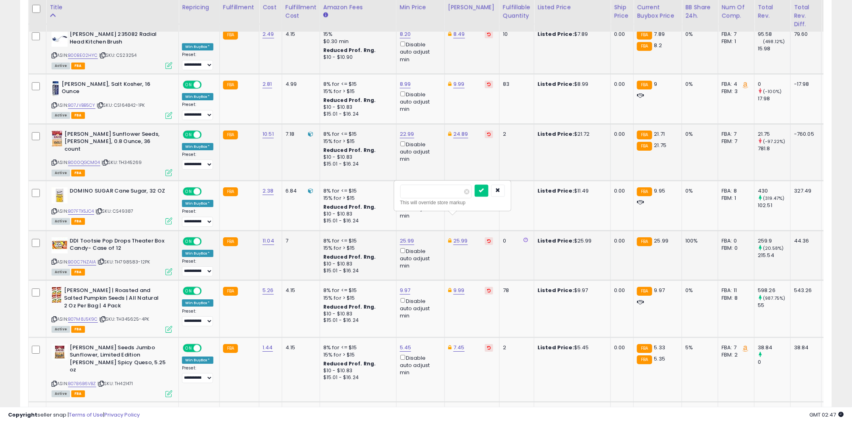
click at [410, 191] on input "*****" at bounding box center [436, 191] width 72 height 14
type input "*****"
click at [484, 188] on icon "submit" at bounding box center [481, 190] width 5 height 5
click at [53, 317] on icon at bounding box center [54, 319] width 5 height 4
click at [407, 286] on link "9.97" at bounding box center [405, 290] width 11 height 8
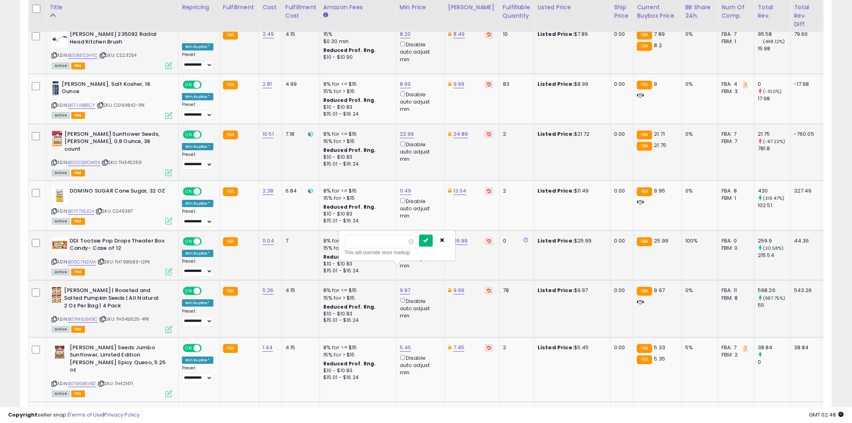
type input "****"
click at [429, 240] on icon "submit" at bounding box center [426, 240] width 5 height 5
click at [458, 286] on link "9.99" at bounding box center [459, 290] width 11 height 8
type input "*"
type input "*****"
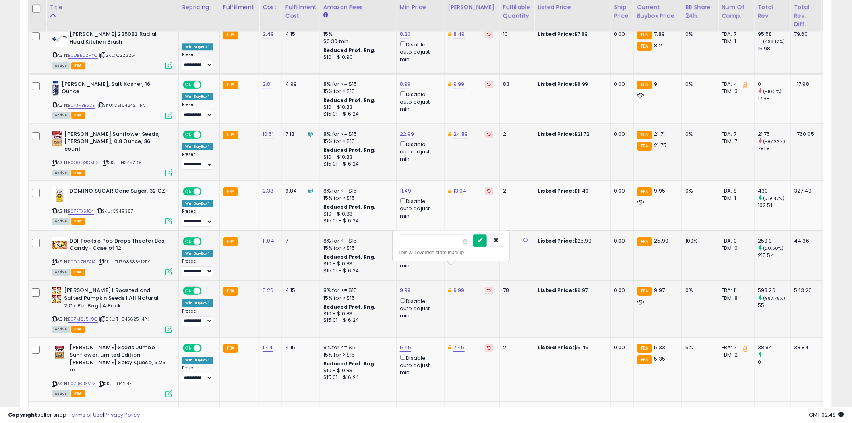
click at [483, 238] on icon "submit" at bounding box center [480, 240] width 5 height 5
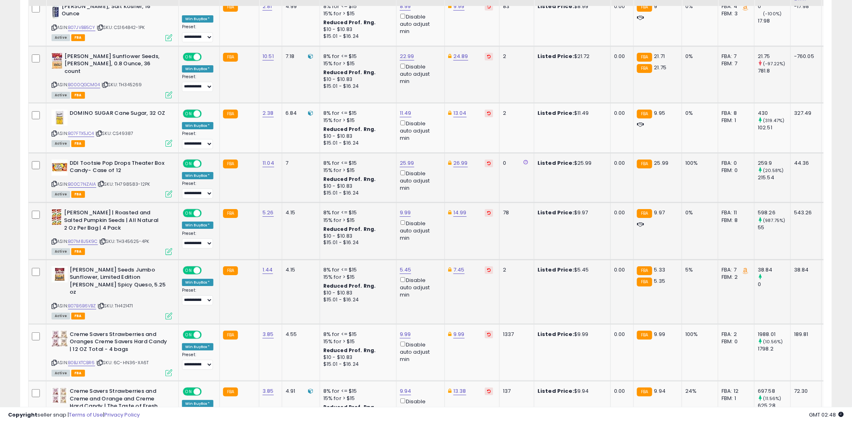
scroll to position [2405, 0]
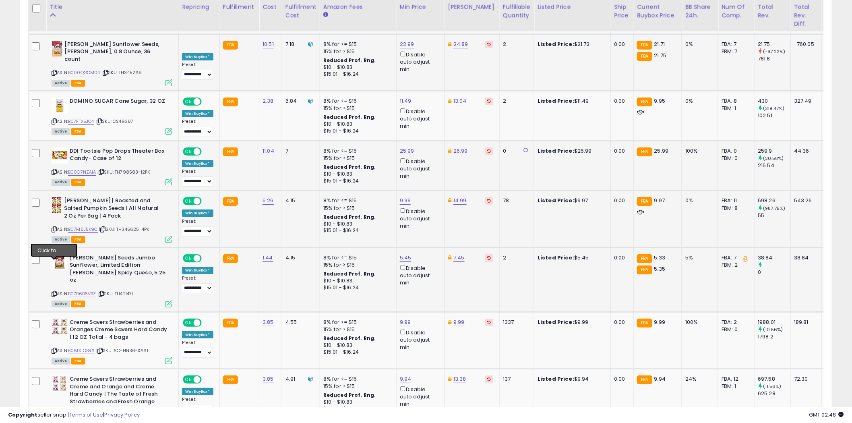
click at [55, 292] on icon at bounding box center [54, 294] width 5 height 4
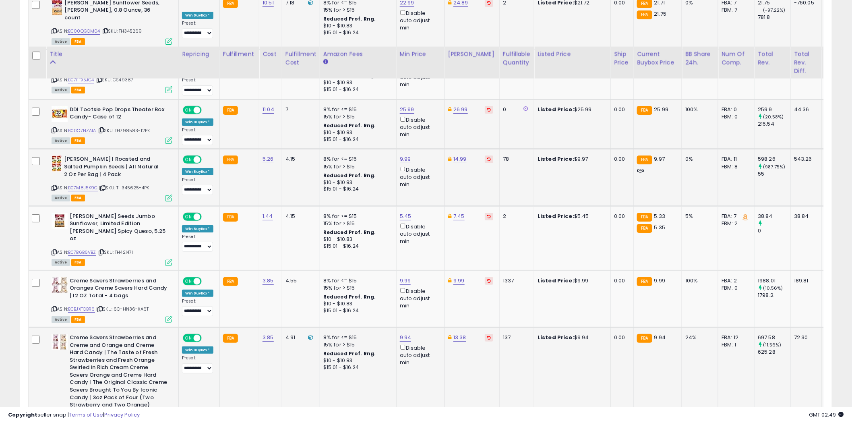
scroll to position [2494, 0]
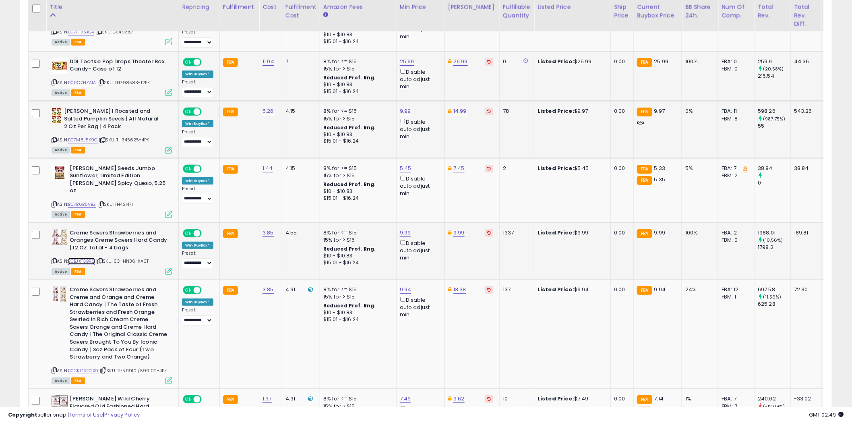
click at [89, 258] on link "B0BJXTCBR6" at bounding box center [81, 261] width 27 height 7
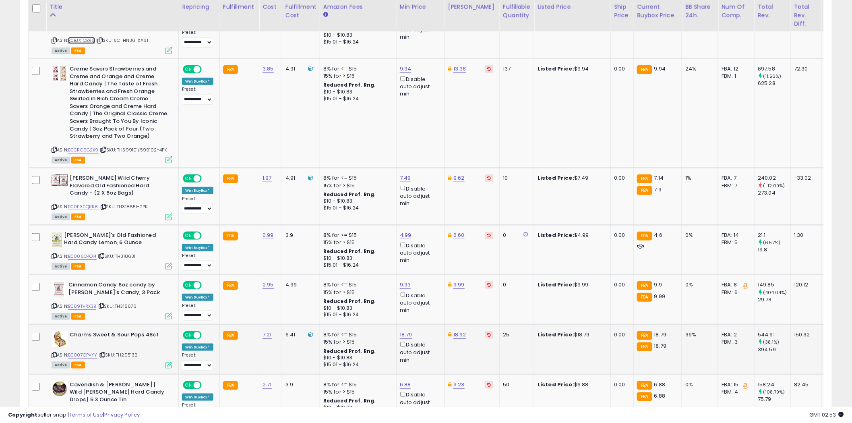
scroll to position [2762, 0]
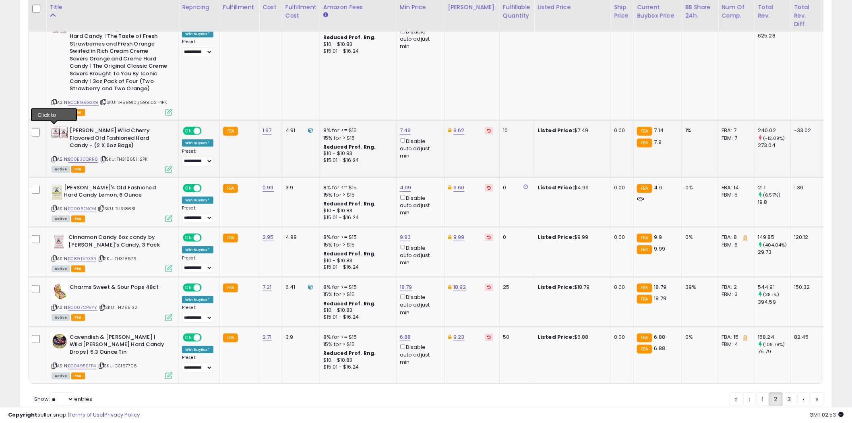
click at [54, 157] on icon at bounding box center [54, 159] width 5 height 4
click at [408, 126] on link "7.49" at bounding box center [405, 130] width 11 height 8
type input "****"
click at [433, 71] on button "submit" at bounding box center [426, 72] width 14 height 12
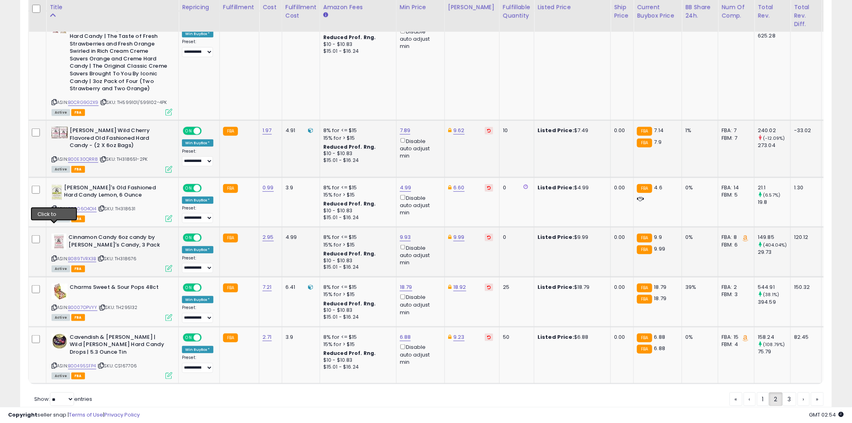
click at [54, 256] on icon at bounding box center [54, 258] width 5 height 4
click at [408, 233] on link "9.93" at bounding box center [405, 237] width 11 height 8
type input "***"
click at [429, 178] on icon "submit" at bounding box center [426, 177] width 5 height 5
click at [55, 305] on icon at bounding box center [54, 307] width 5 height 4
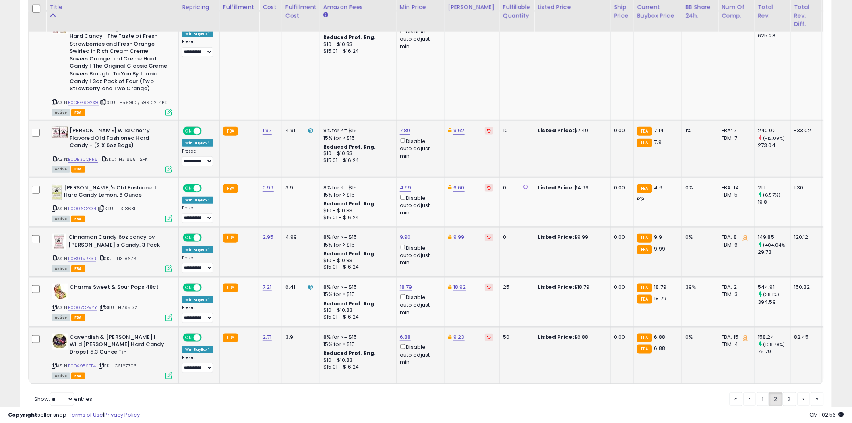
click at [54, 363] on icon at bounding box center [54, 365] width 5 height 4
click at [790, 392] on link "3" at bounding box center [790, 399] width 14 height 14
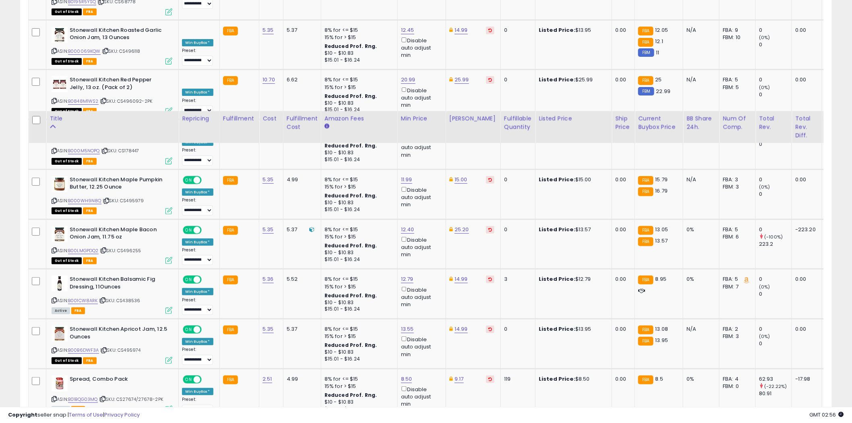
scroll to position [1374, 0]
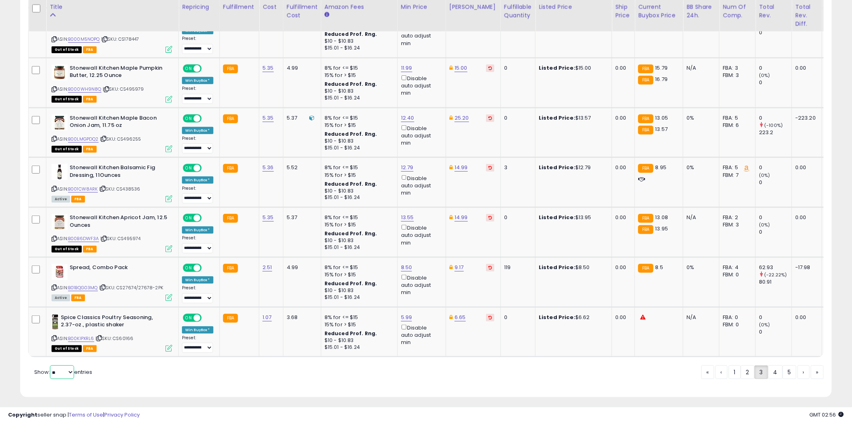
click at [70, 369] on select "** **" at bounding box center [62, 372] width 24 height 14
select select "**"
click at [51, 365] on select "** **" at bounding box center [62, 372] width 24 height 14
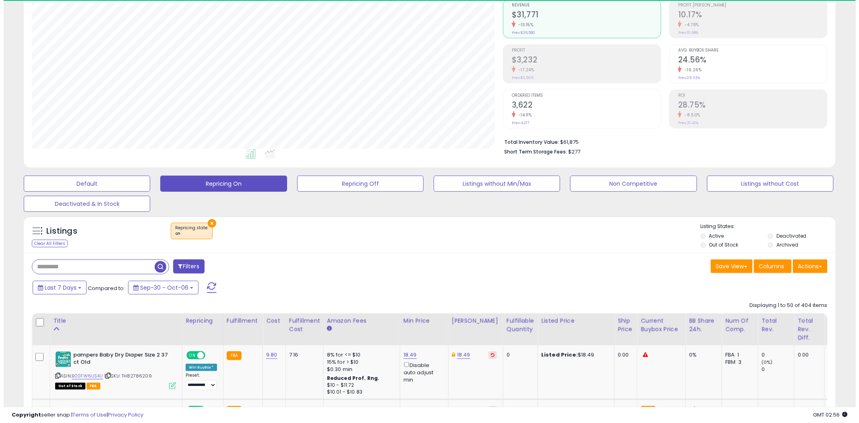
scroll to position [402605, 402298]
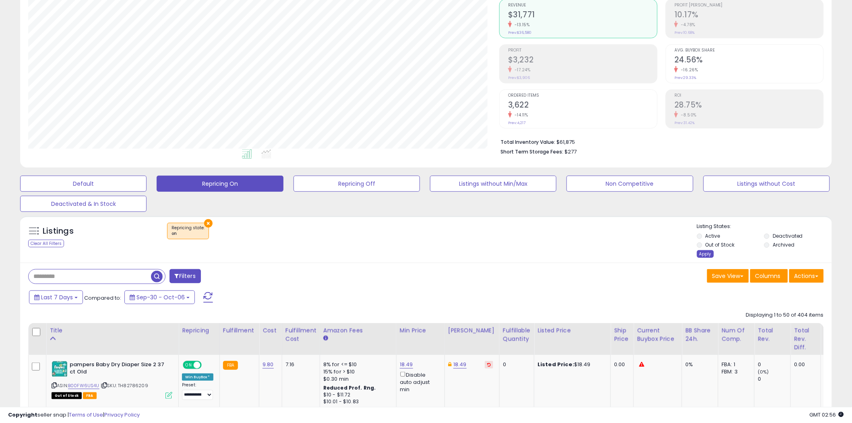
click at [704, 255] on div "Apply" at bounding box center [705, 254] width 17 height 8
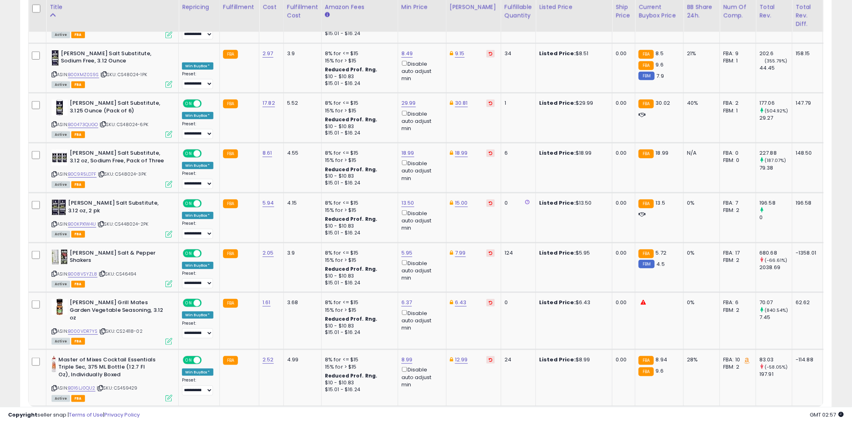
scroll to position [2709, 0]
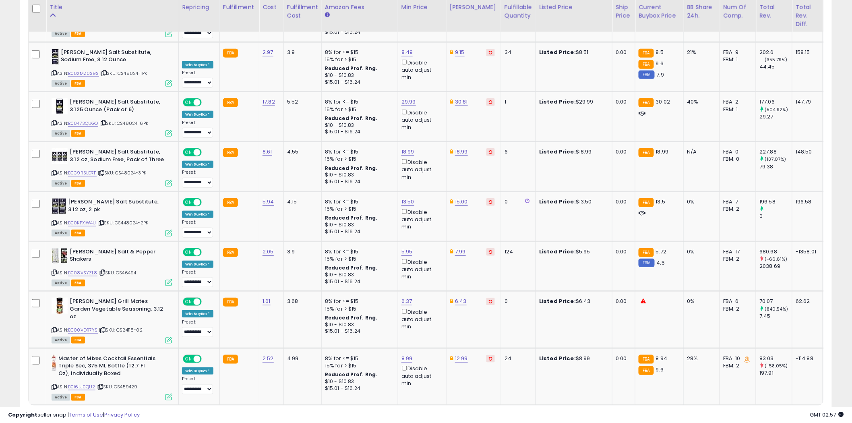
click at [787, 414] on link "3" at bounding box center [790, 421] width 14 height 14
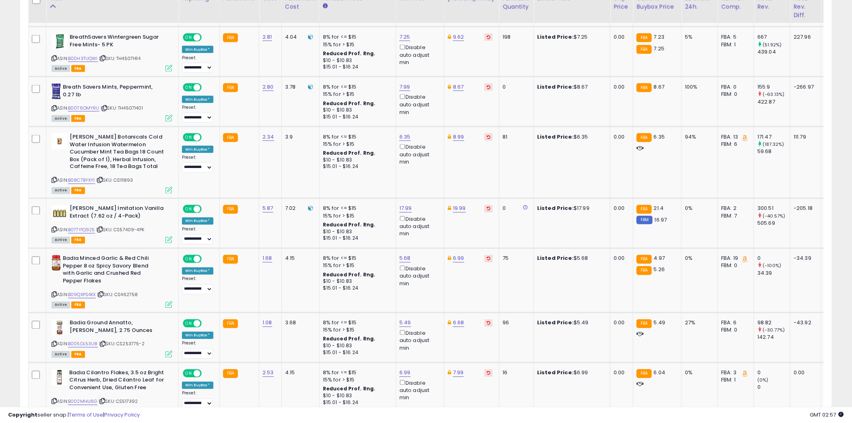
scroll to position [158, 0]
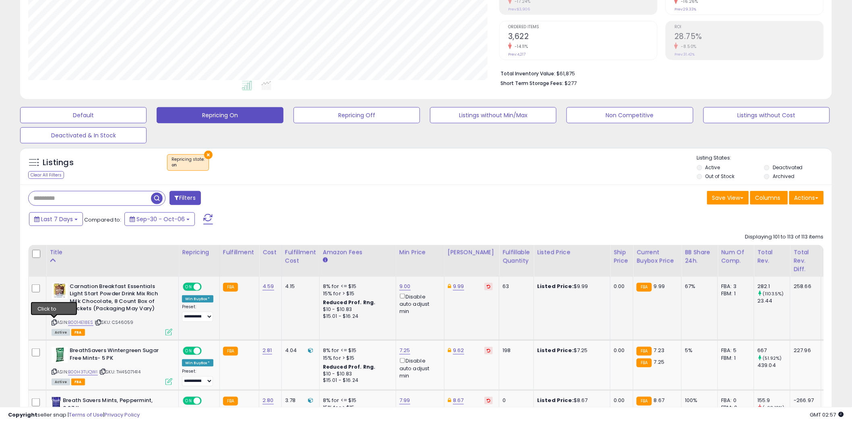
click at [54, 320] on icon at bounding box center [54, 322] width 5 height 4
click at [404, 285] on link "9.00" at bounding box center [405, 286] width 11 height 8
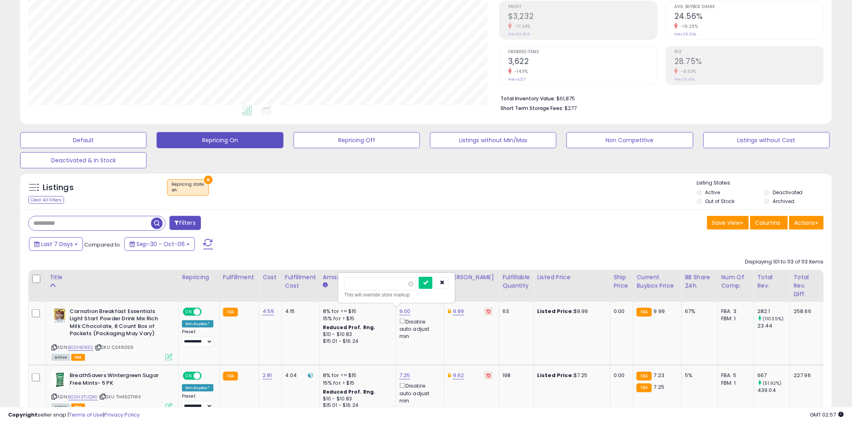
scroll to position [113, 0]
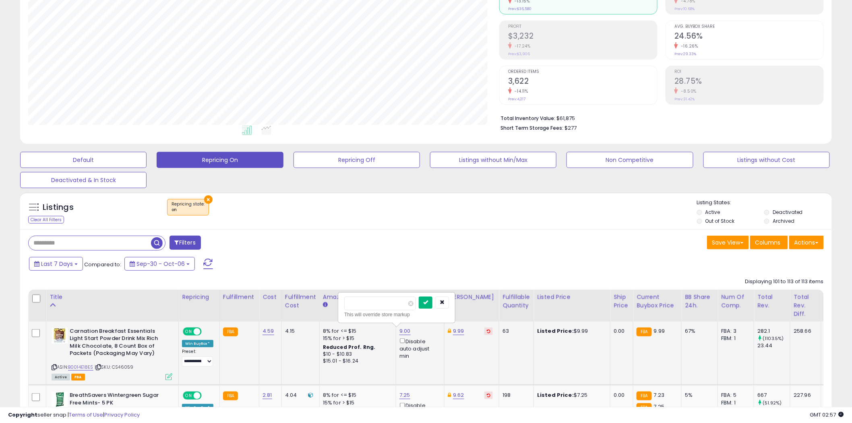
type input "****"
click at [428, 303] on icon "submit" at bounding box center [425, 302] width 5 height 5
click at [406, 331] on link "9.89" at bounding box center [405, 331] width 11 height 8
type input "****"
click at [433, 300] on button "submit" at bounding box center [426, 302] width 14 height 12
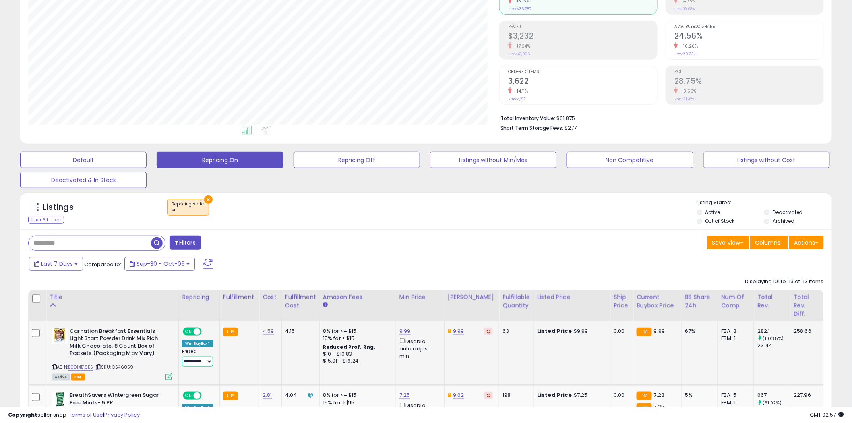
click at [209, 361] on select "**********" at bounding box center [197, 361] width 31 height 10
select select "**********"
click at [182, 357] on select "**********" at bounding box center [197, 361] width 31 height 10
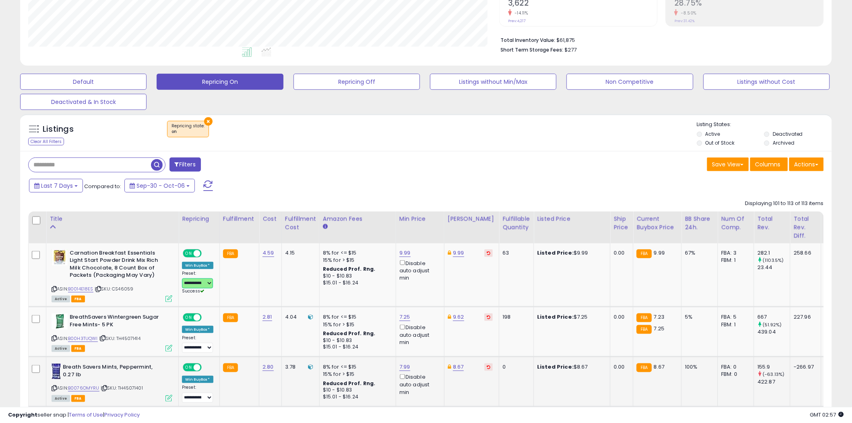
scroll to position [203, 0]
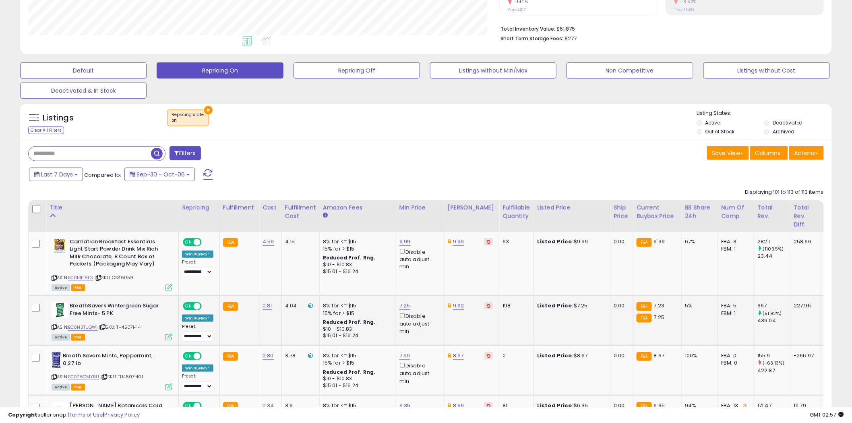
click at [54, 325] on icon at bounding box center [54, 327] width 5 height 4
click at [405, 307] on link "7.25" at bounding box center [405, 306] width 11 height 8
type input "****"
click at [432, 274] on button "submit" at bounding box center [425, 277] width 14 height 12
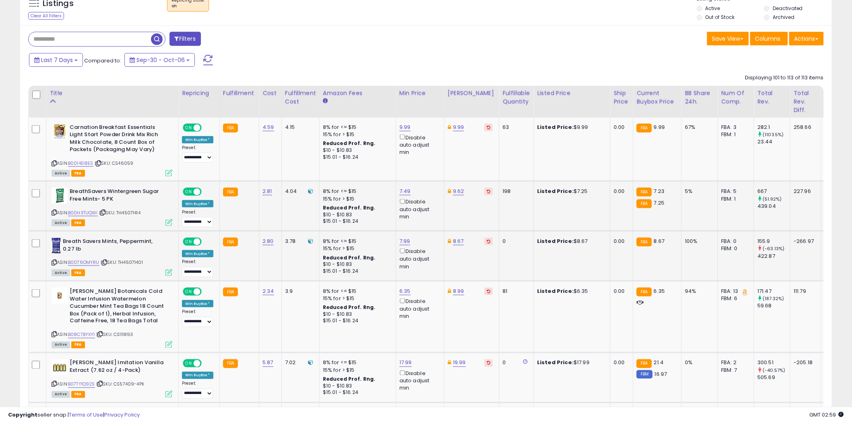
scroll to position [337, 0]
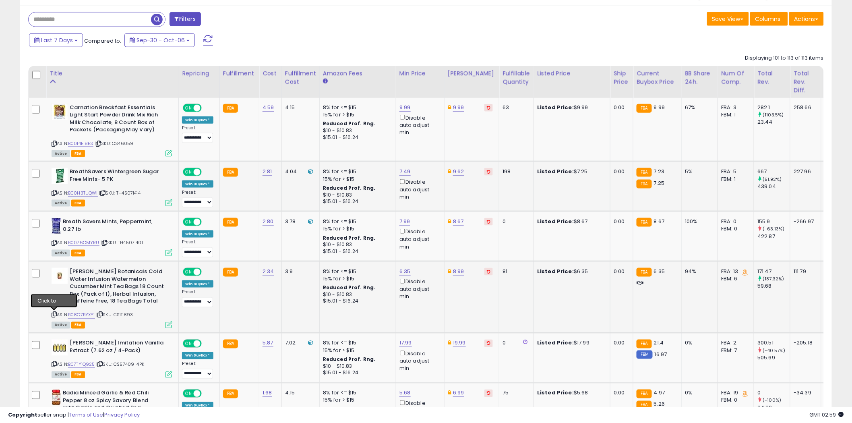
click at [55, 313] on icon at bounding box center [54, 315] width 5 height 4
click at [407, 272] on link "6.35" at bounding box center [405, 271] width 11 height 8
type input "****"
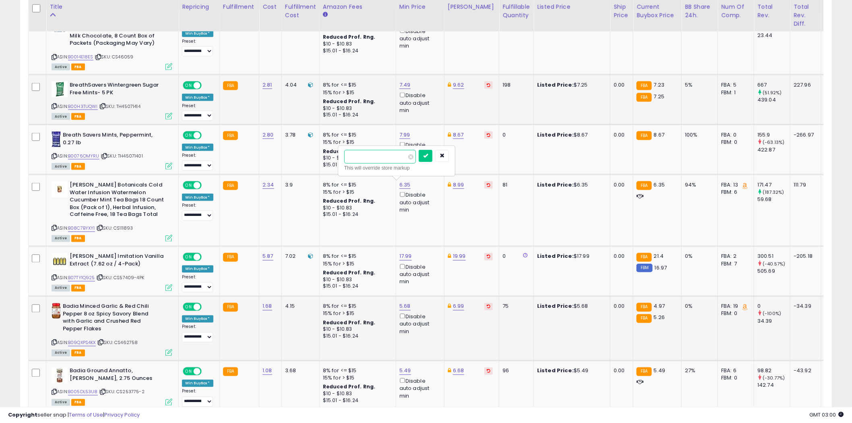
scroll to position [426, 0]
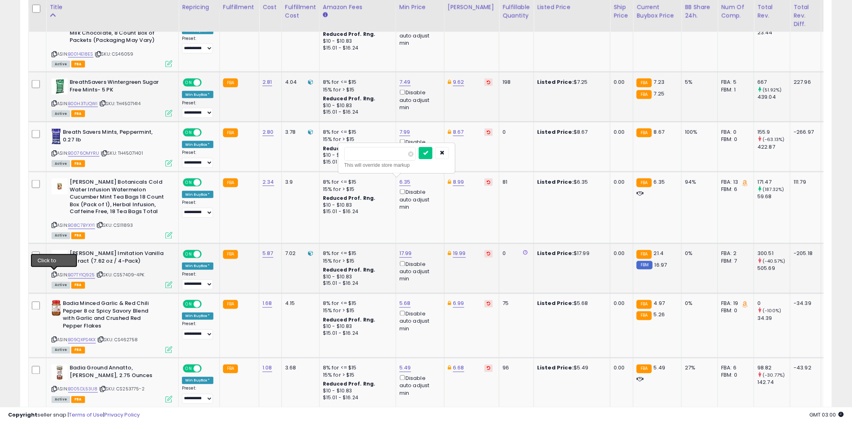
click at [55, 273] on icon at bounding box center [54, 275] width 5 height 4
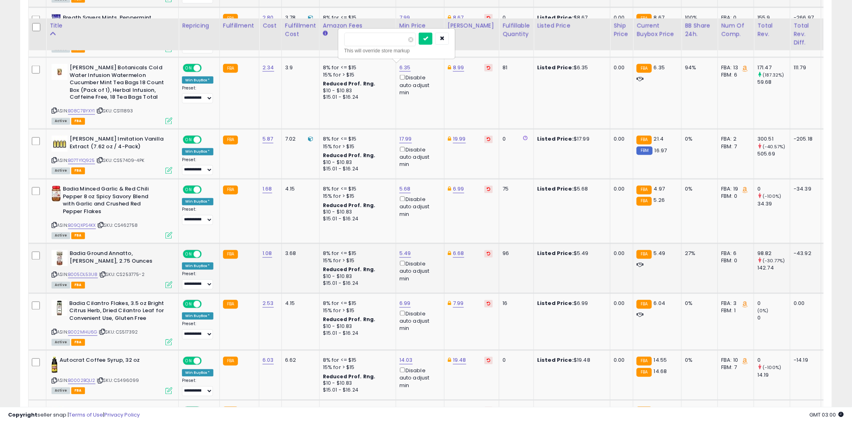
scroll to position [561, 0]
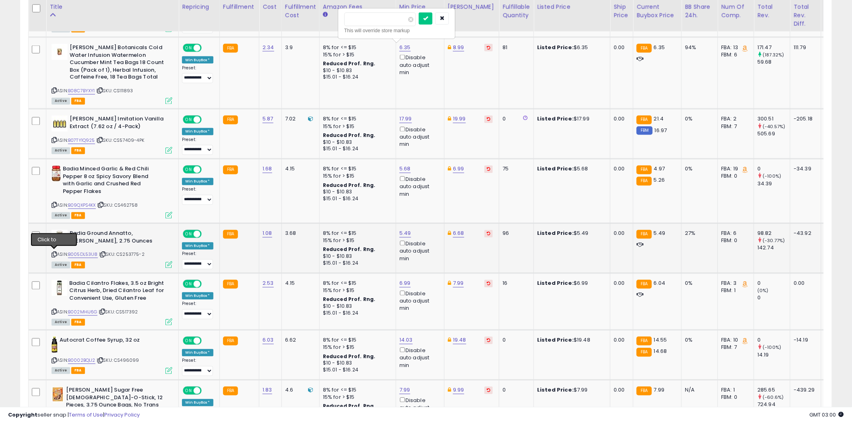
click at [53, 253] on icon at bounding box center [54, 255] width 5 height 4
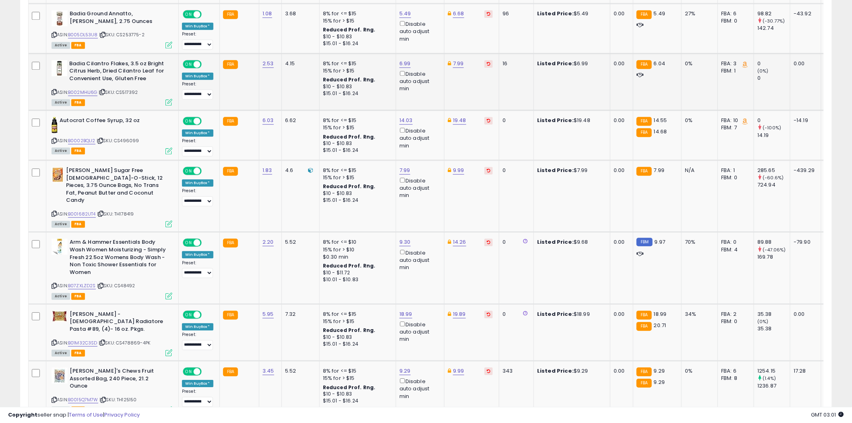
scroll to position [784, 0]
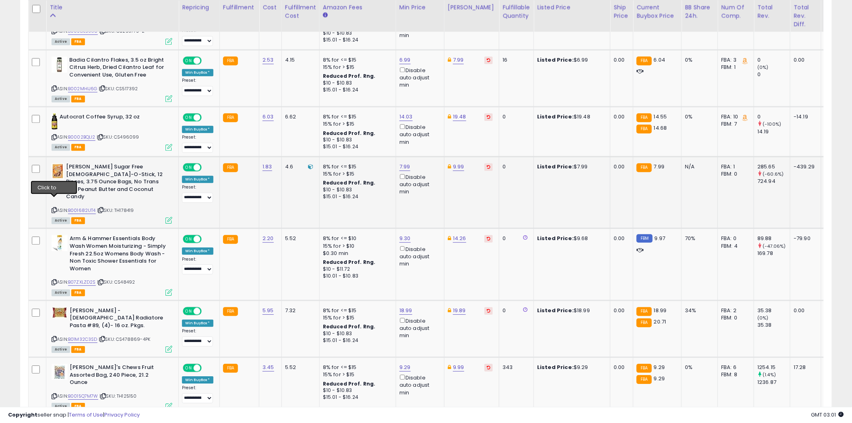
click at [54, 208] on icon at bounding box center [54, 210] width 5 height 4
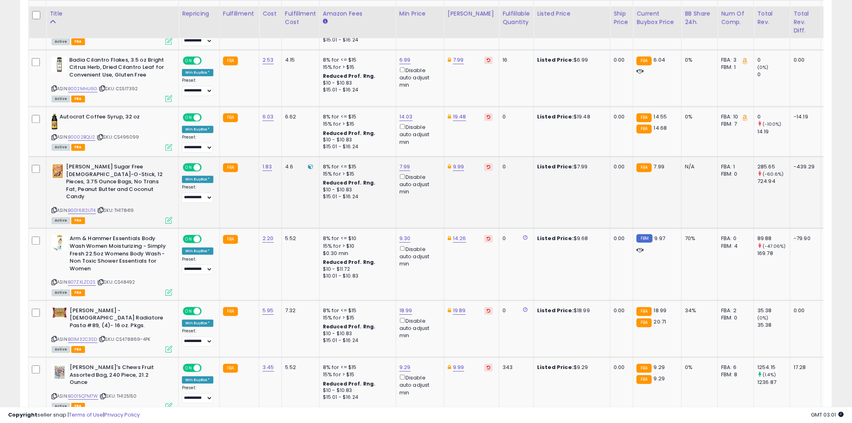
scroll to position [829, 0]
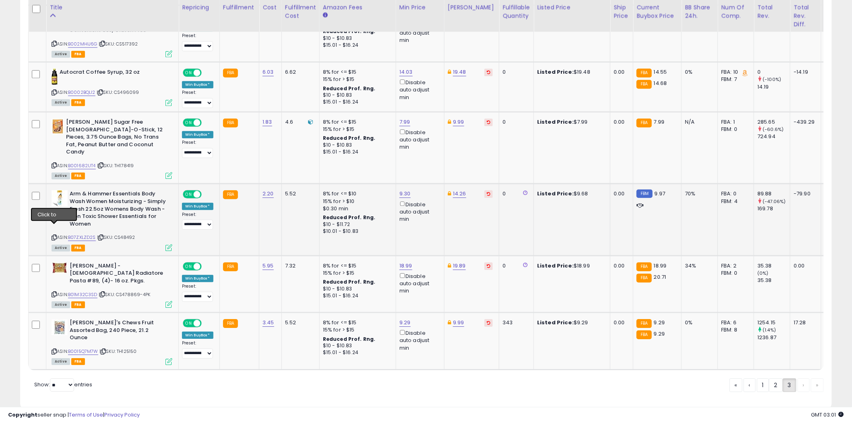
click at [54, 235] on icon at bounding box center [54, 237] width 5 height 4
click at [405, 190] on link "9.30" at bounding box center [405, 194] width 11 height 8
type input "****"
click at [428, 155] on icon "submit" at bounding box center [425, 155] width 5 height 5
click at [55, 292] on icon at bounding box center [54, 294] width 5 height 4
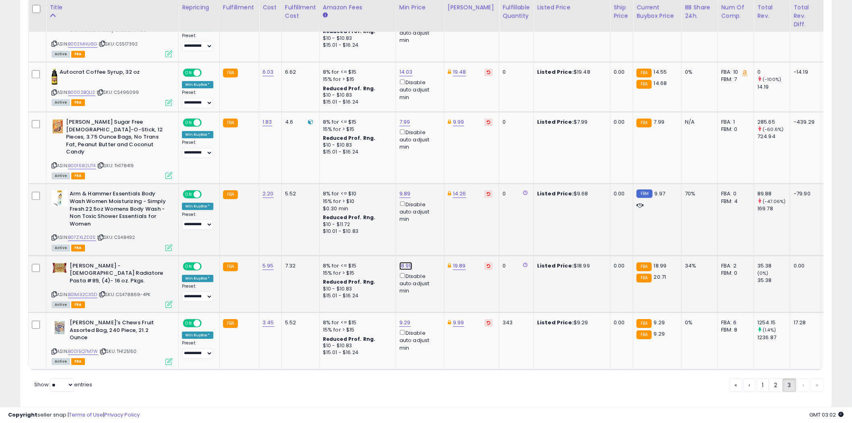
click at [401, 262] on link "18.99" at bounding box center [406, 266] width 13 height 8
click at [462, 262] on link "19.89" at bounding box center [459, 266] width 13 height 8
type input "*"
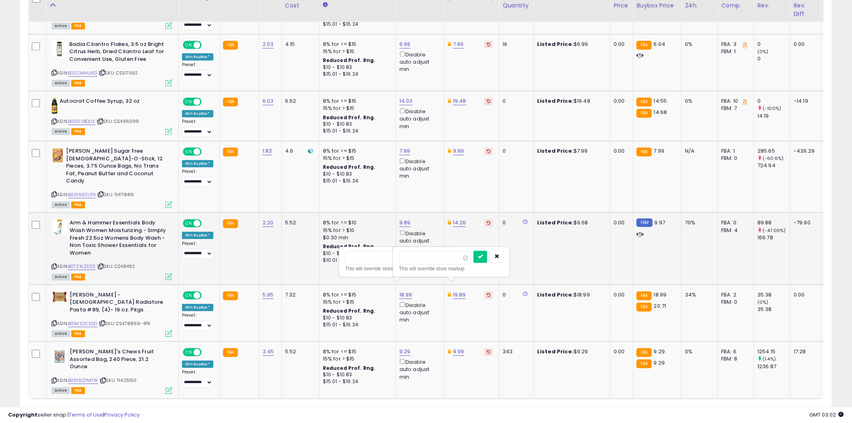
scroll to position [784, 0]
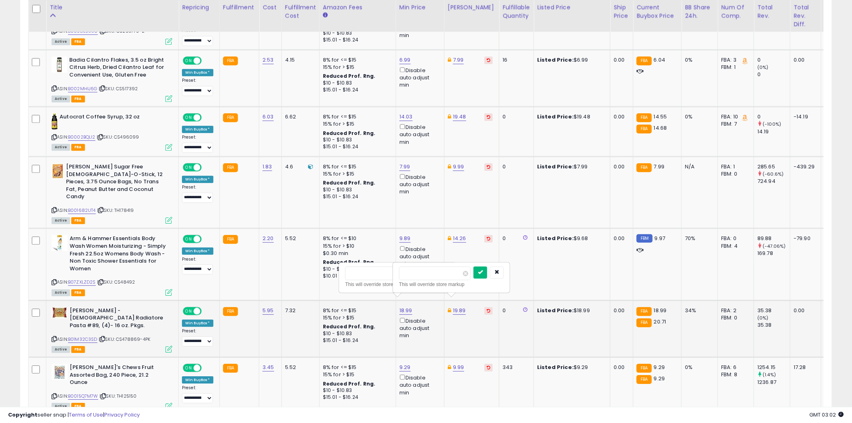
type input "**"
click at [483, 274] on icon "submit" at bounding box center [480, 271] width 5 height 5
click at [403, 307] on link "18.99" at bounding box center [406, 311] width 13 height 8
type input "*"
type input "*****"
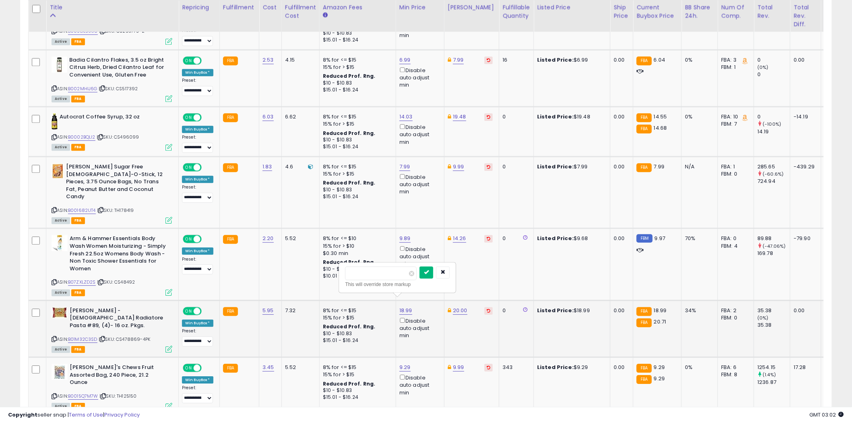
click at [429, 273] on icon "submit" at bounding box center [426, 271] width 5 height 5
click at [458, 307] on link "20.00" at bounding box center [460, 311] width 14 height 8
click at [458, 307] on div "20.00" at bounding box center [470, 310] width 45 height 7
click at [427, 273] on input "*****" at bounding box center [436, 273] width 72 height 14
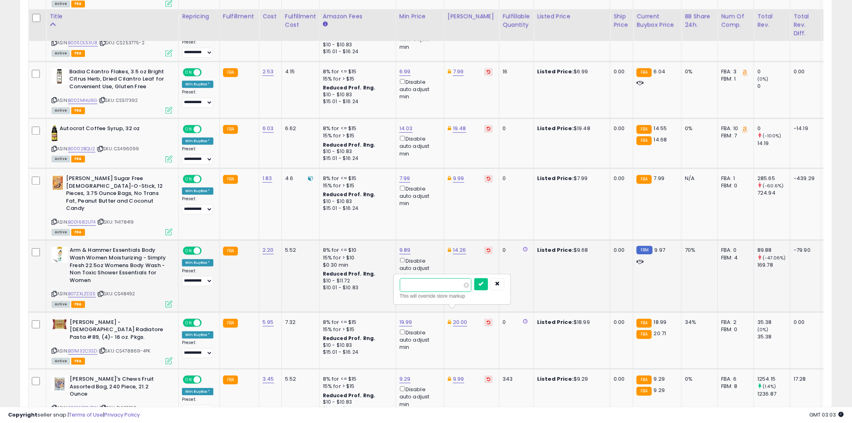
scroll to position [739, 0]
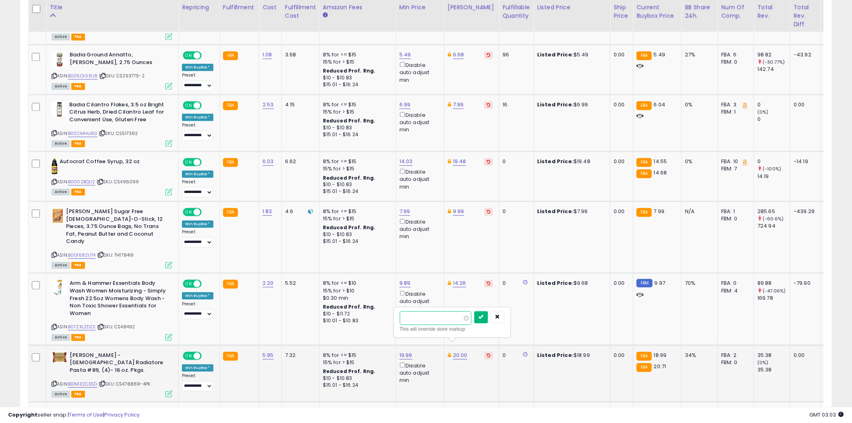
type input "**"
click at [488, 317] on button "submit" at bounding box center [481, 317] width 14 height 12
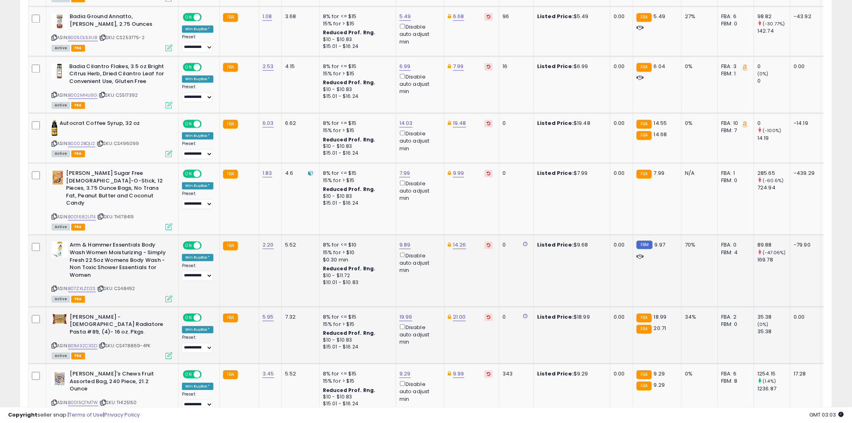
scroll to position [829, 0]
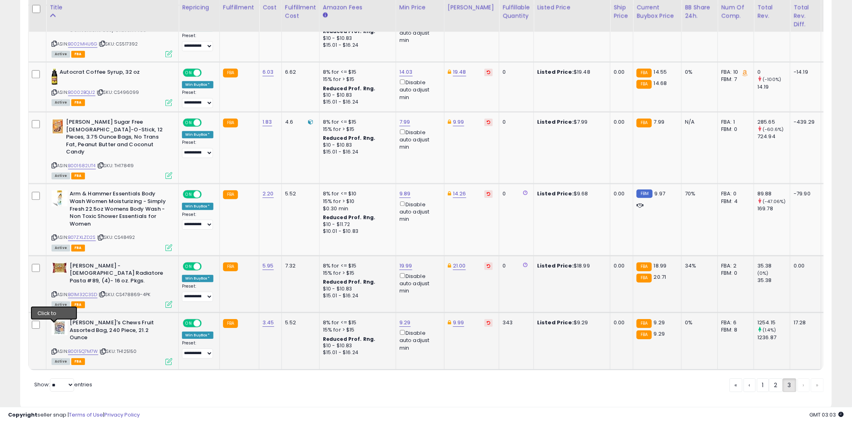
click at [54, 349] on icon at bounding box center [54, 351] width 5 height 4
click at [404, 319] on link "9.29" at bounding box center [405, 323] width 11 height 8
type input "*"
type input "****"
click at [428, 275] on icon "submit" at bounding box center [425, 276] width 5 height 5
